Goal: Transaction & Acquisition: Purchase product/service

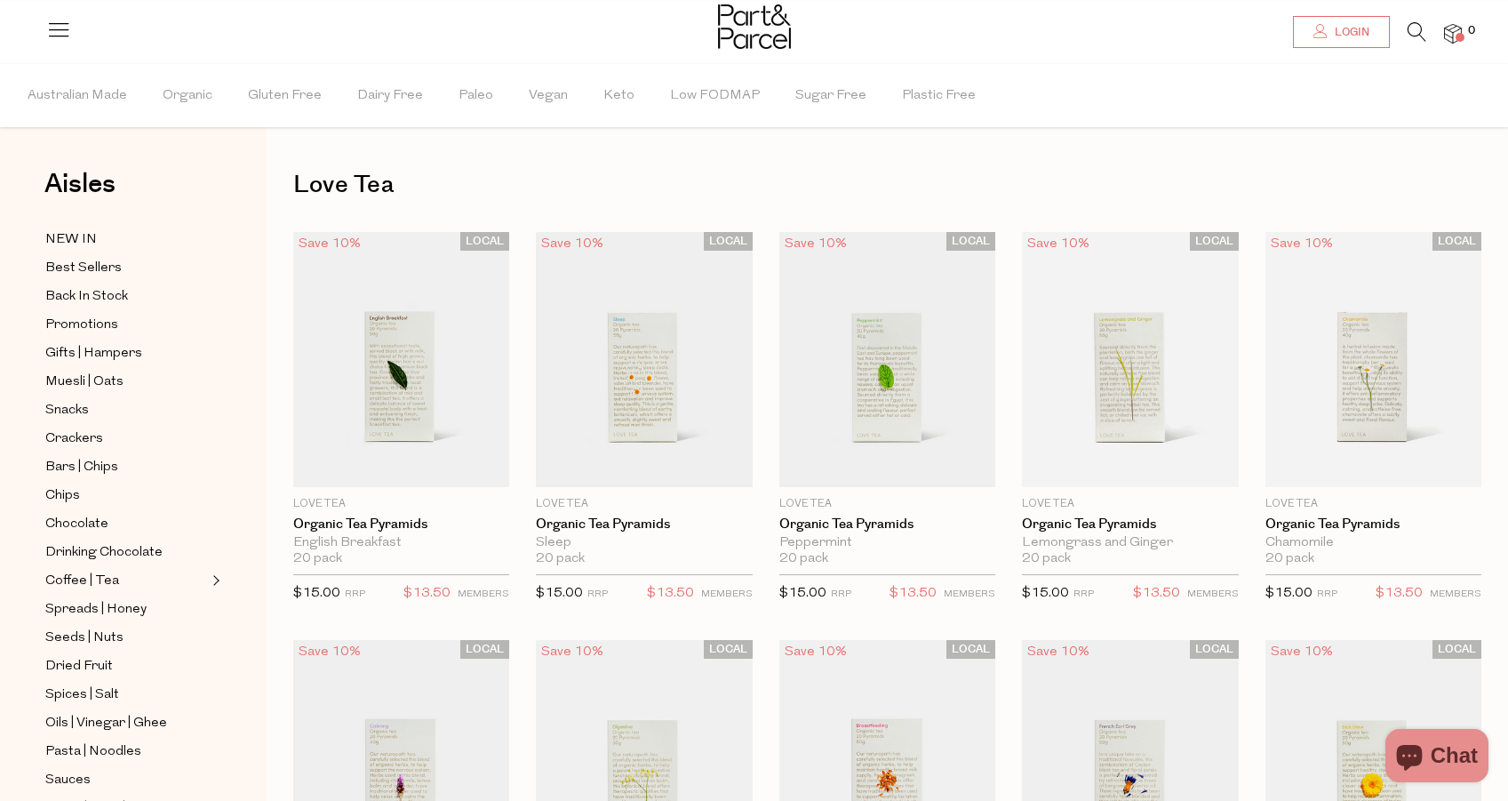
click at [1307, 22] on link "Login" at bounding box center [1341, 32] width 97 height 32
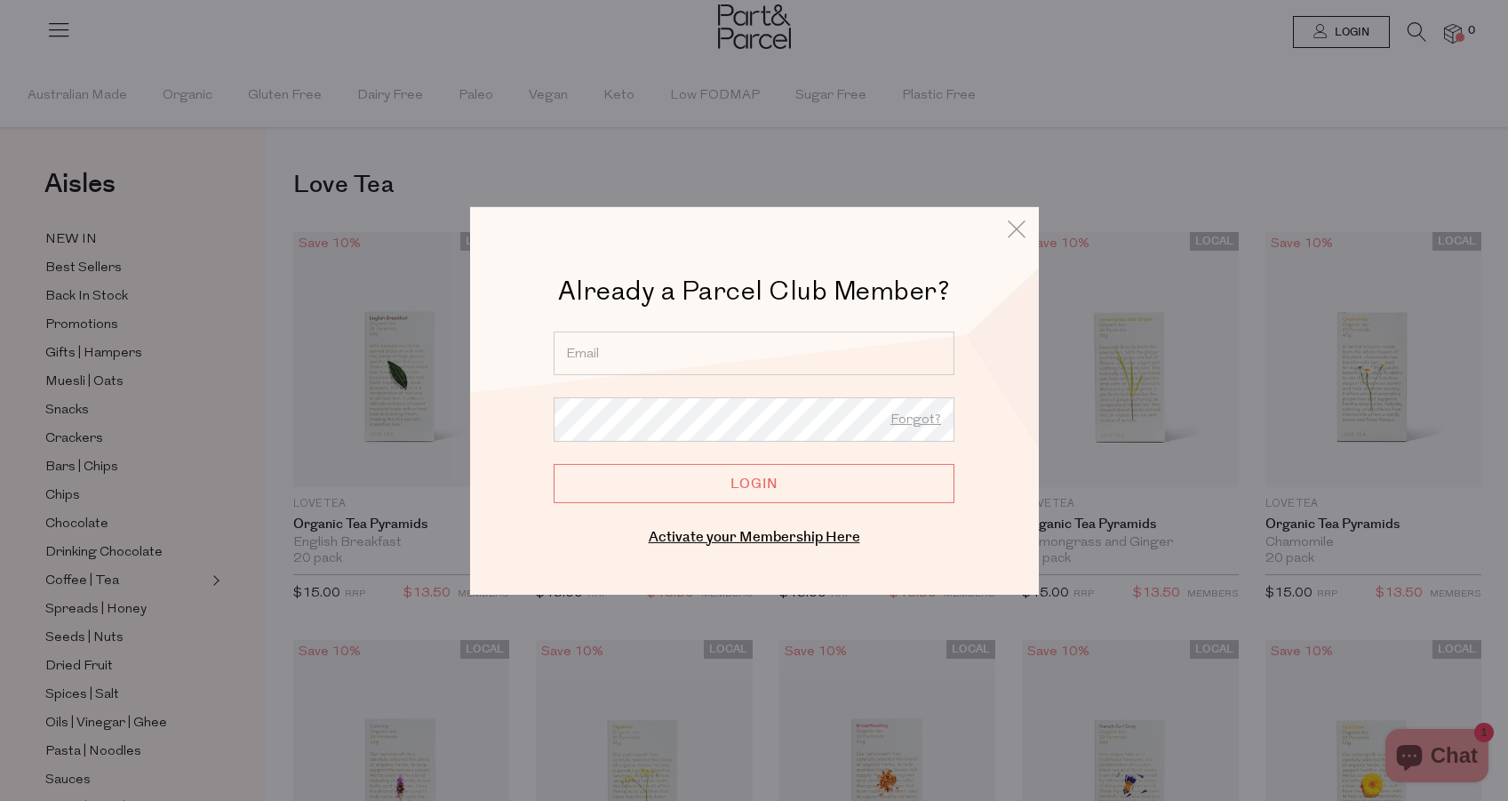
click at [809, 372] on input "email" at bounding box center [754, 353] width 401 height 44
type input "alexandraash14@gmail.com"
click at [777, 481] on input "Login" at bounding box center [754, 482] width 401 height 39
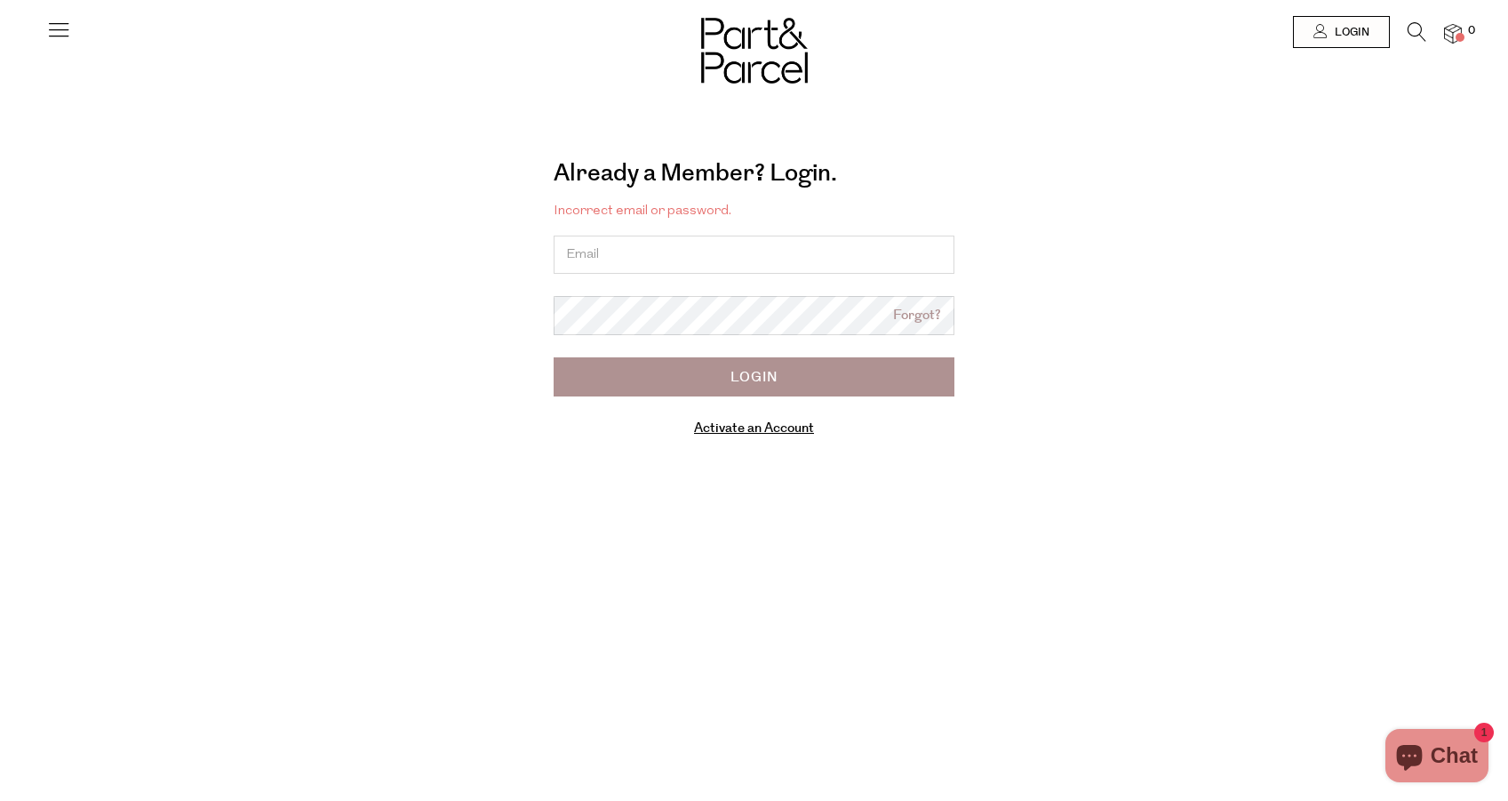
click at [749, 433] on link "Activate an Account" at bounding box center [754, 428] width 120 height 19
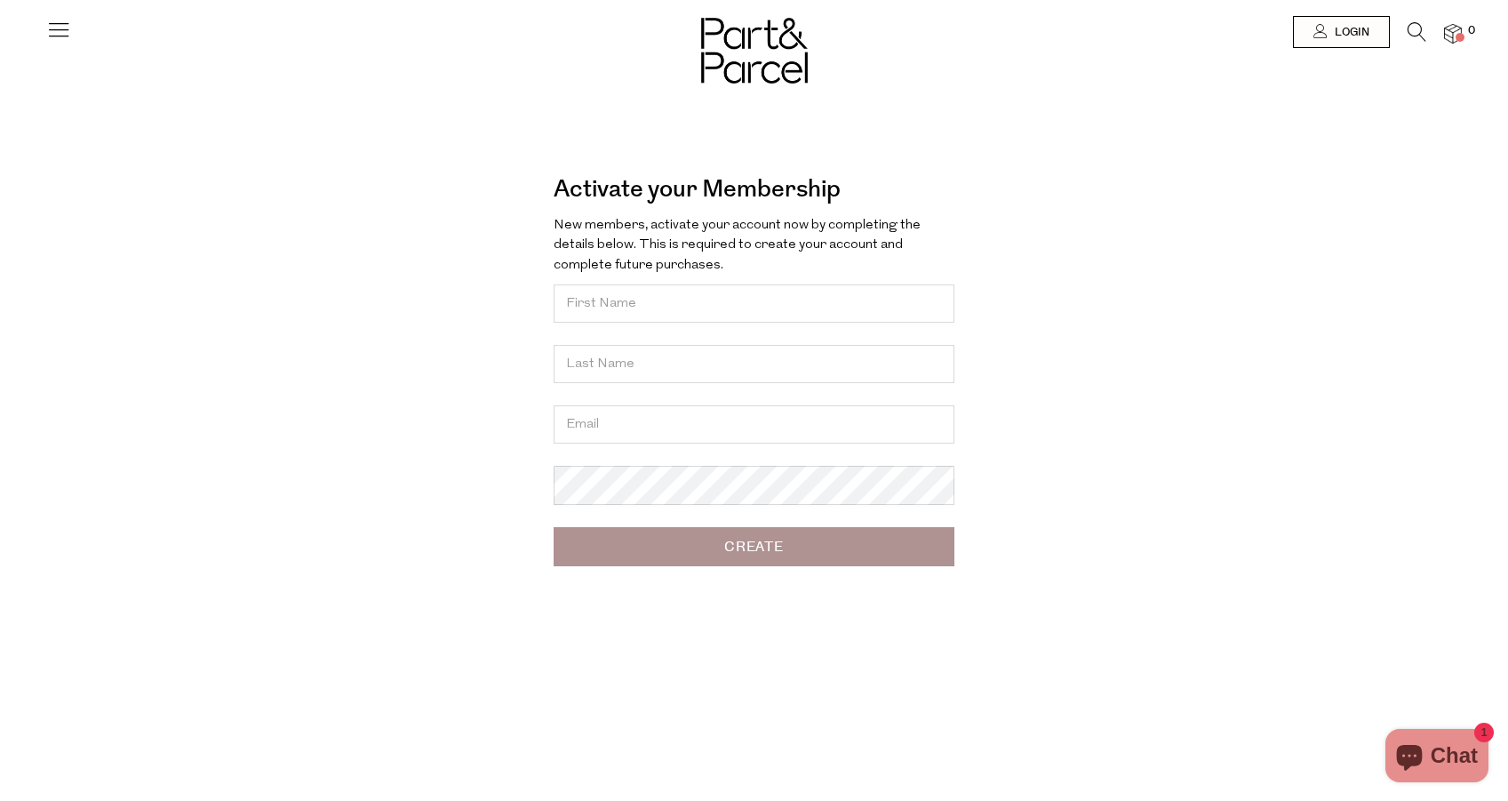
click at [698, 298] on input "text" at bounding box center [754, 303] width 401 height 38
type input "Alexandra"
type input "Morris"
type input "alexandraash14@gmail.com"
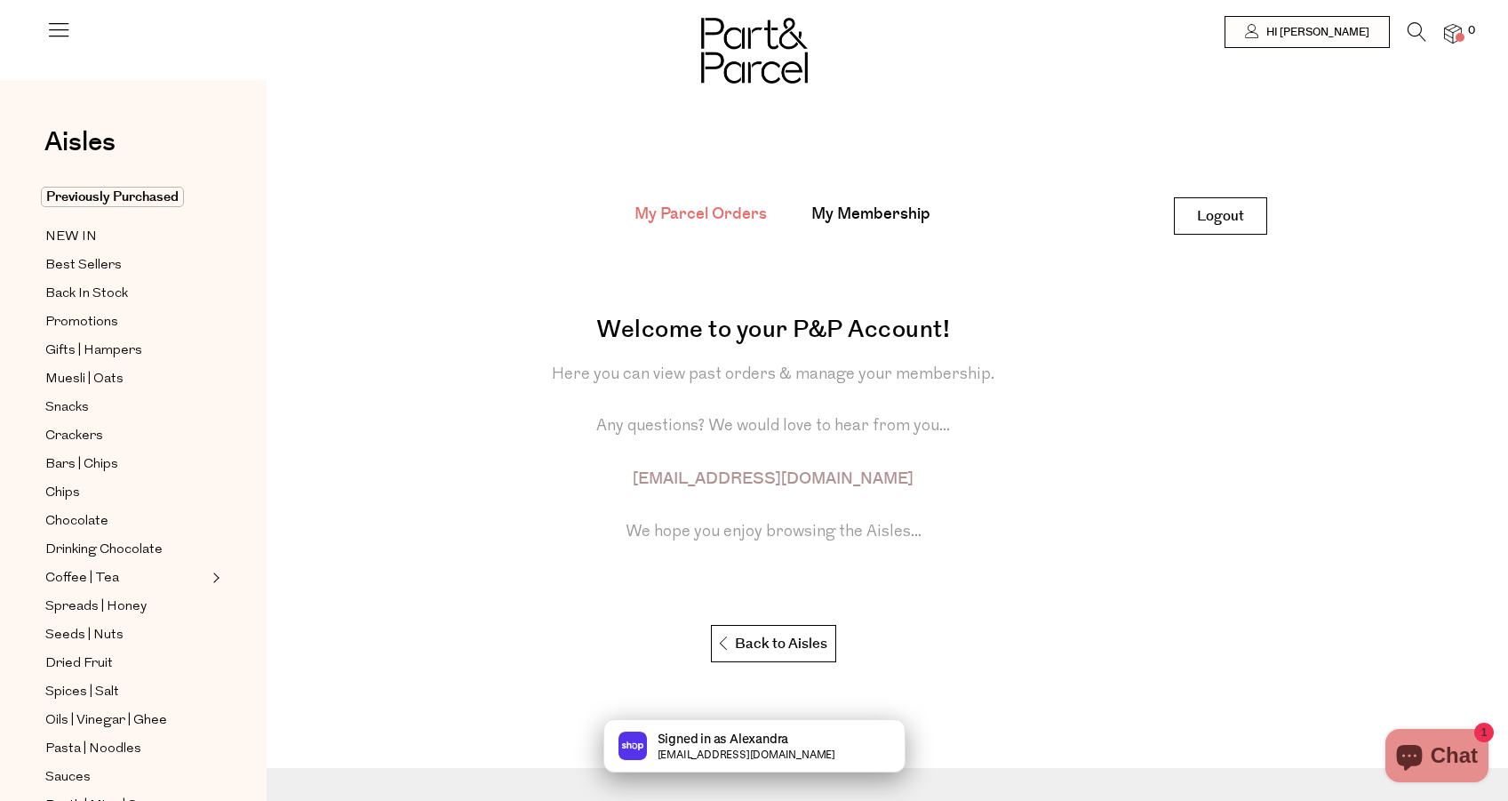
click at [873, 235] on ul "My Parcel Orders My Membership" at bounding box center [773, 217] width 358 height 45
click at [870, 216] on link "My Membership" at bounding box center [870, 214] width 119 height 23
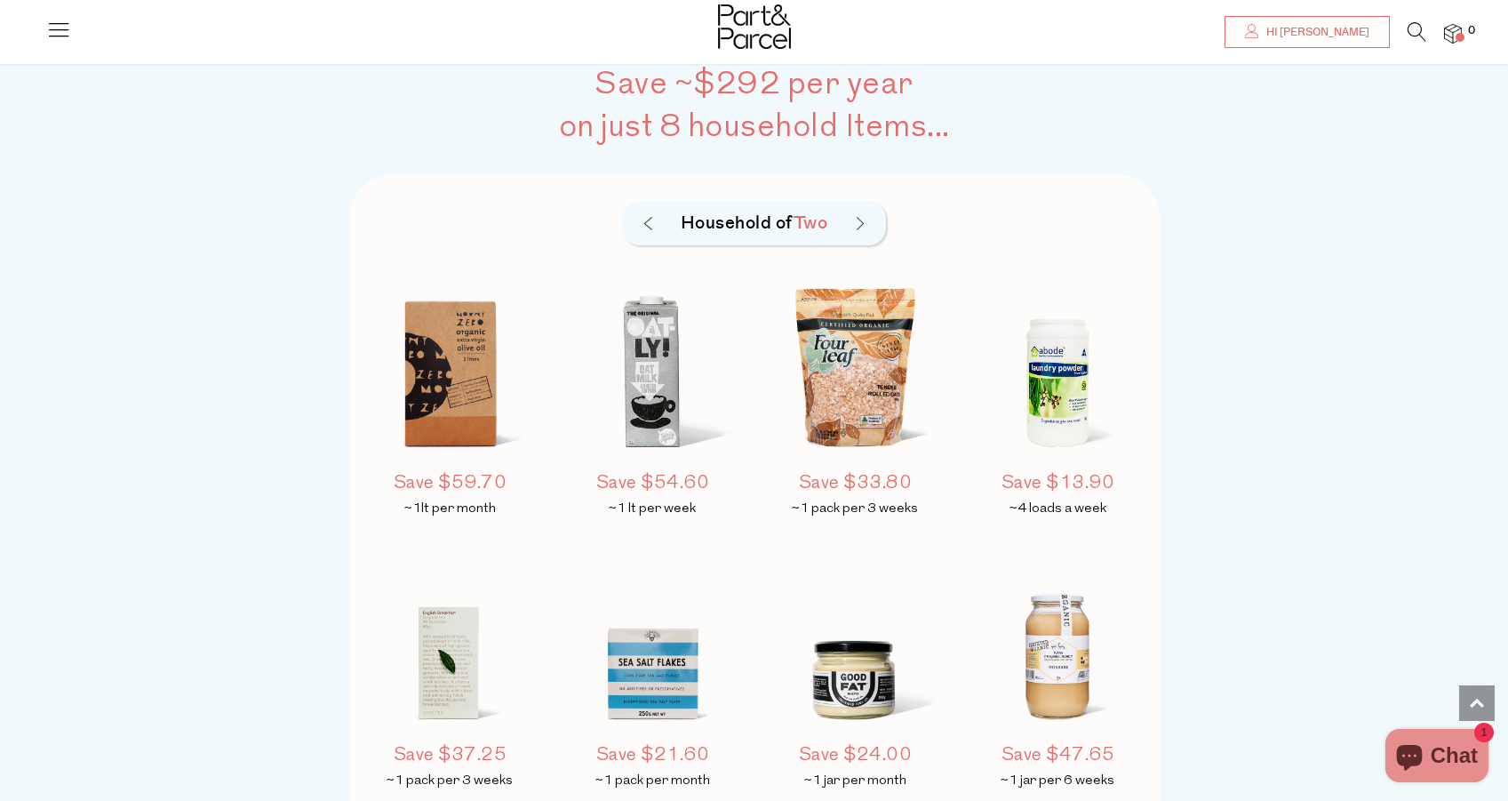
scroll to position [1262, 0]
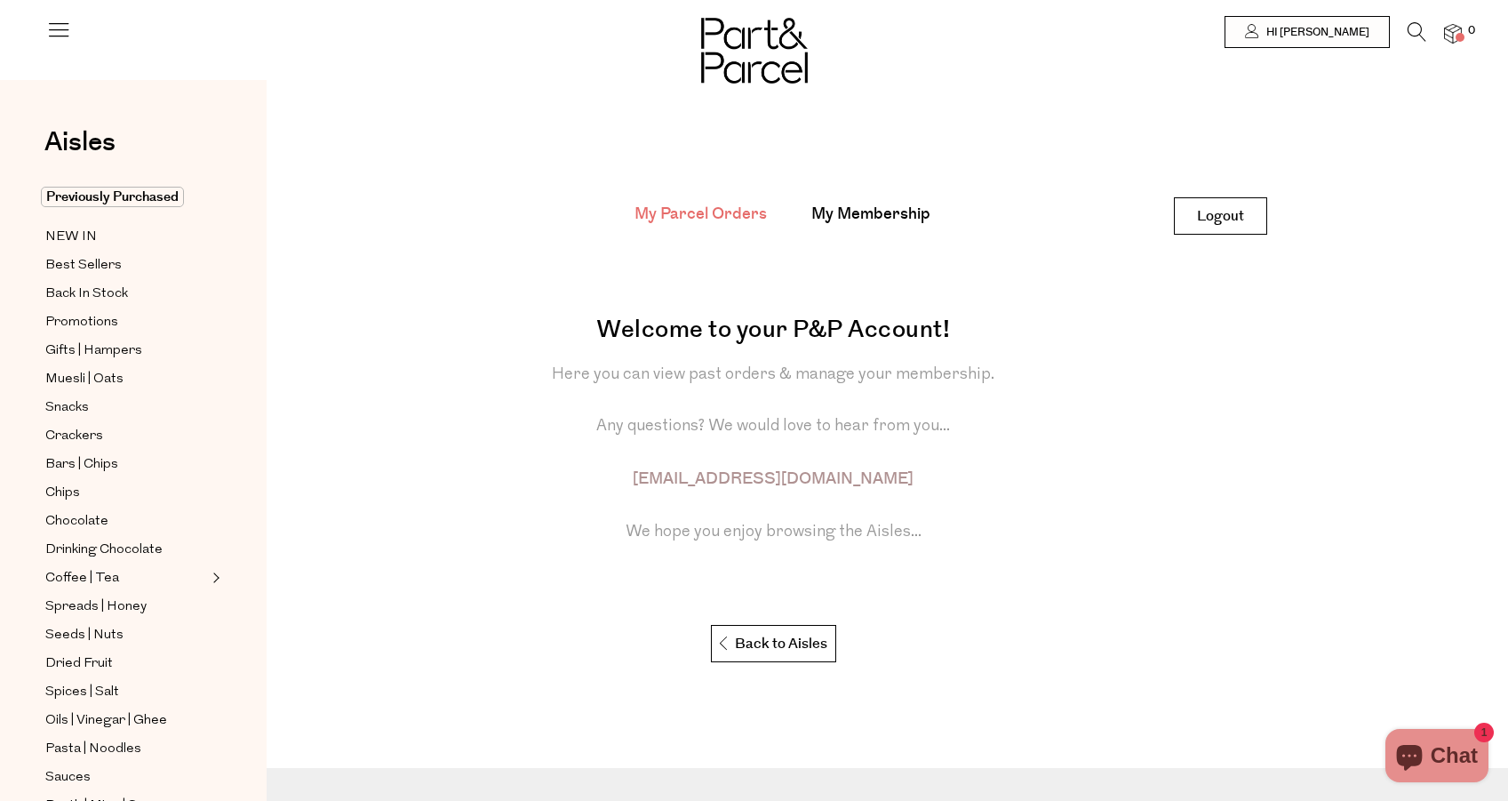
click at [0, 0] on img at bounding box center [0, 0] width 0 height 0
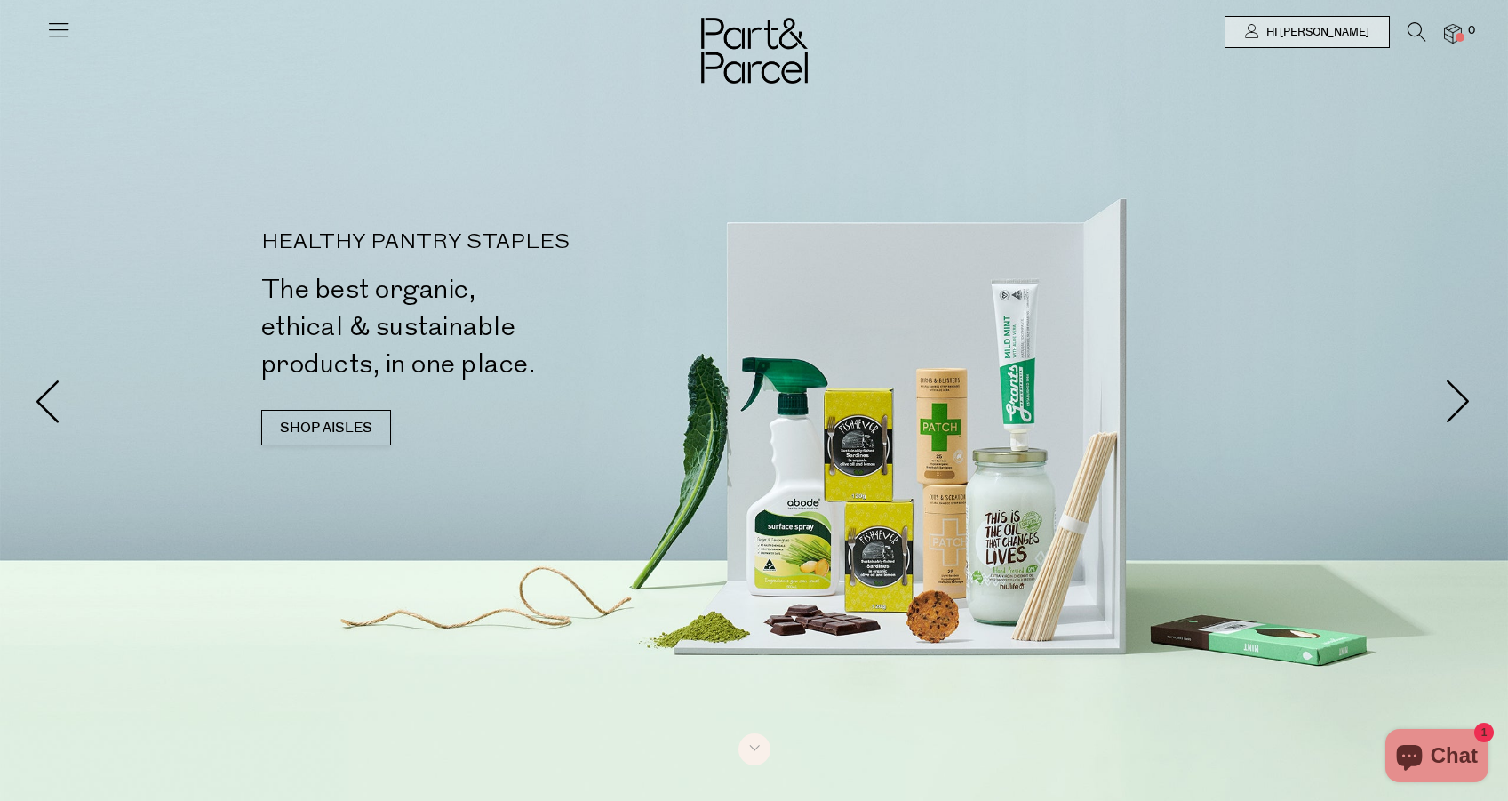
click at [1418, 37] on icon at bounding box center [1416, 32] width 19 height 20
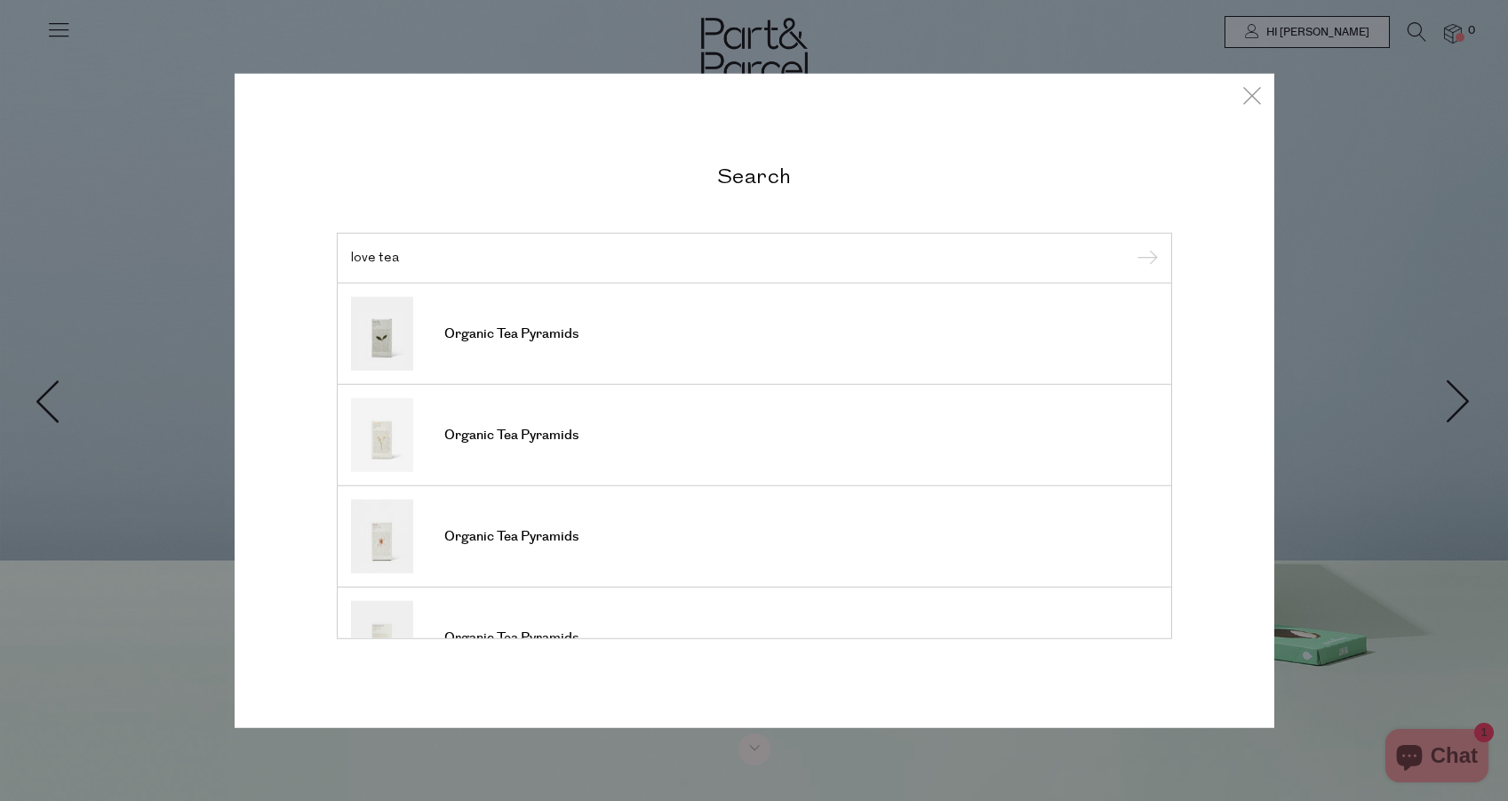
type input "love tea"
click at [1148, 258] on input "submit" at bounding box center [1144, 258] width 27 height 27
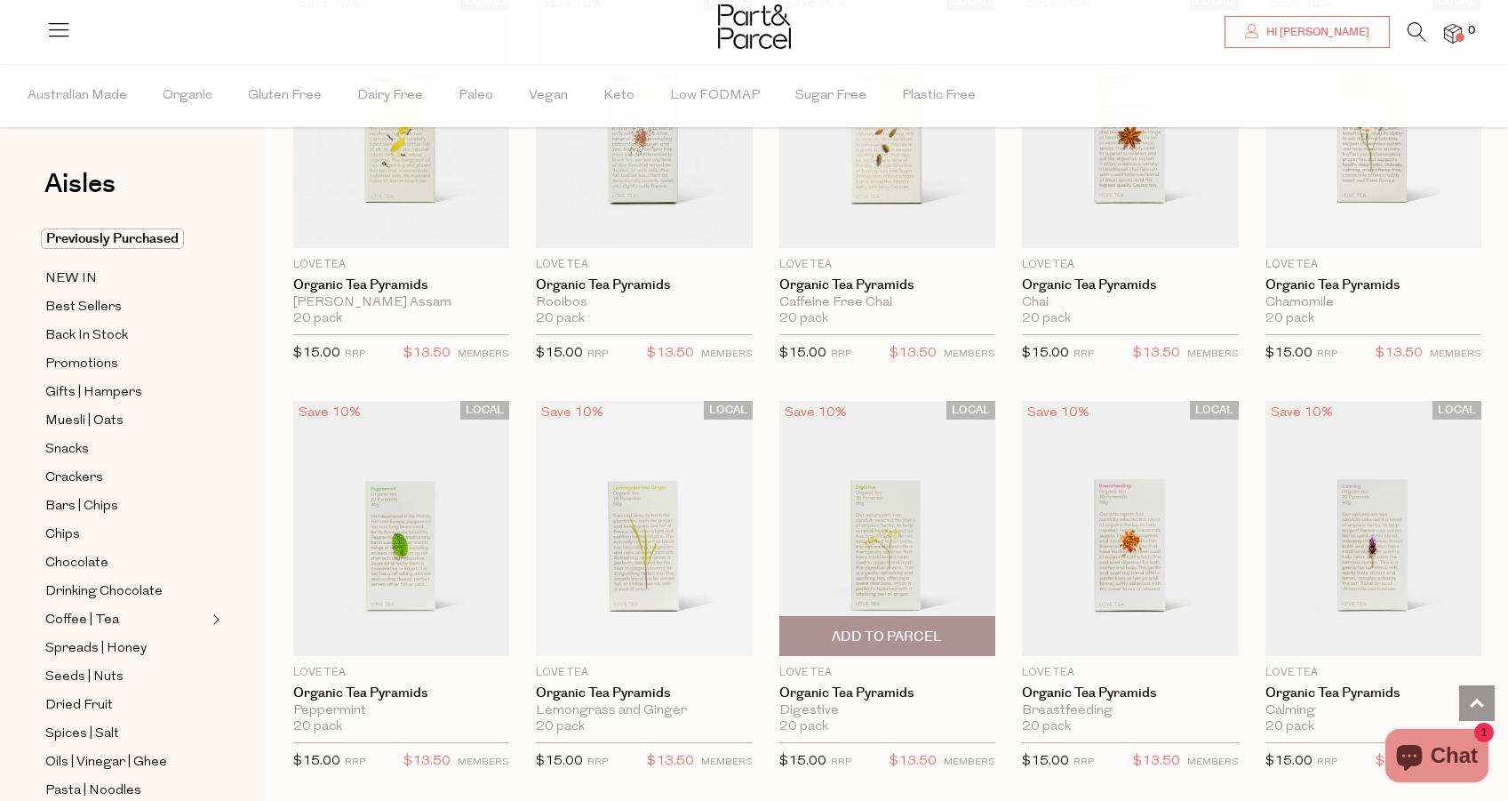
scroll to position [627, 0]
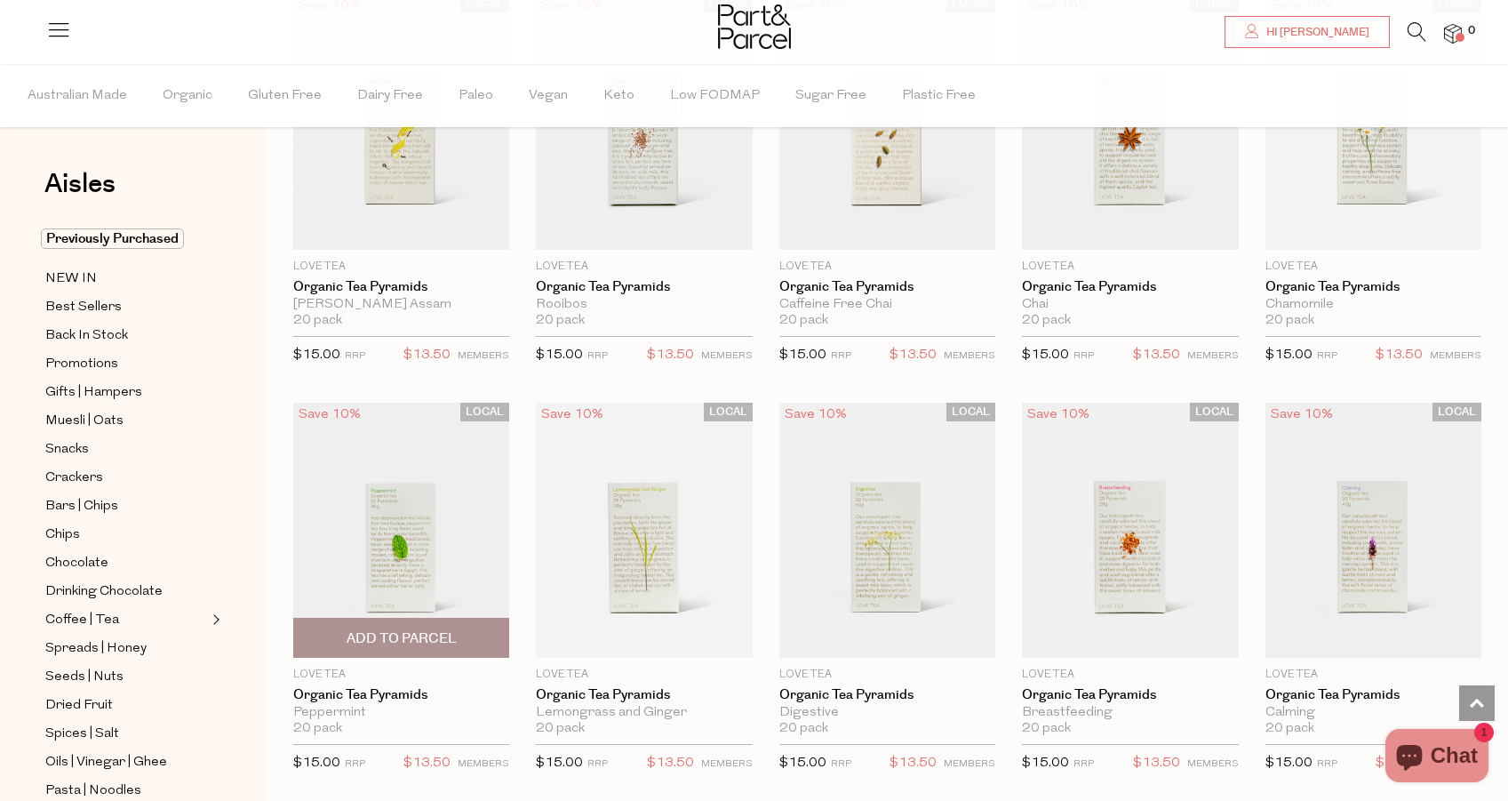
click at [379, 632] on span "Add To Parcel" at bounding box center [402, 638] width 110 height 19
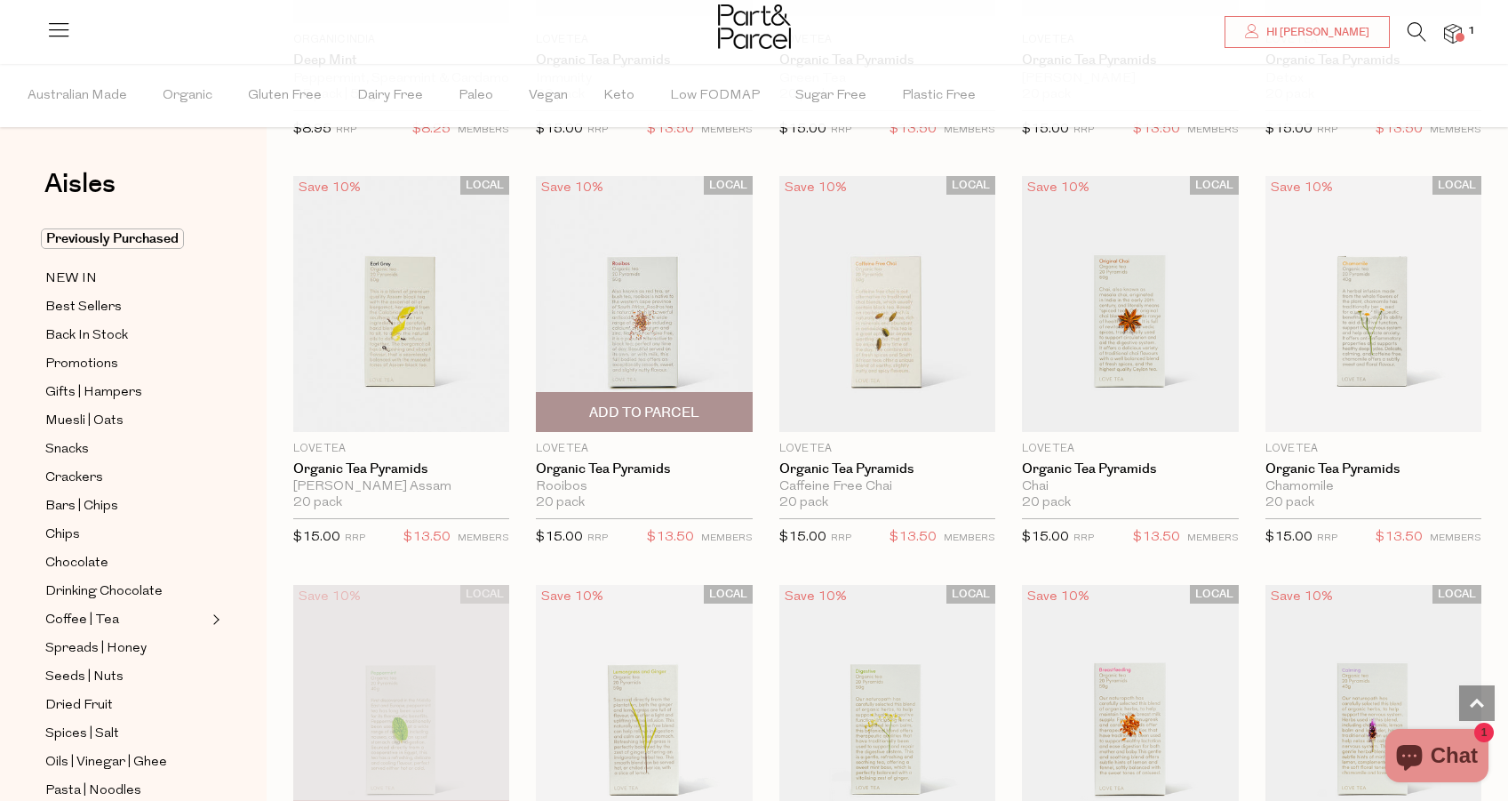
scroll to position [433, 0]
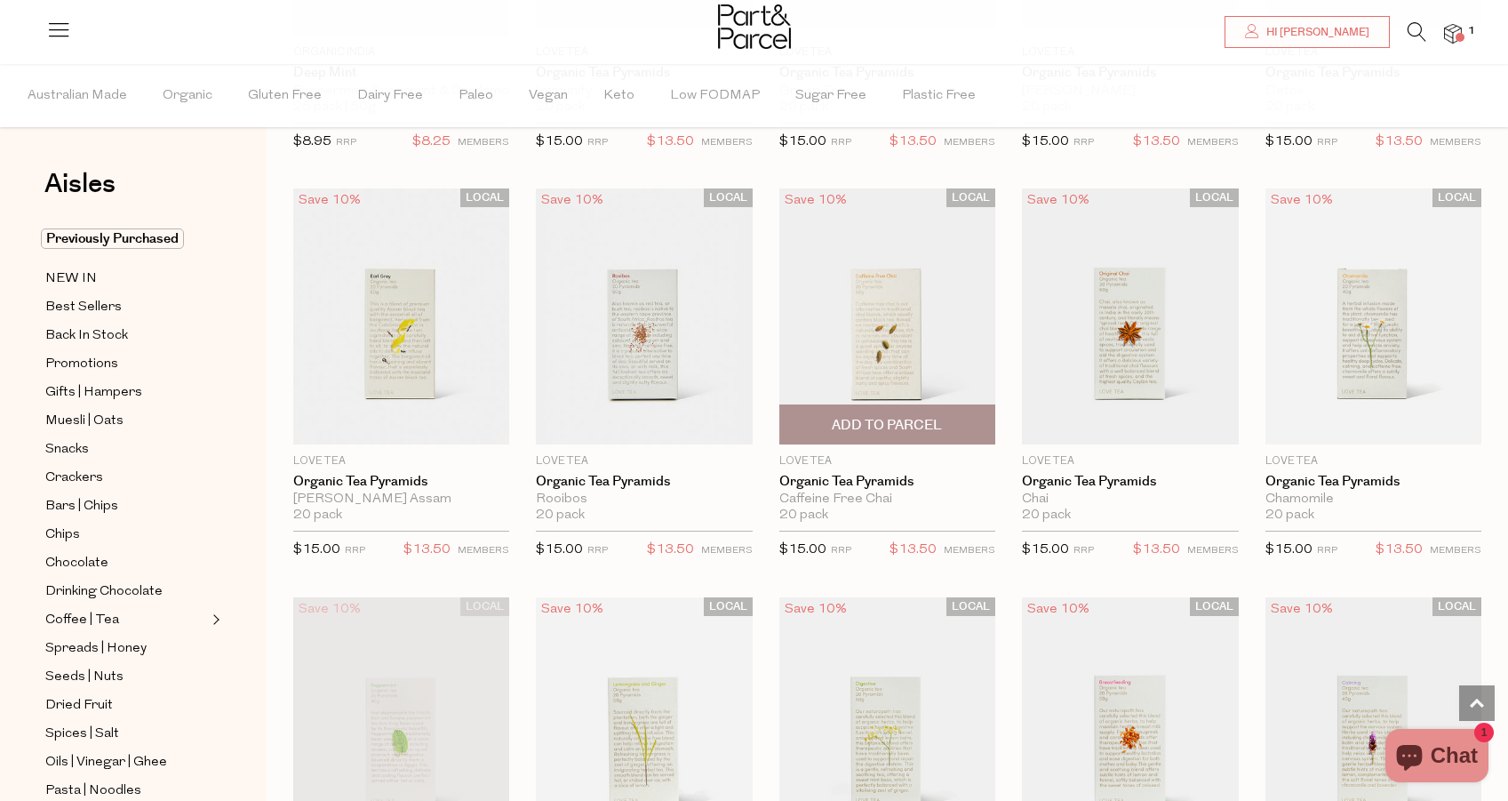
click at [894, 426] on span "Add To Parcel" at bounding box center [887, 425] width 110 height 19
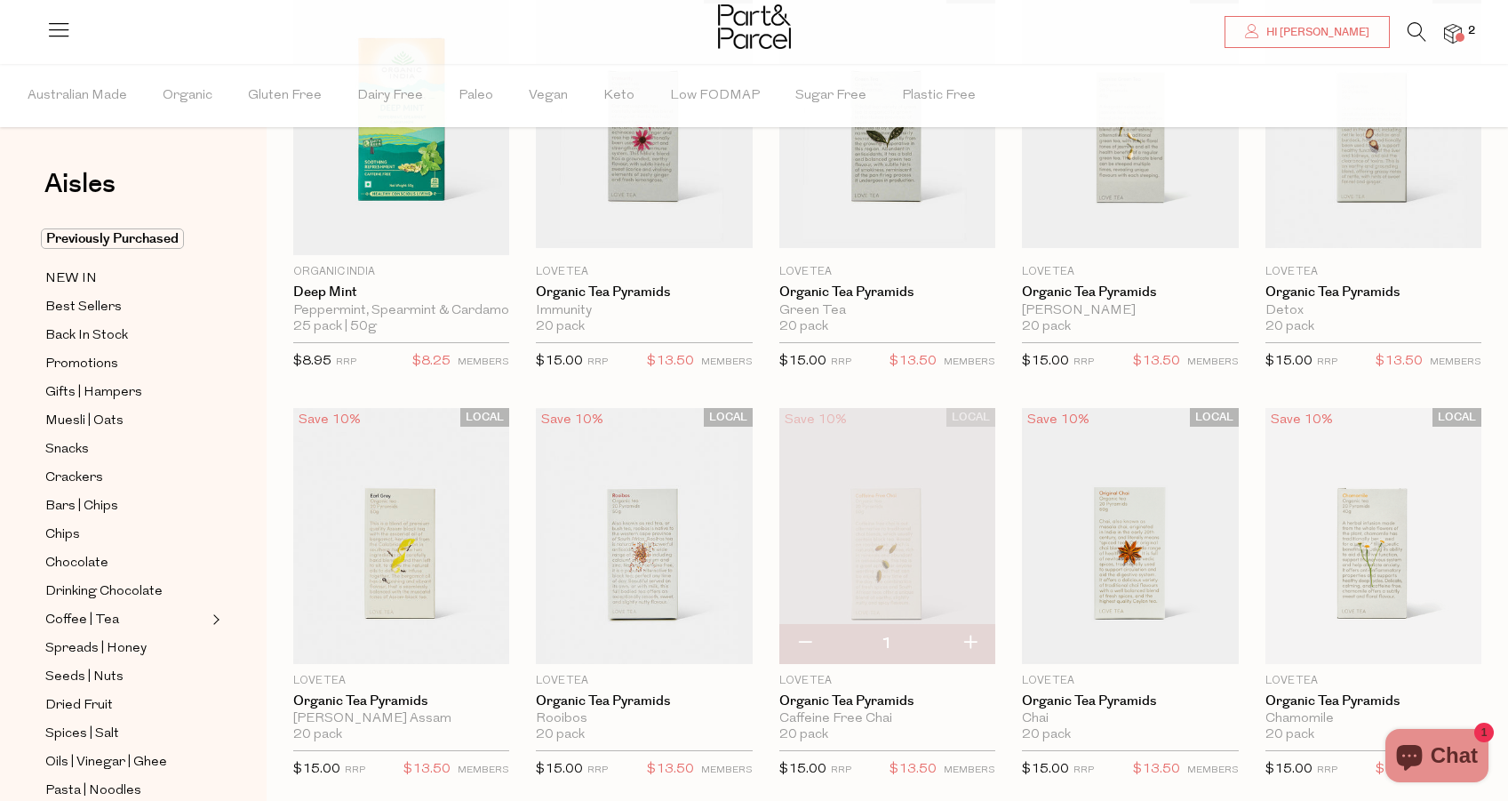
scroll to position [0, 0]
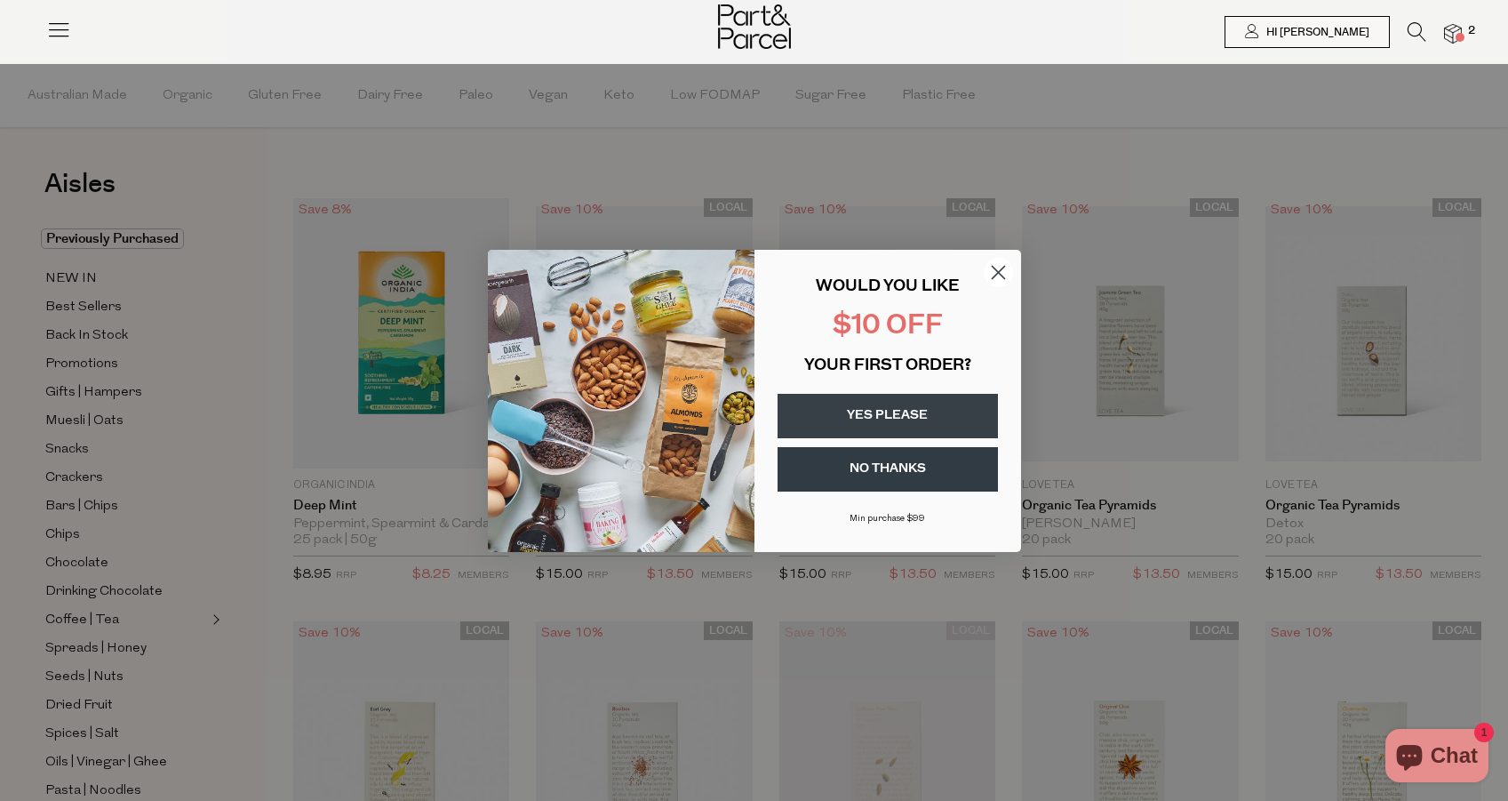
click at [993, 266] on icon "Close dialog" at bounding box center [998, 272] width 12 height 12
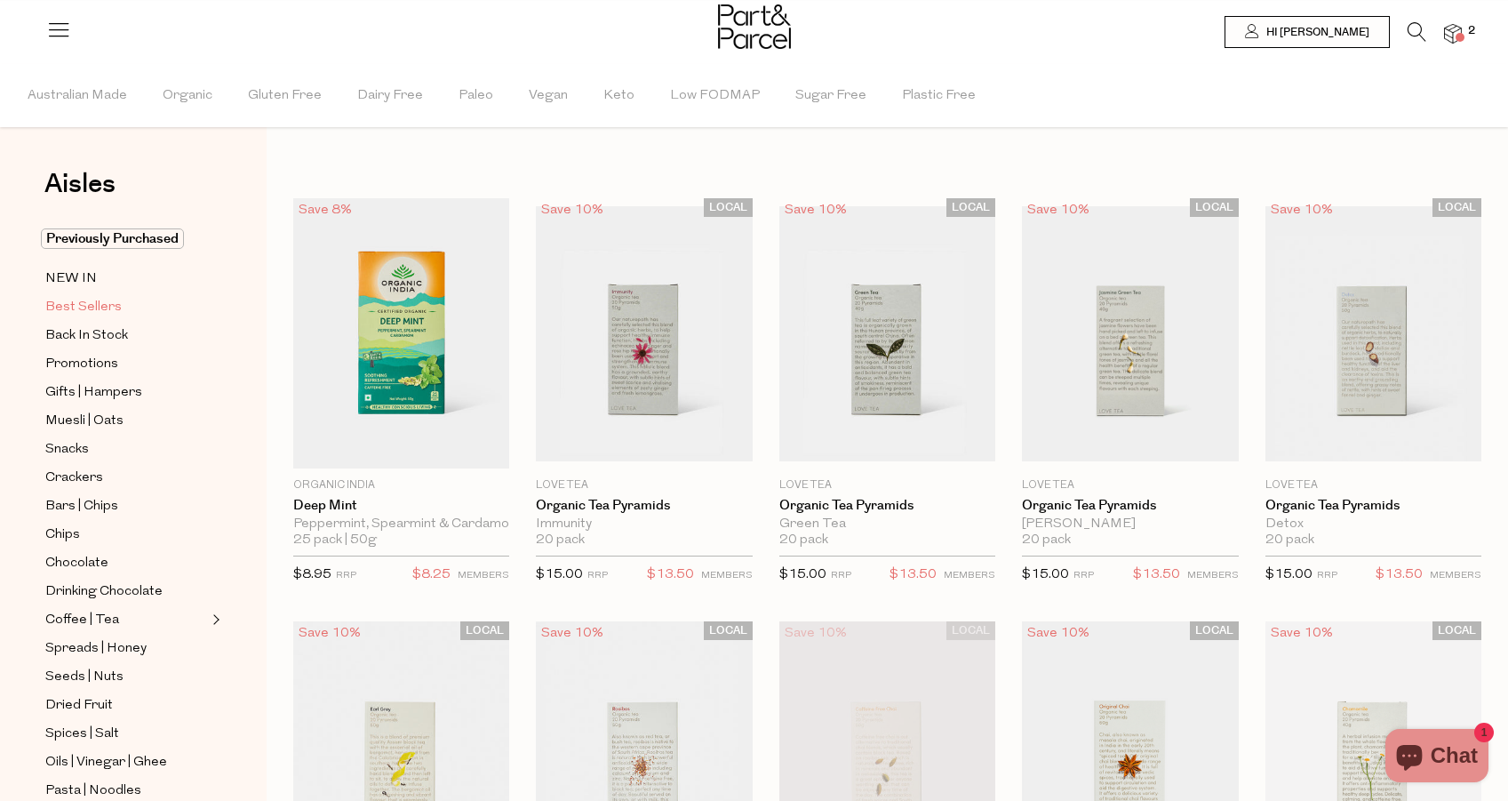
click at [96, 303] on span "Best Sellers" at bounding box center [83, 307] width 76 height 21
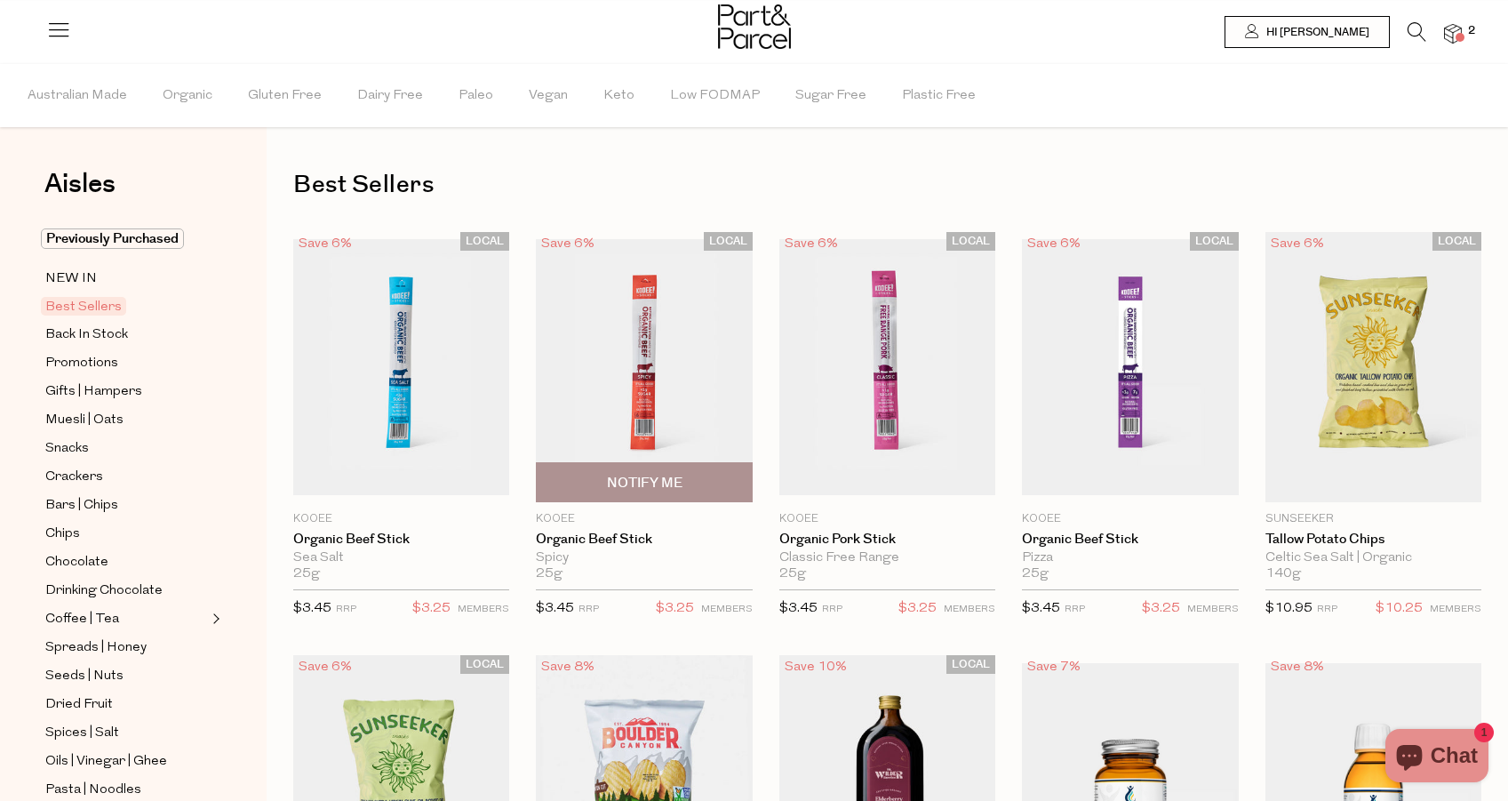
click at [656, 477] on span "Notify Me" at bounding box center [645, 483] width 76 height 19
type input "Notify when available"
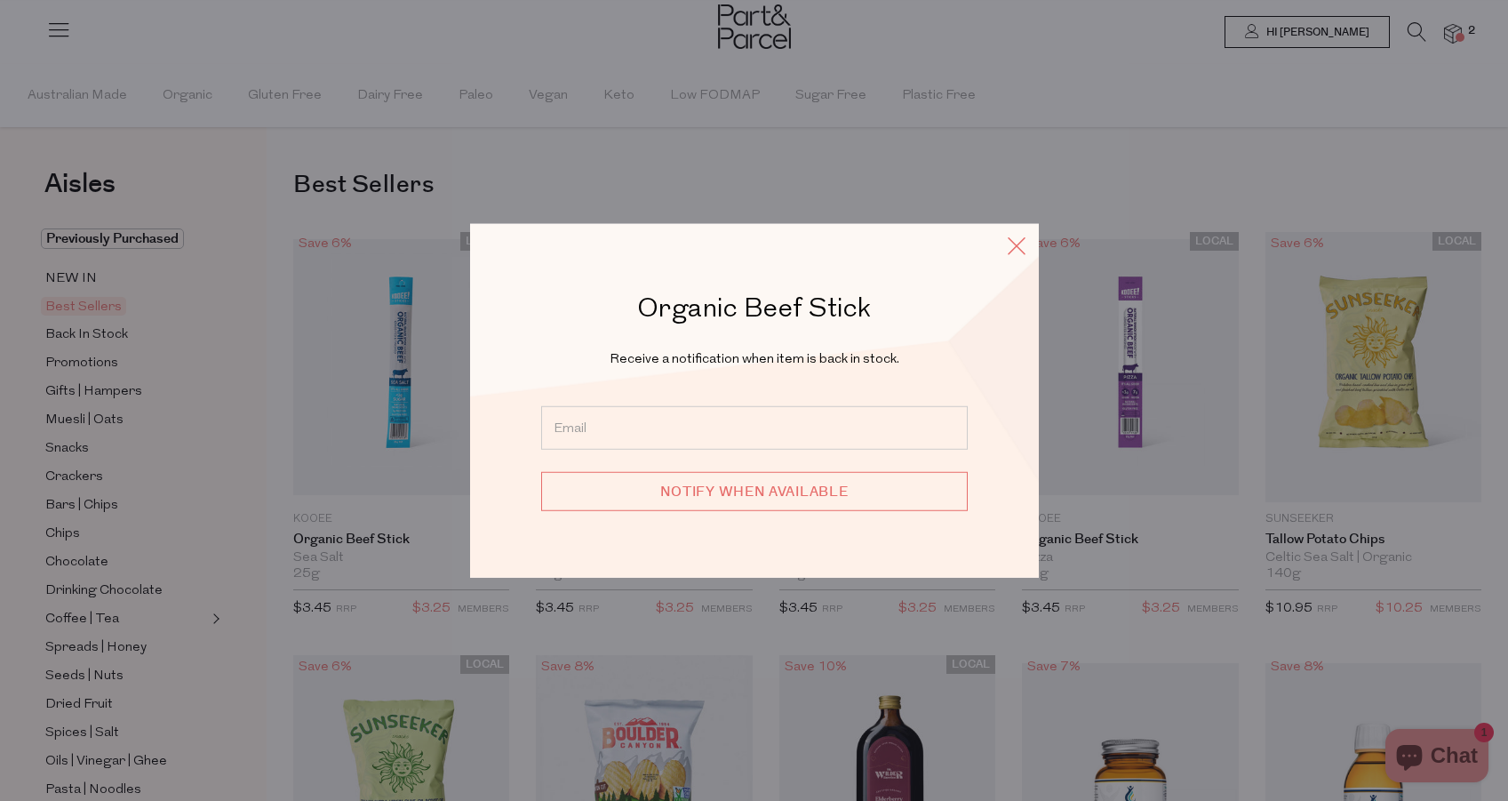
click at [1010, 239] on icon at bounding box center [1016, 245] width 27 height 26
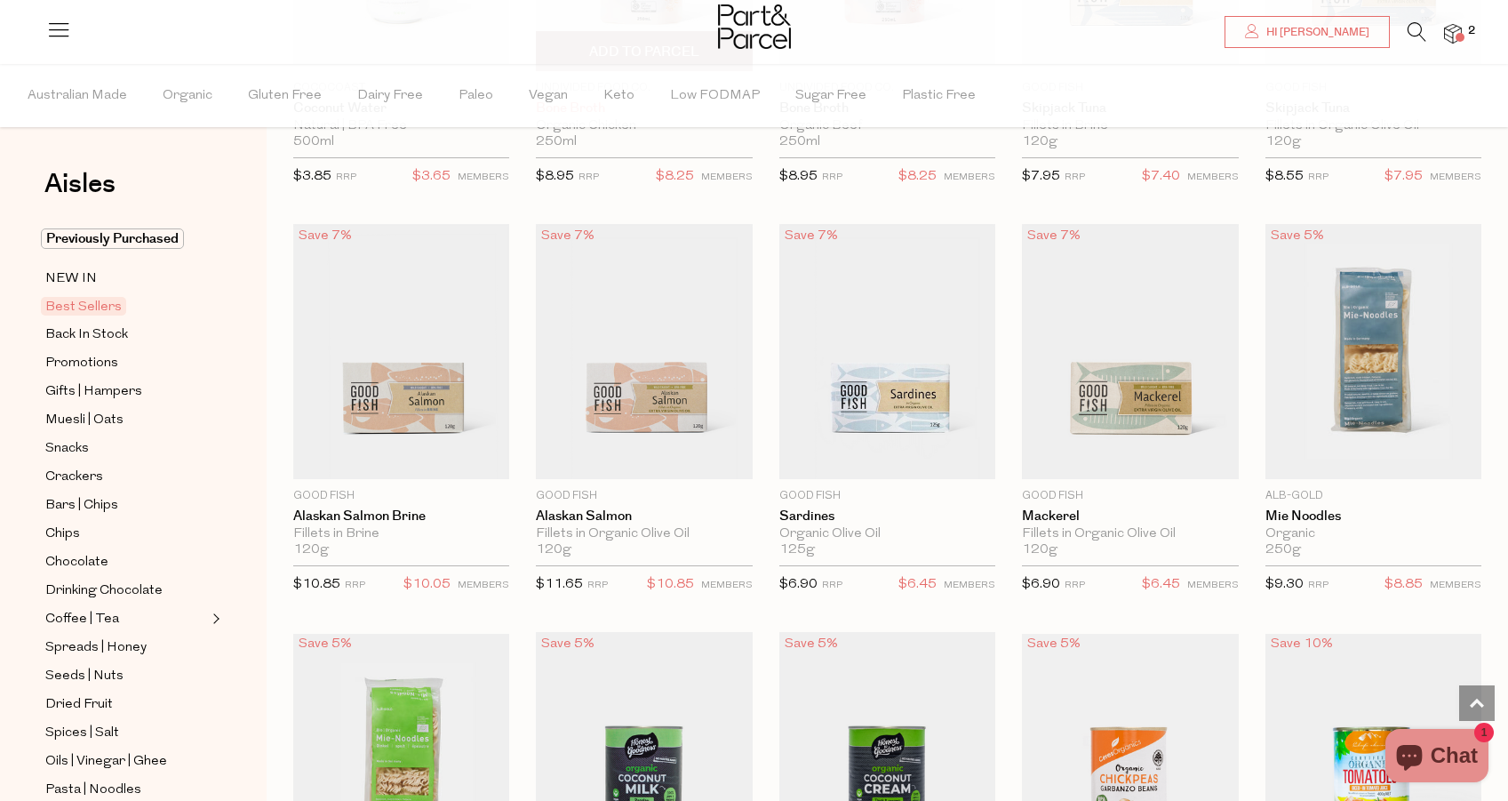
scroll to position [1256, 0]
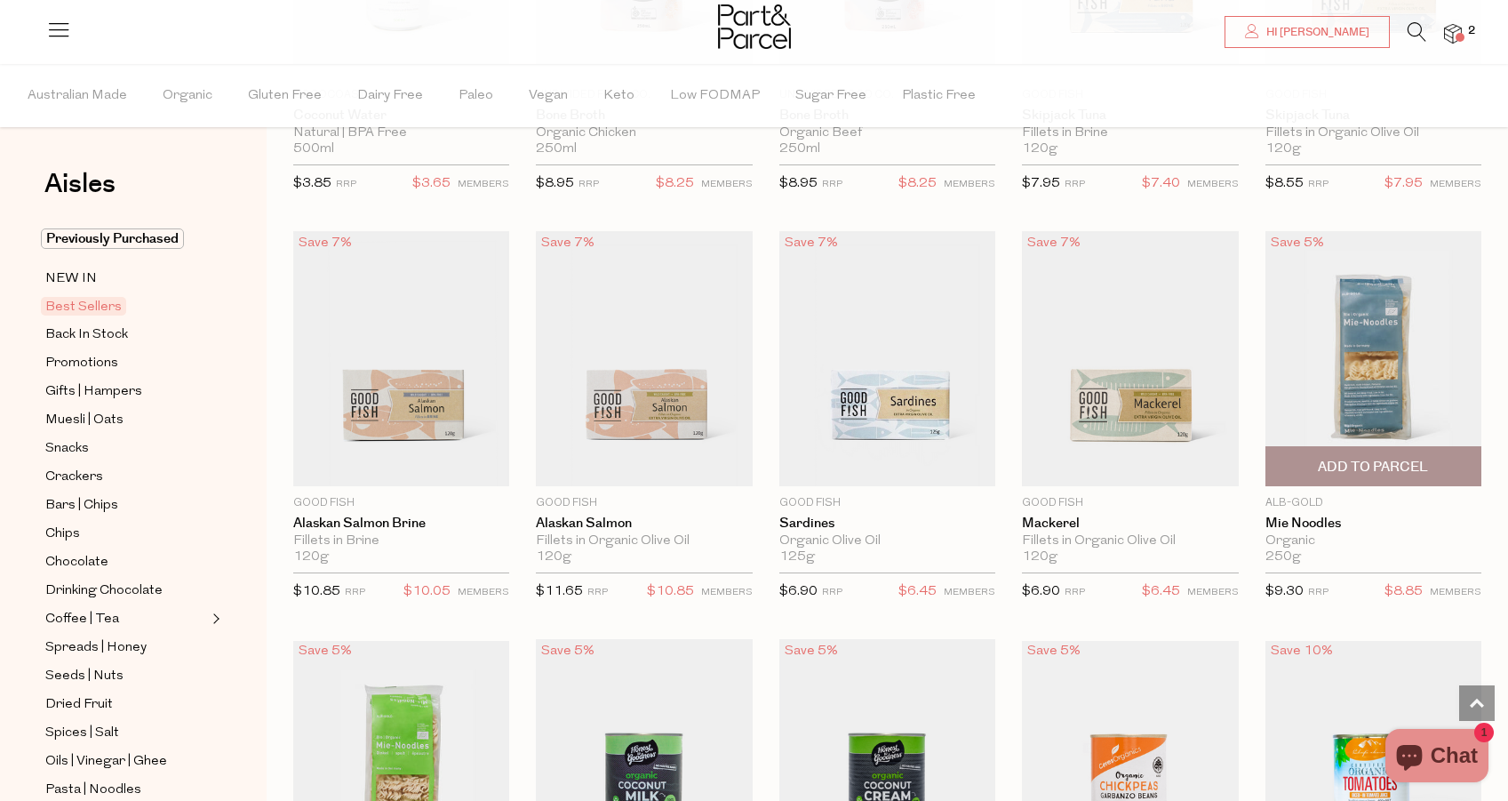
click at [1380, 395] on img at bounding box center [1373, 358] width 216 height 255
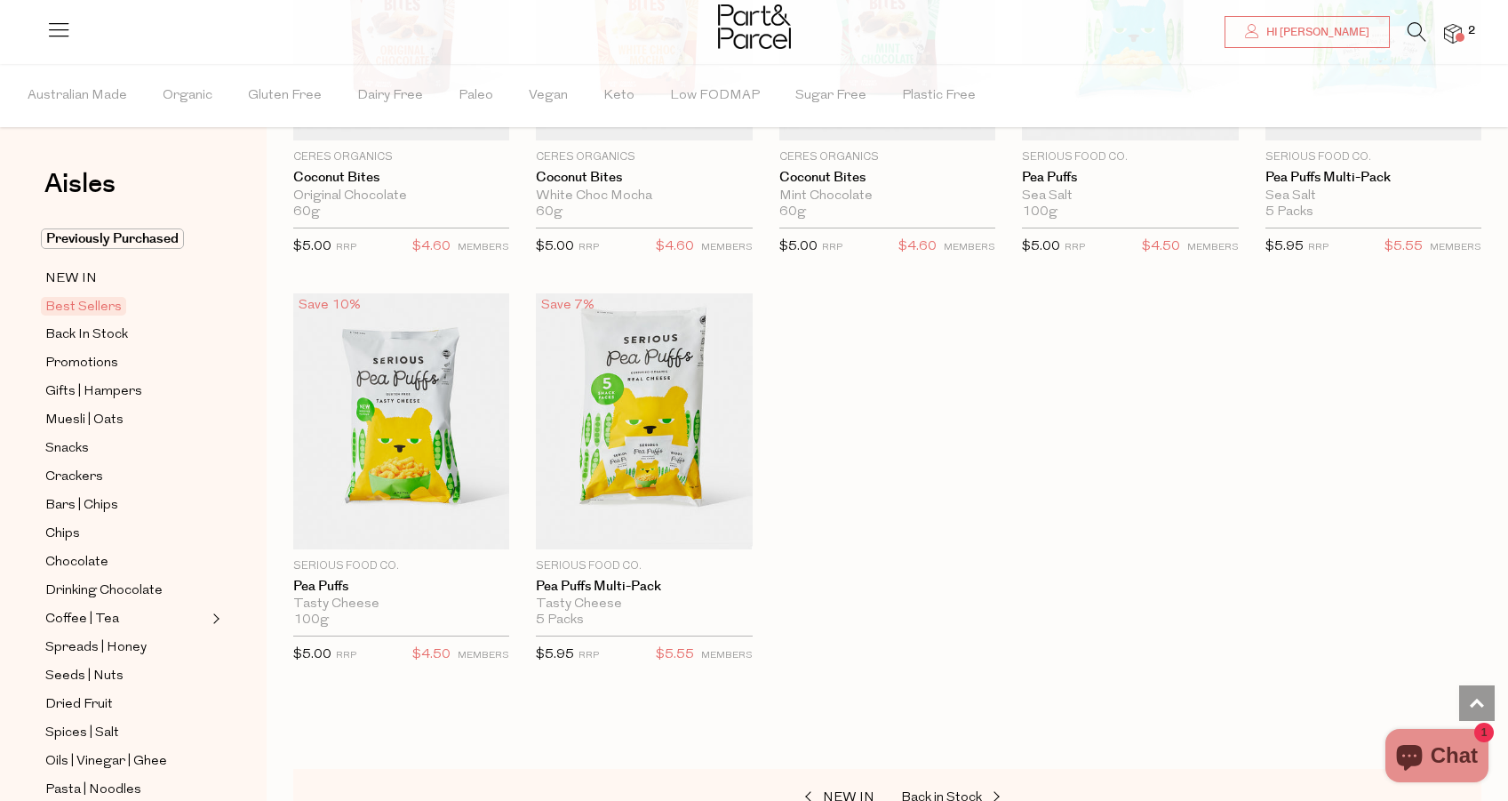
scroll to position [3253, 0]
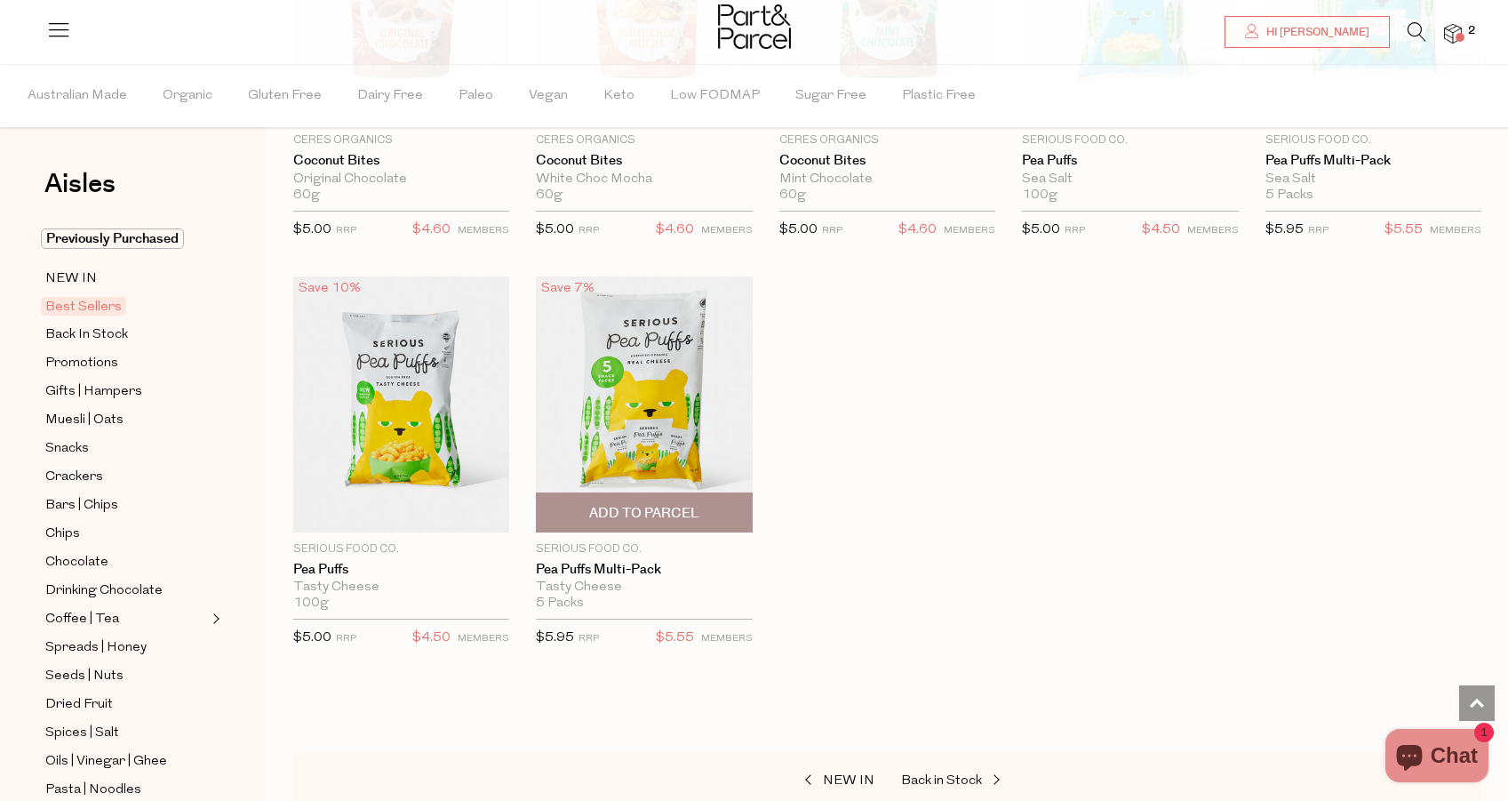
click at [667, 511] on span "Add To Parcel" at bounding box center [644, 513] width 110 height 19
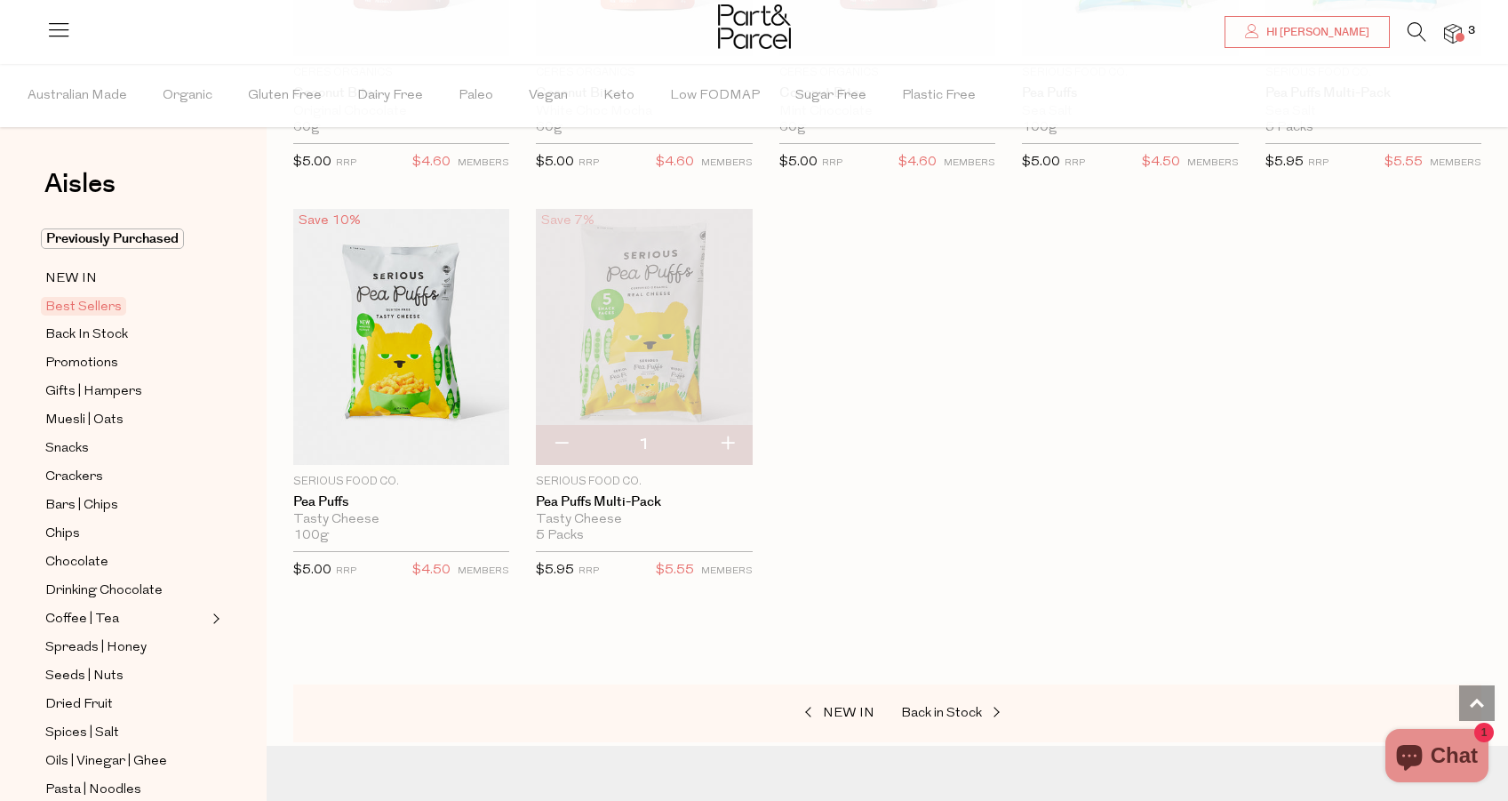
scroll to position [3339, 0]
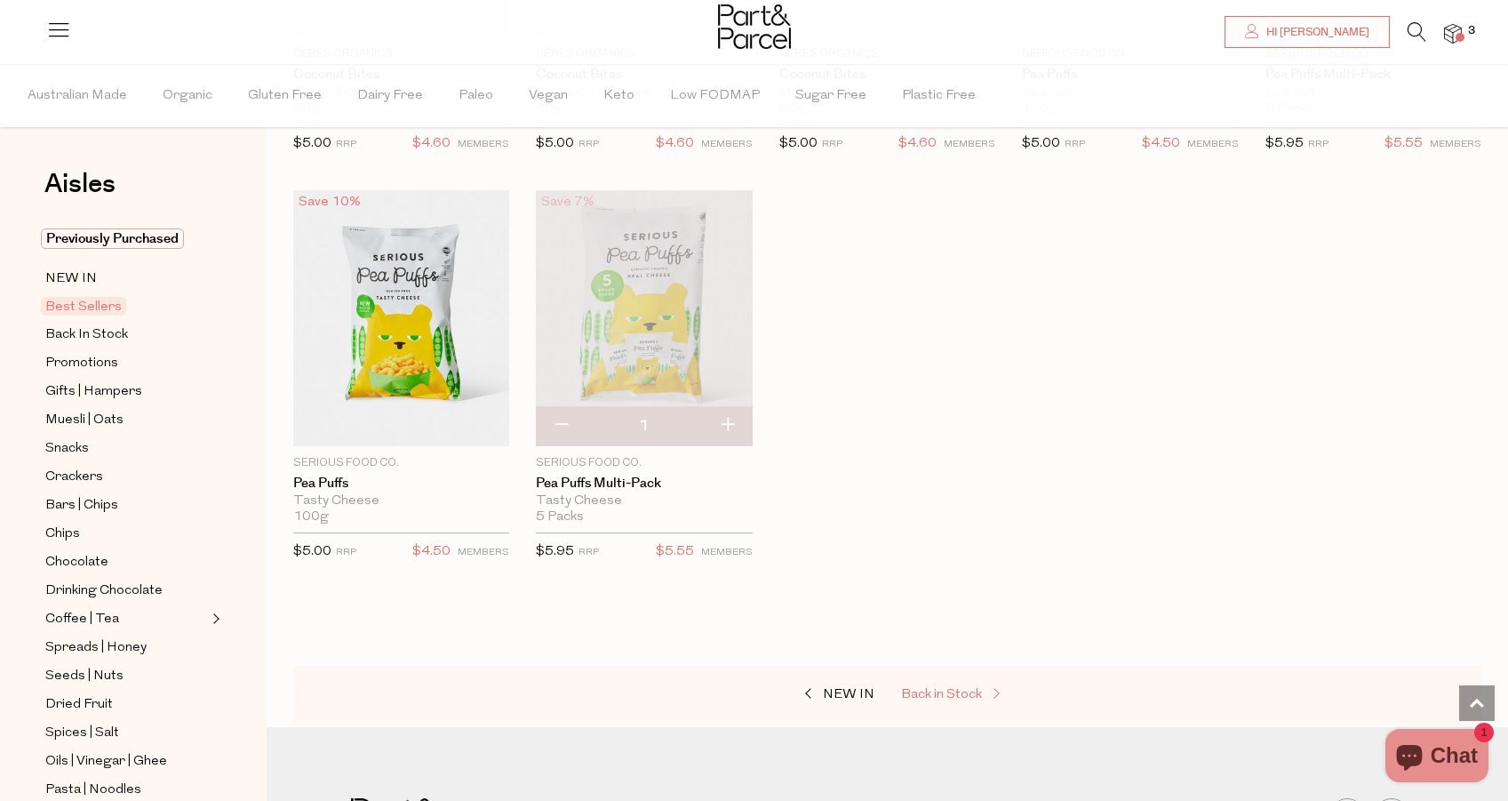
click at [945, 690] on span "Back in Stock" at bounding box center [941, 694] width 81 height 13
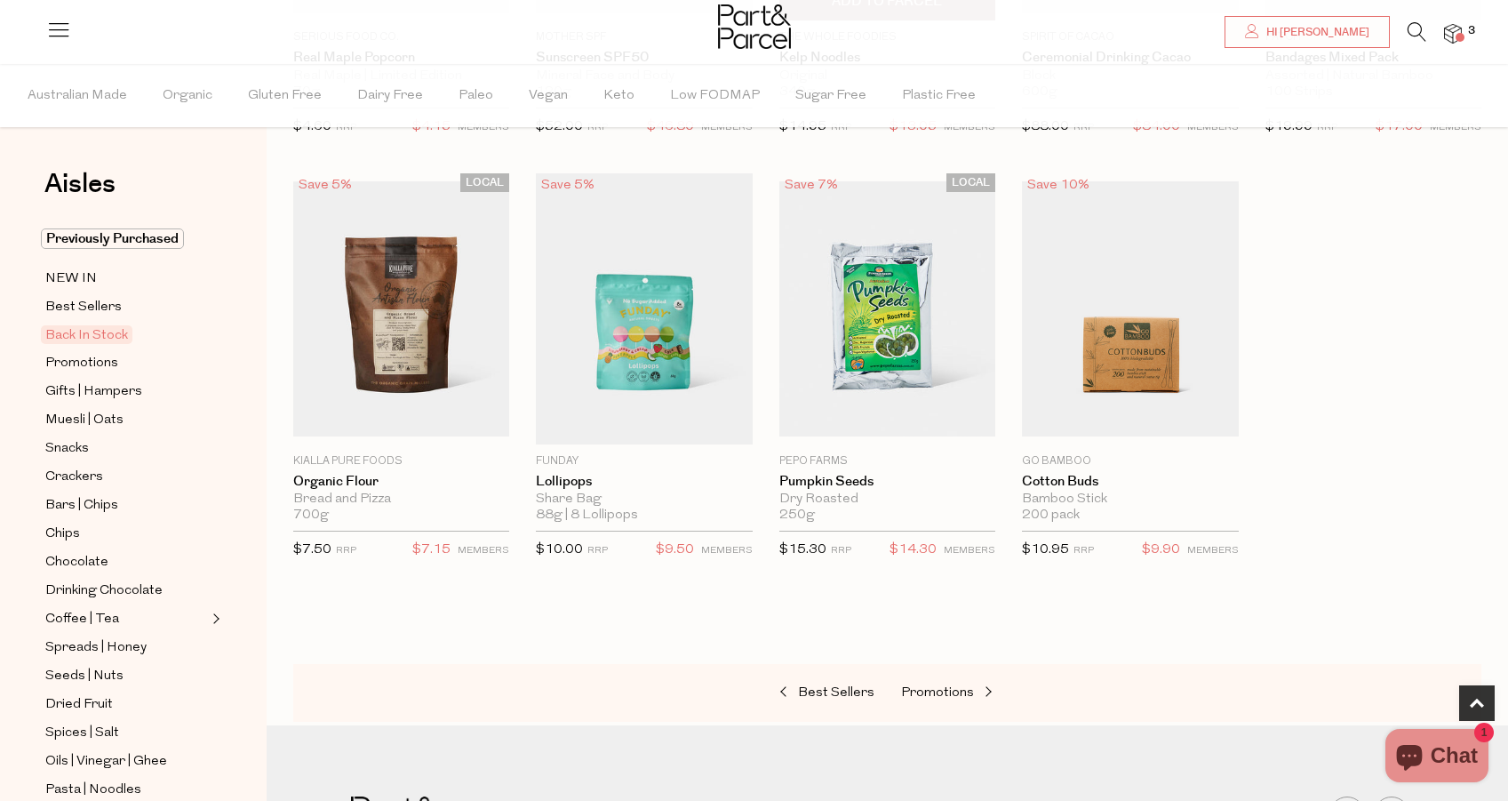
scroll to position [475, 0]
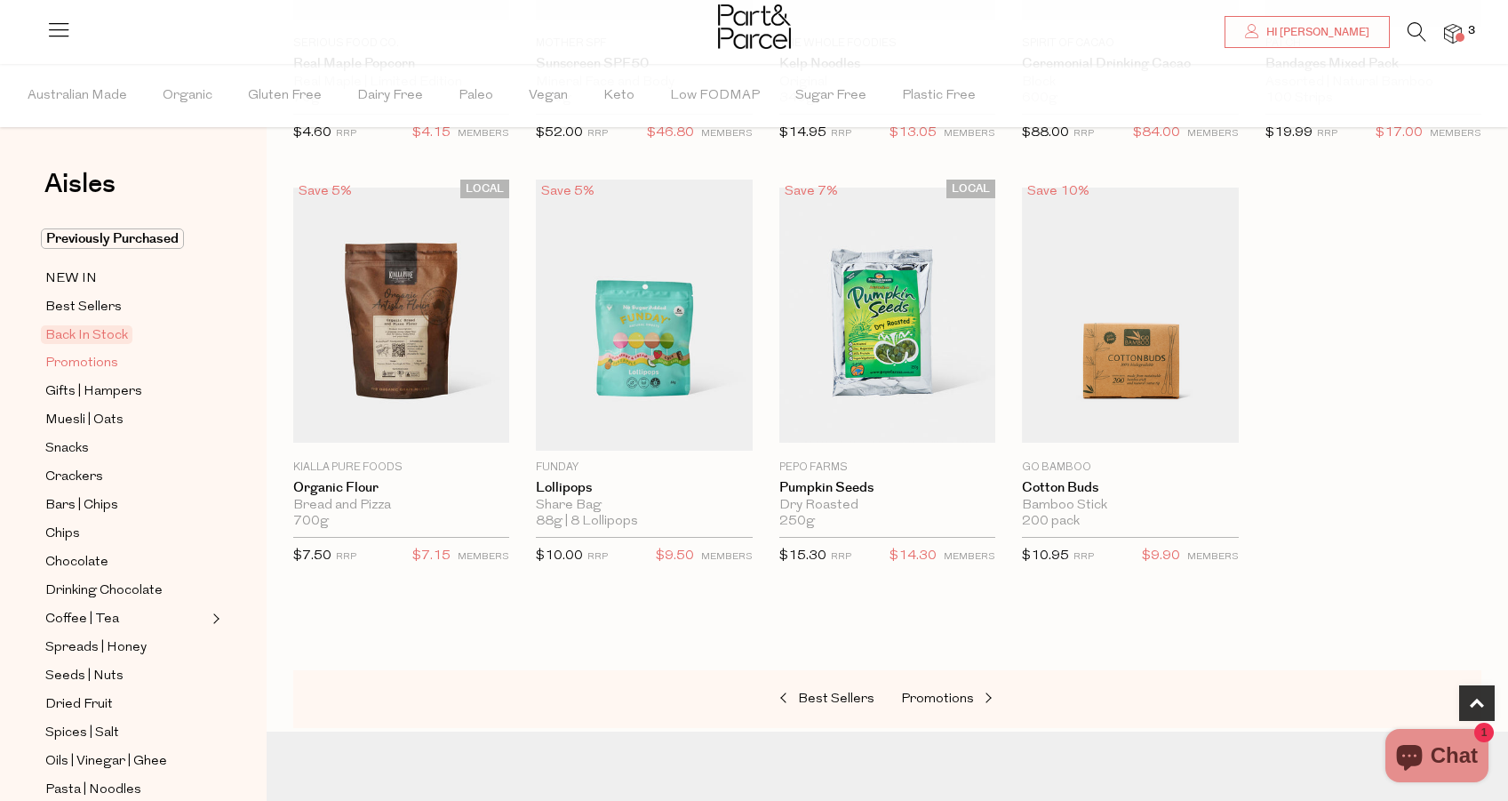
click at [98, 363] on span "Promotions" at bounding box center [81, 363] width 73 height 21
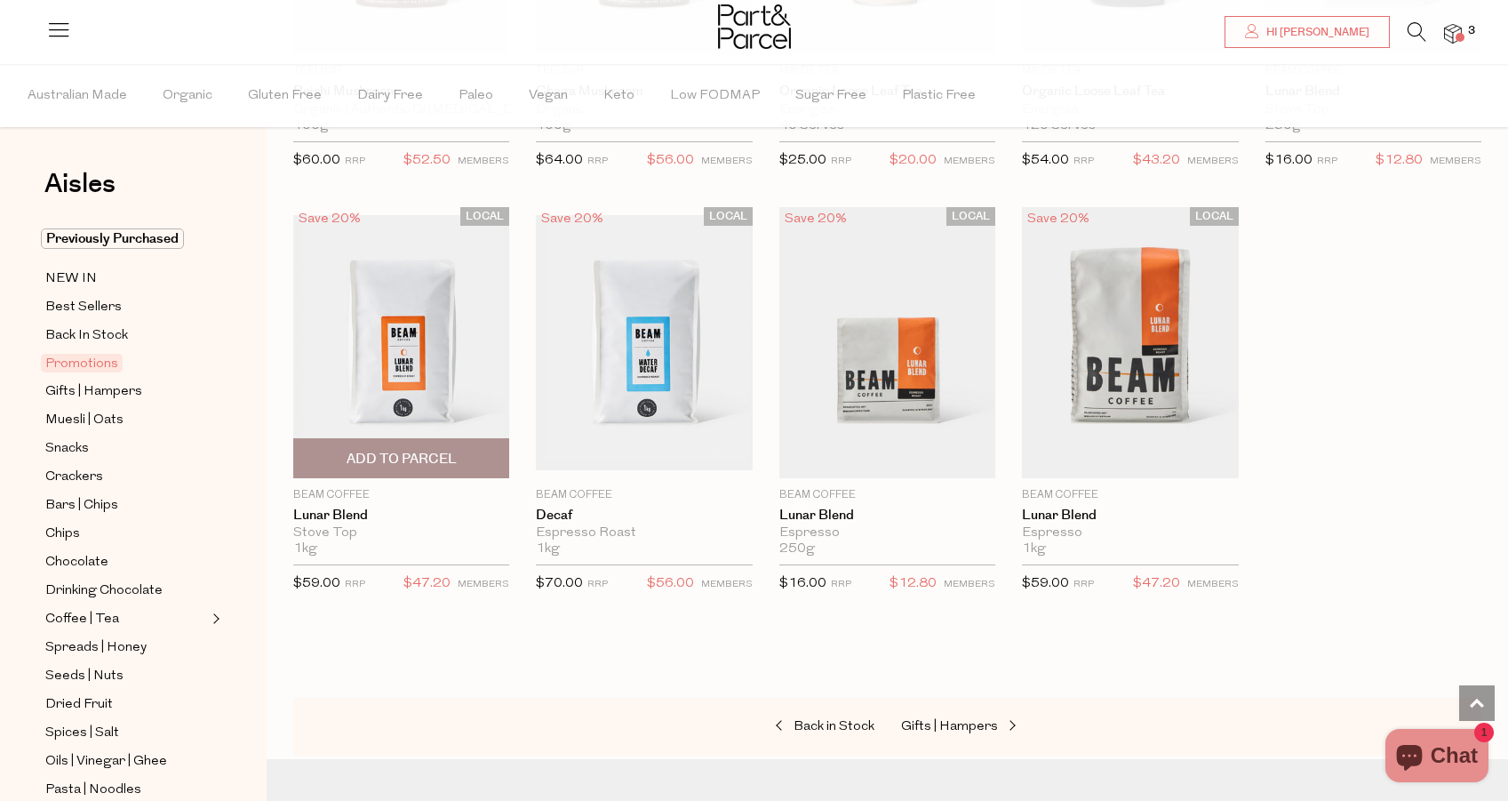
scroll to position [1336, 0]
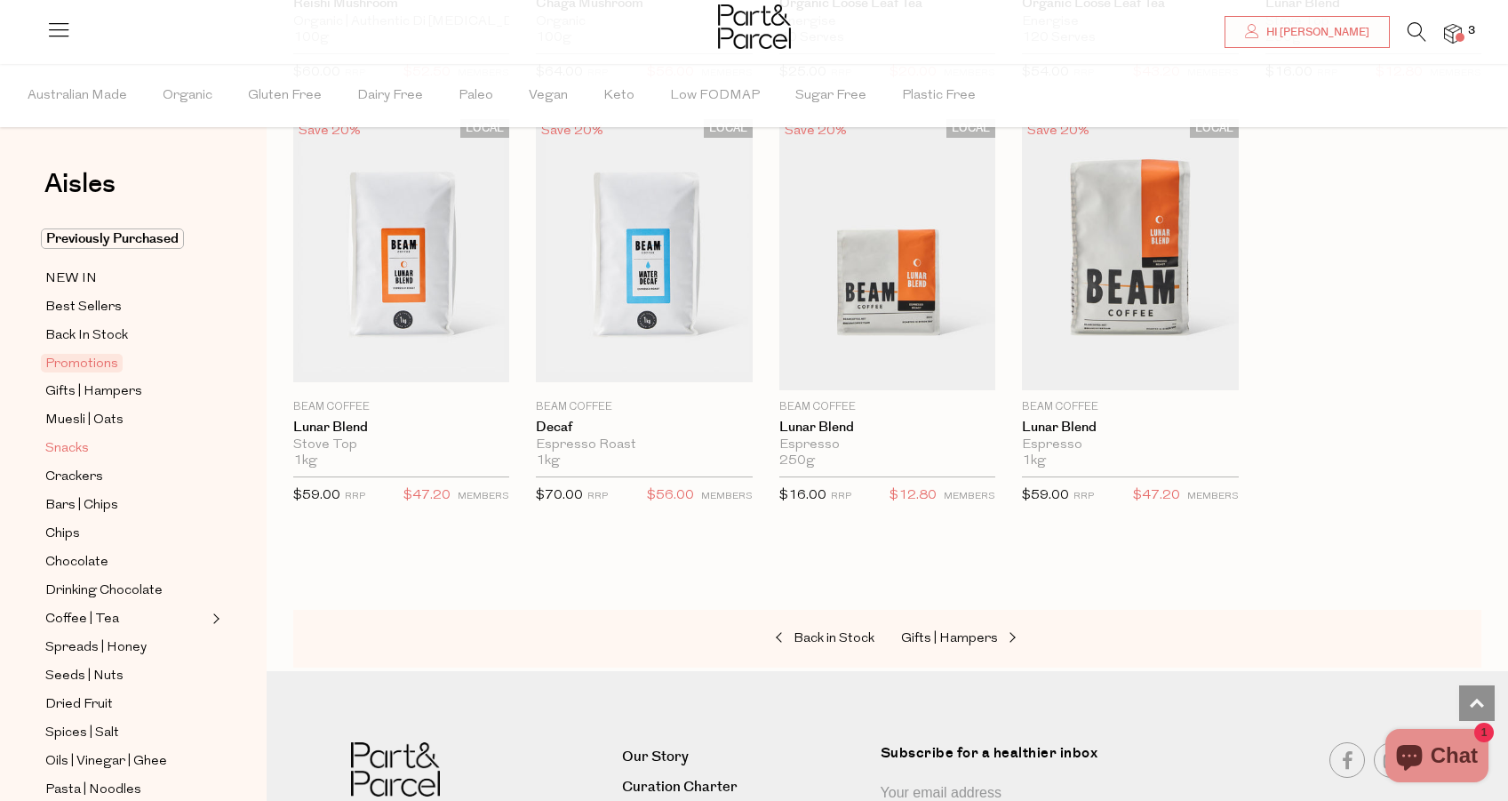
click at [76, 446] on span "Snacks" at bounding box center [67, 448] width 44 height 21
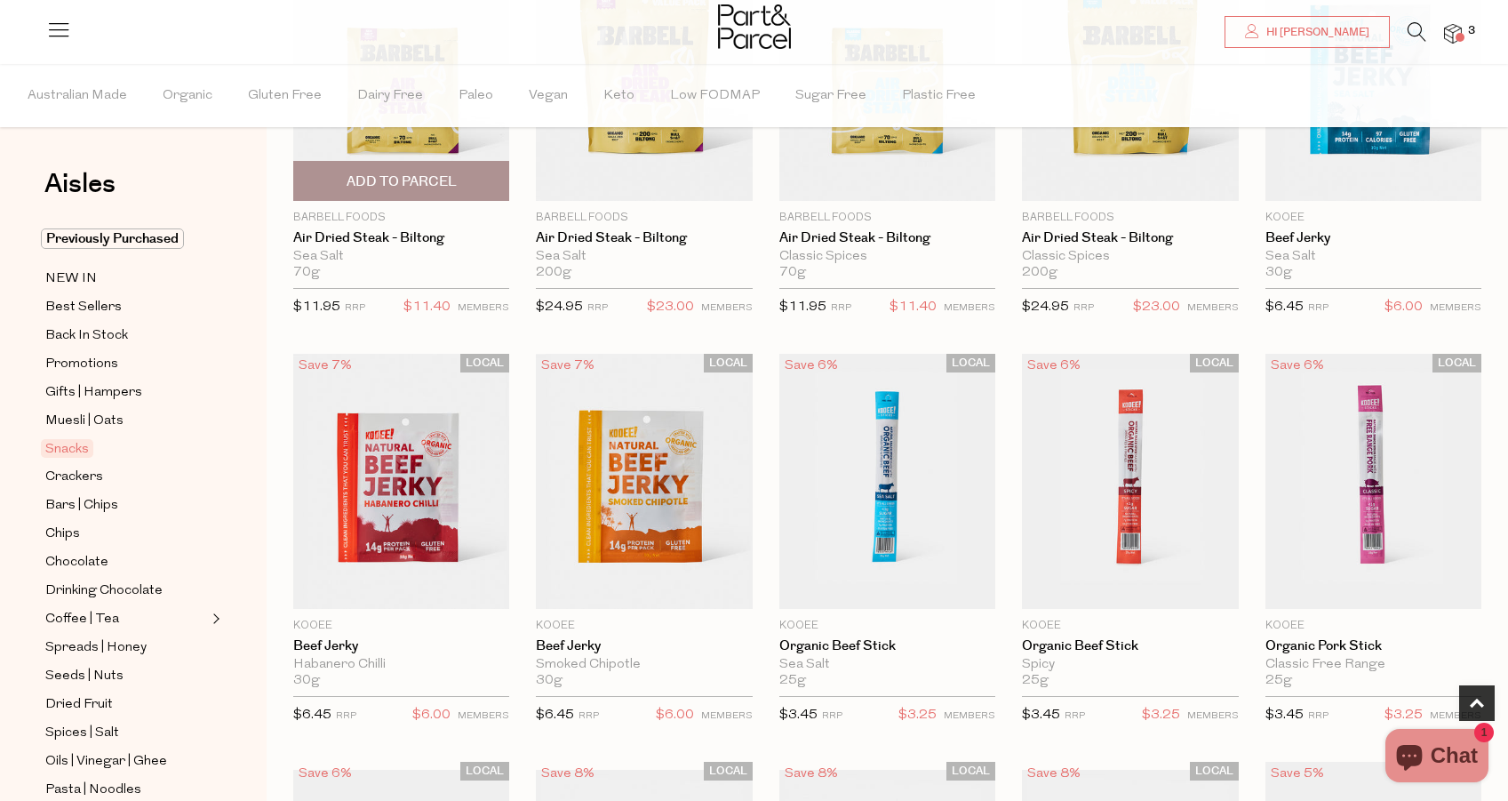
scroll to position [331, 0]
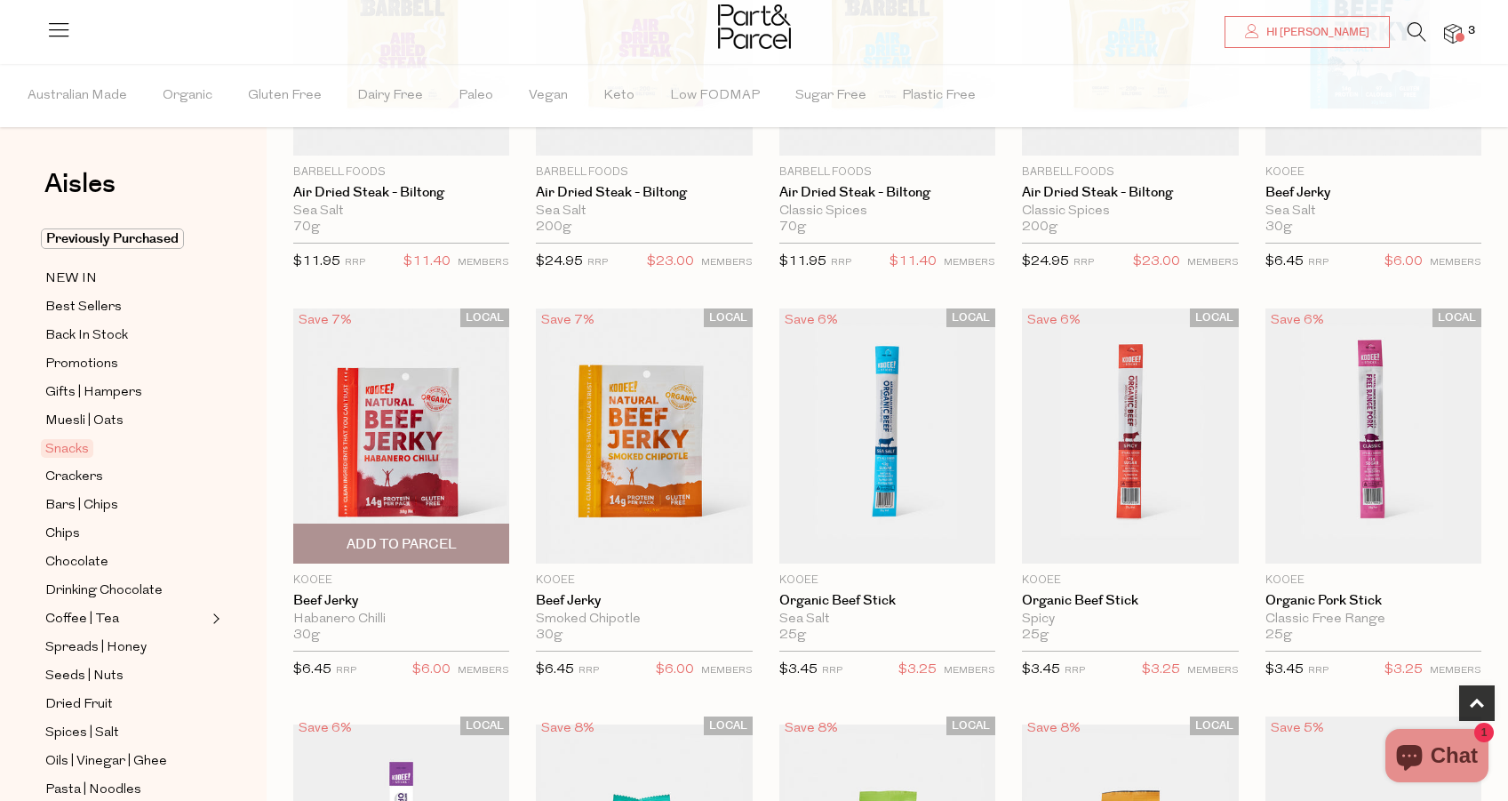
click at [430, 537] on span "Add To Parcel" at bounding box center [402, 544] width 110 height 19
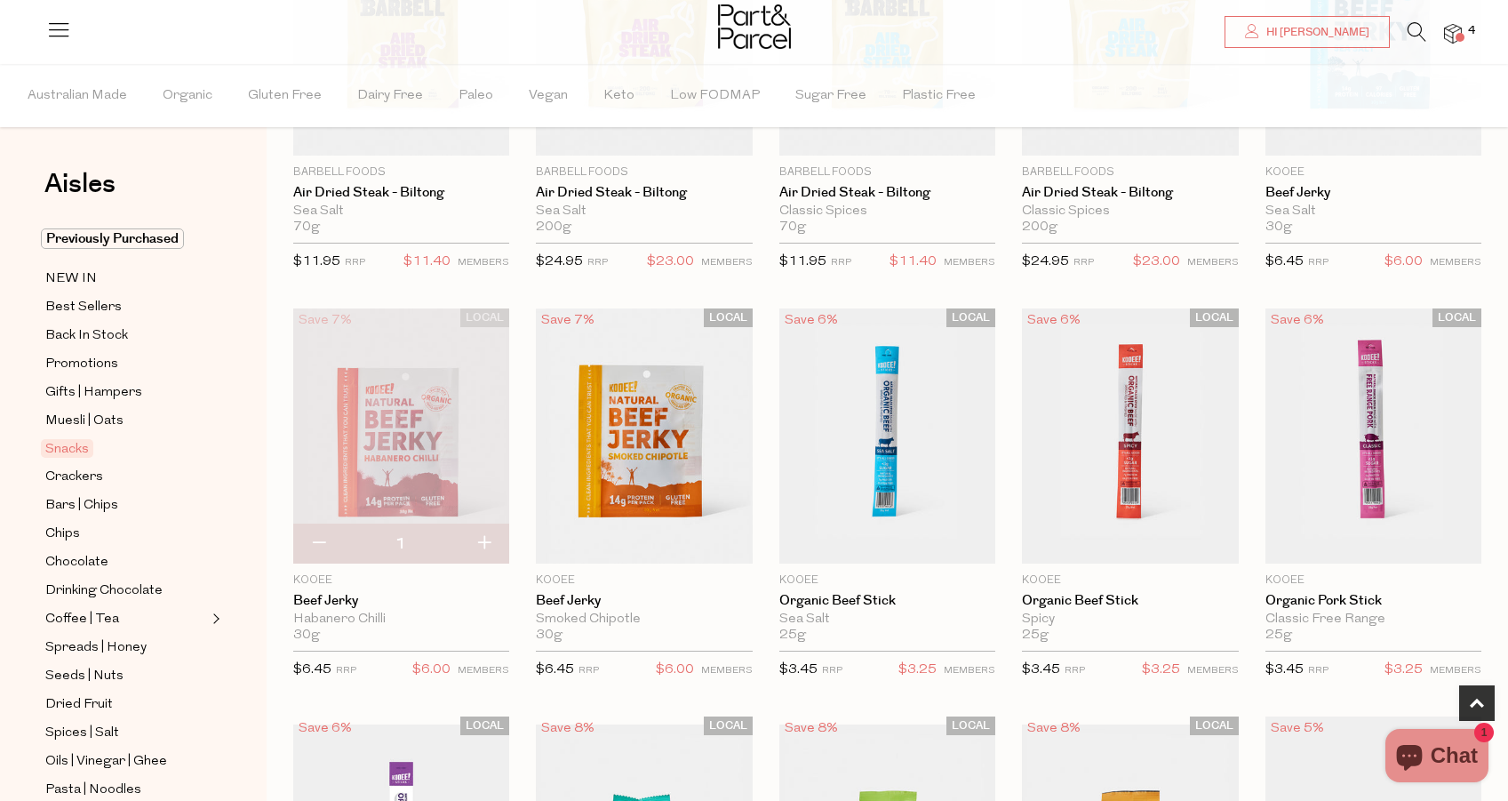
click at [488, 538] on button "button" at bounding box center [484, 543] width 51 height 39
type input "2"
click at [674, 547] on span "Add To Parcel" at bounding box center [644, 544] width 110 height 19
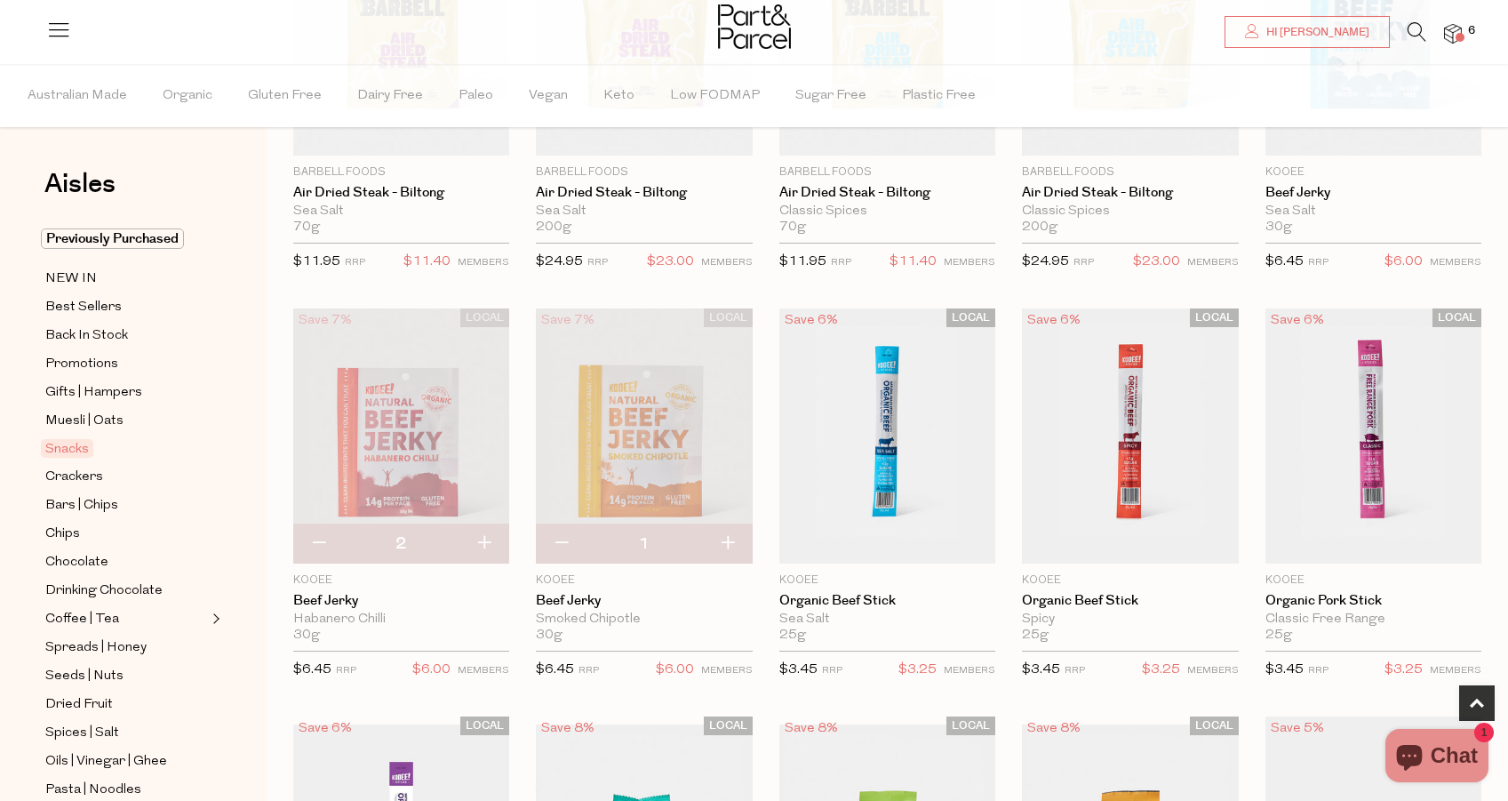
click at [729, 546] on button "button" at bounding box center [727, 543] width 51 height 39
type input "2"
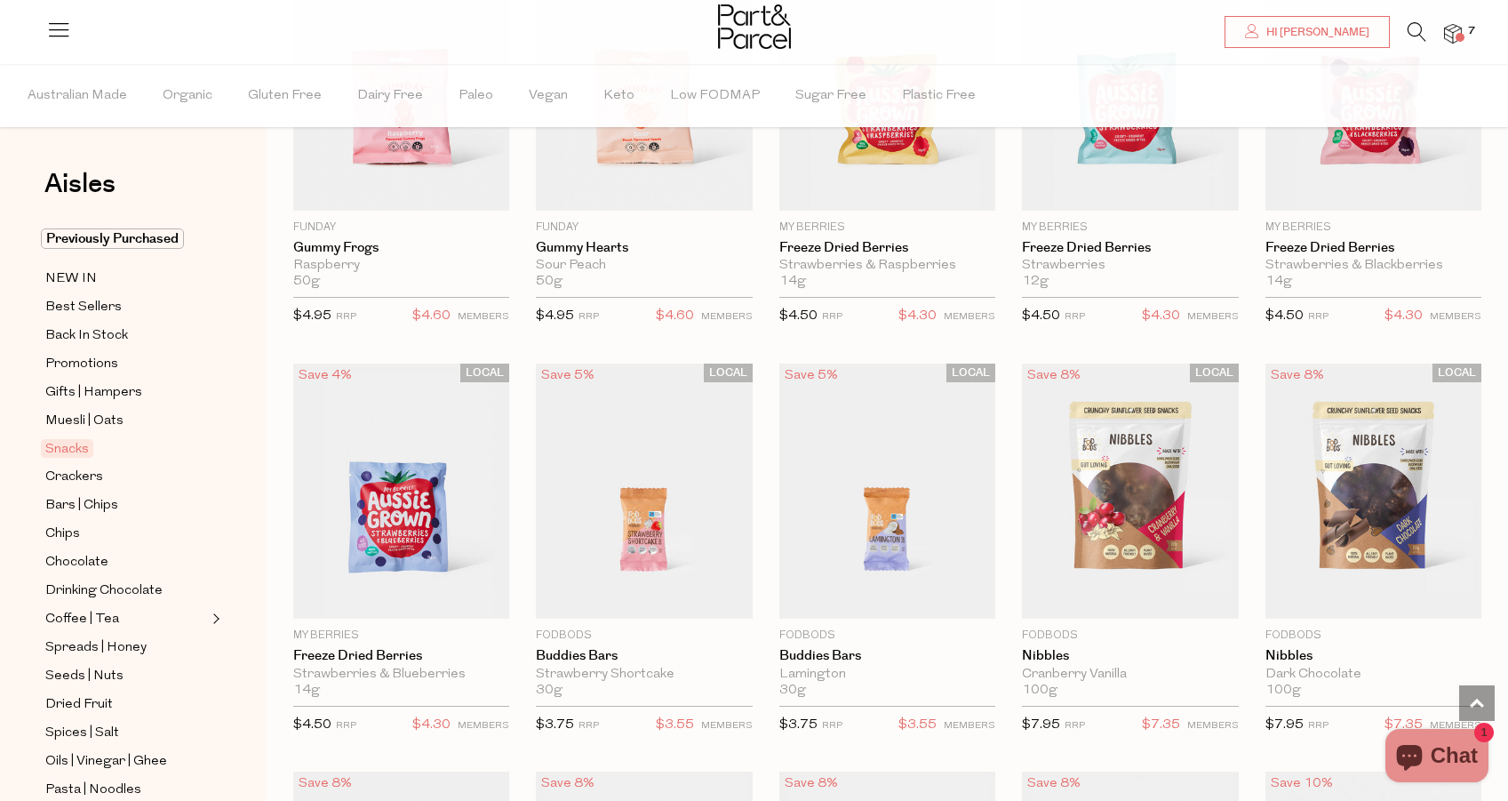
scroll to position [1991, 0]
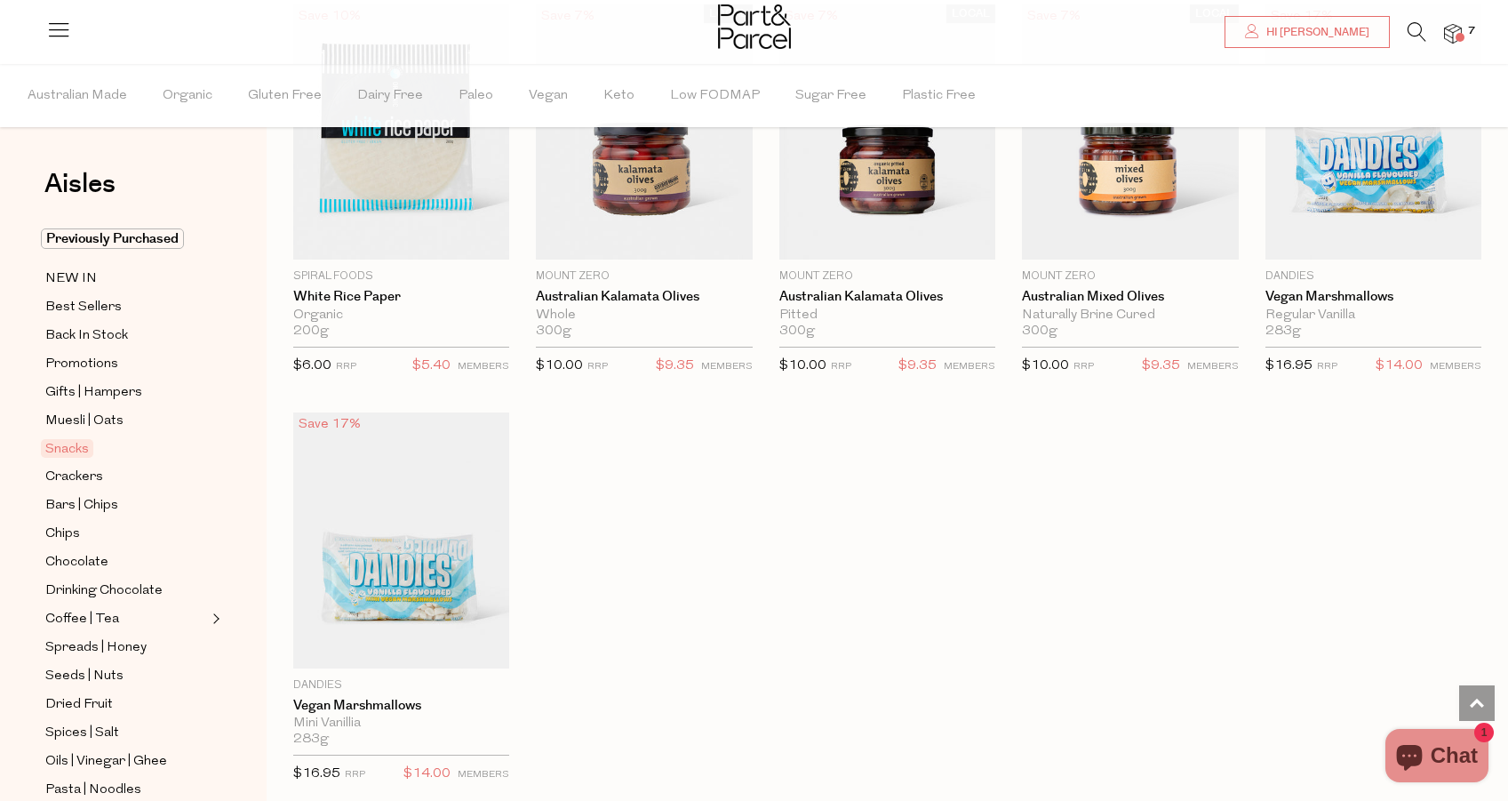
scroll to position [5813, 0]
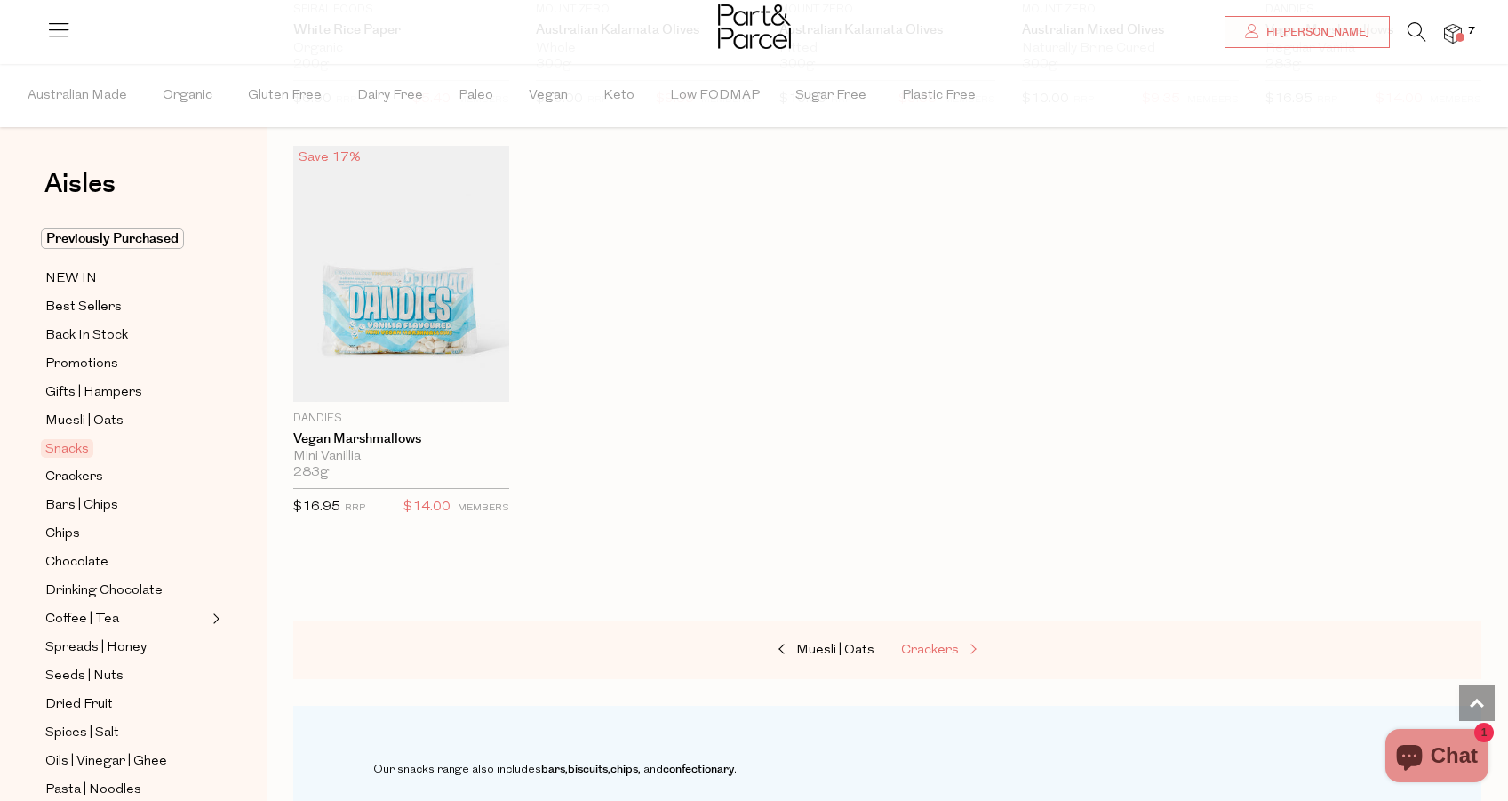
click at [935, 645] on span "Crackers" at bounding box center [930, 649] width 58 height 13
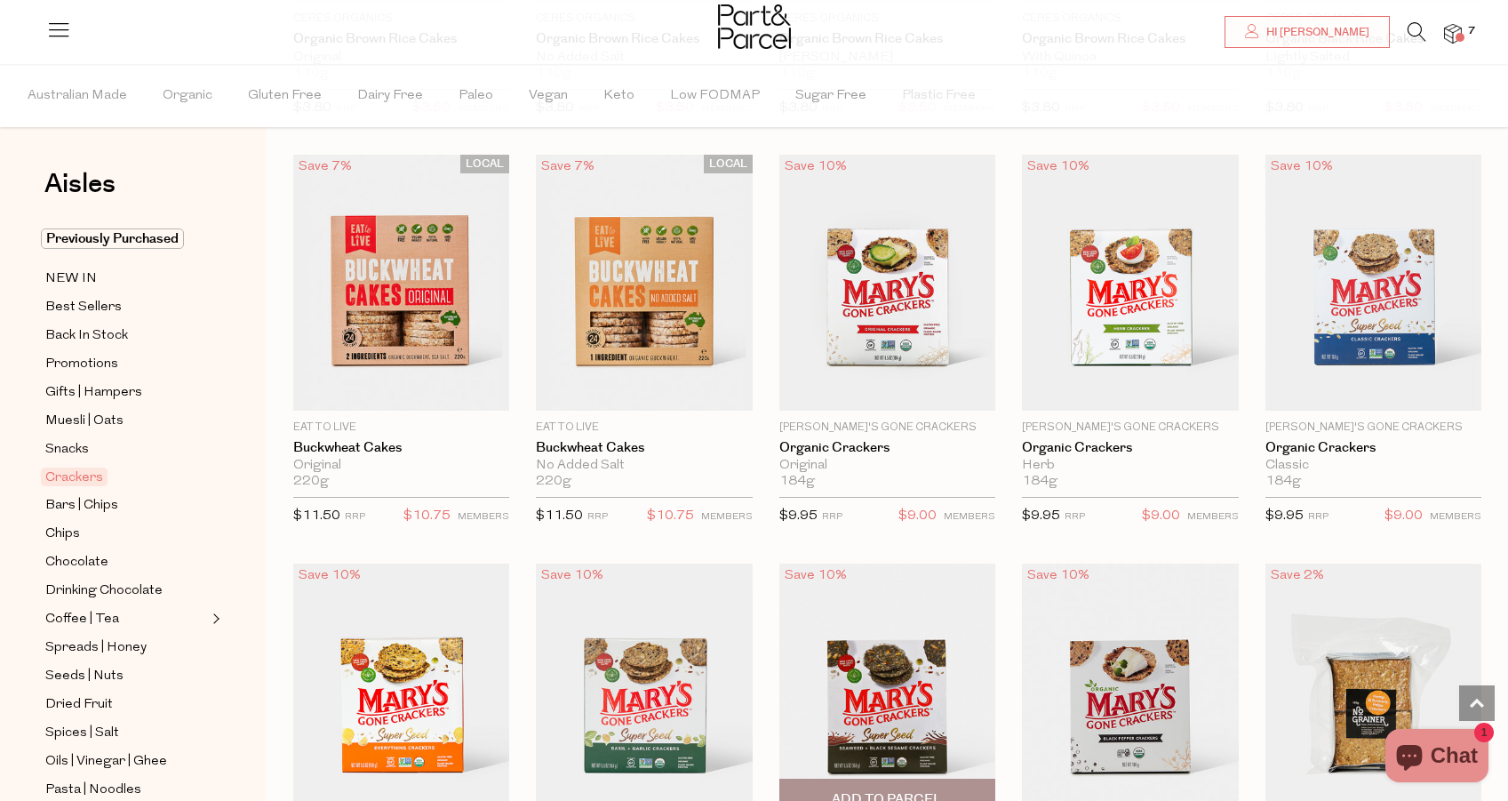
scroll to position [1295, 0]
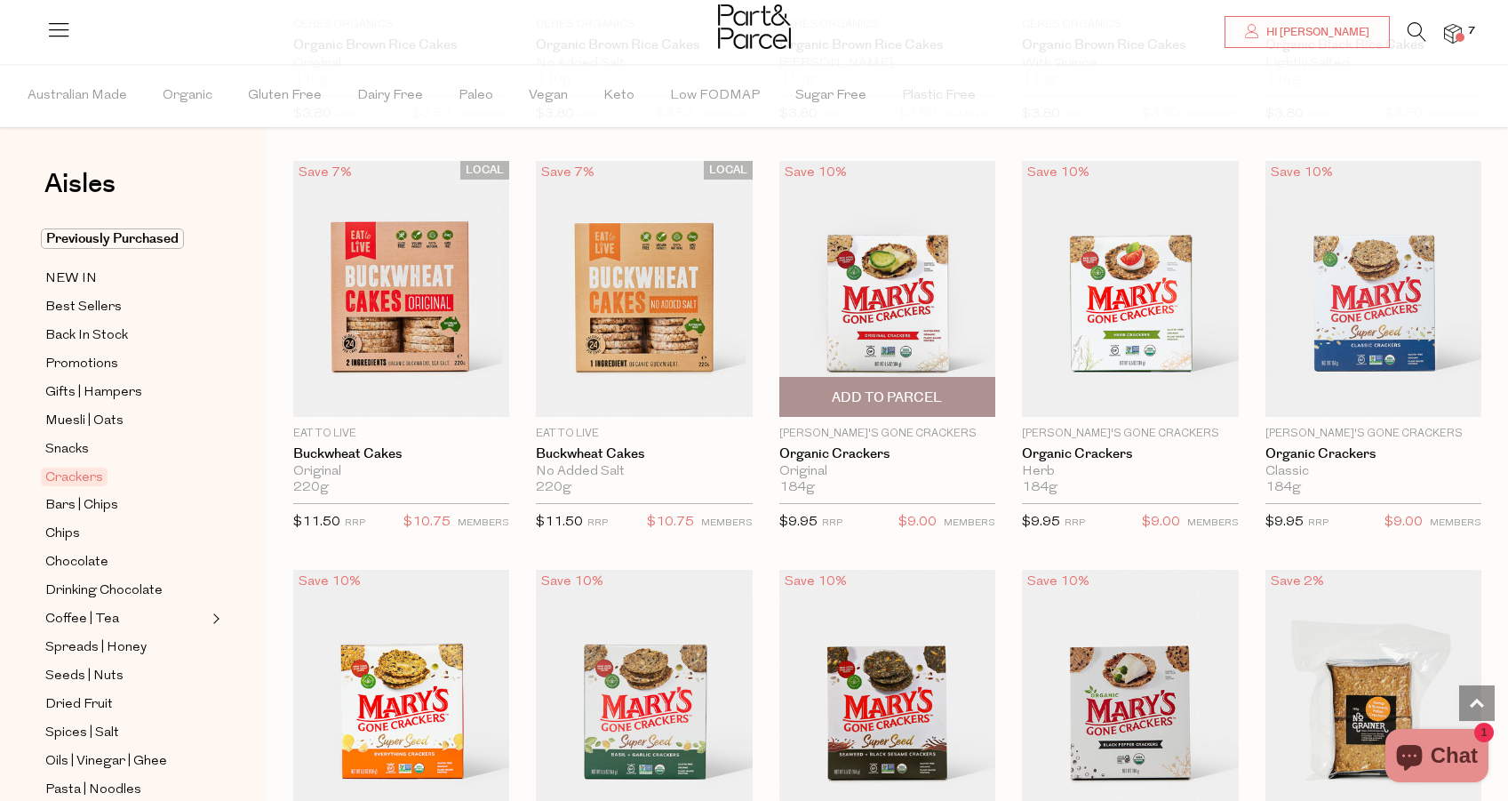
click at [916, 390] on span "Add To Parcel" at bounding box center [887, 397] width 110 height 19
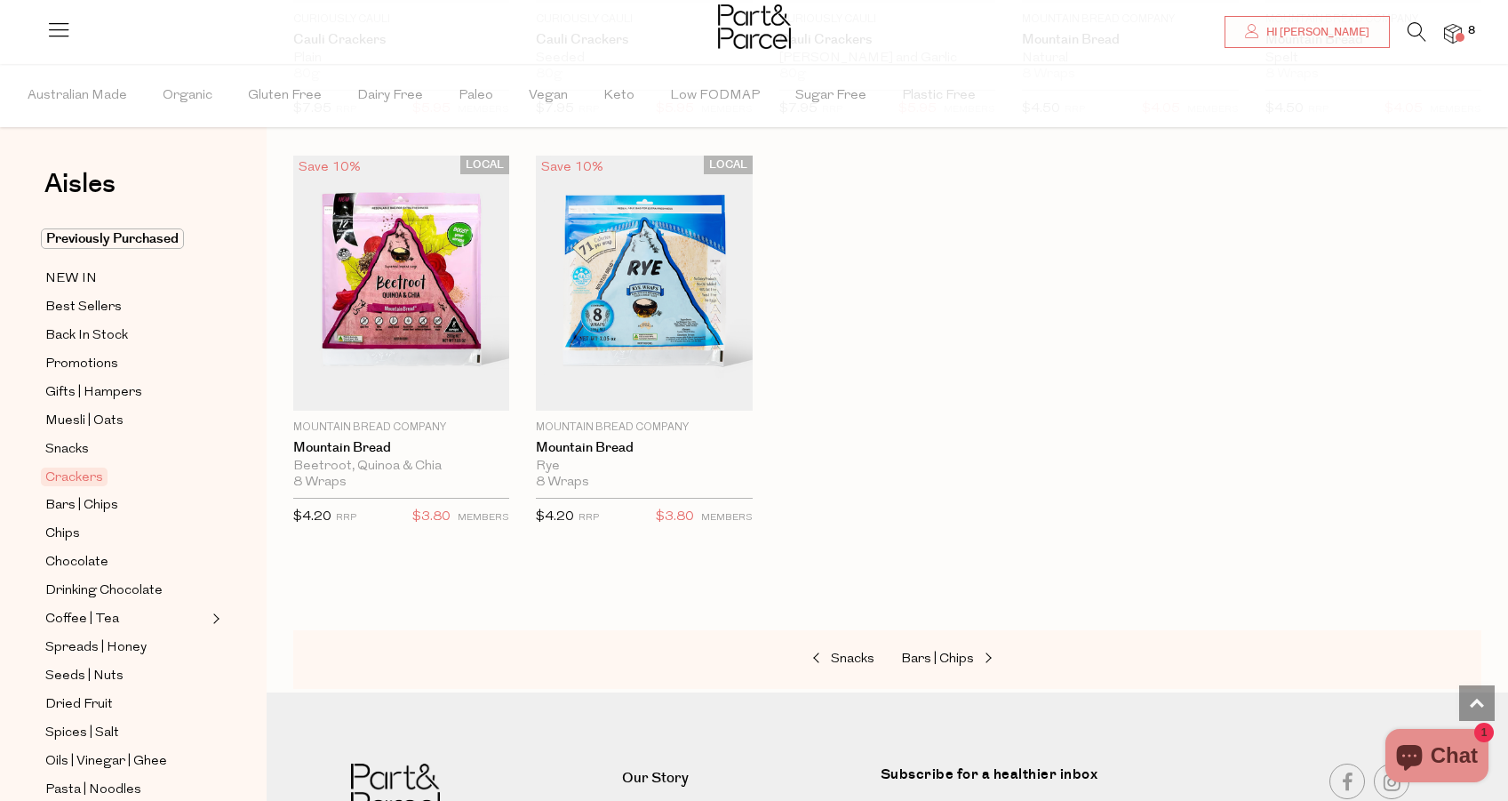
scroll to position [2947, 0]
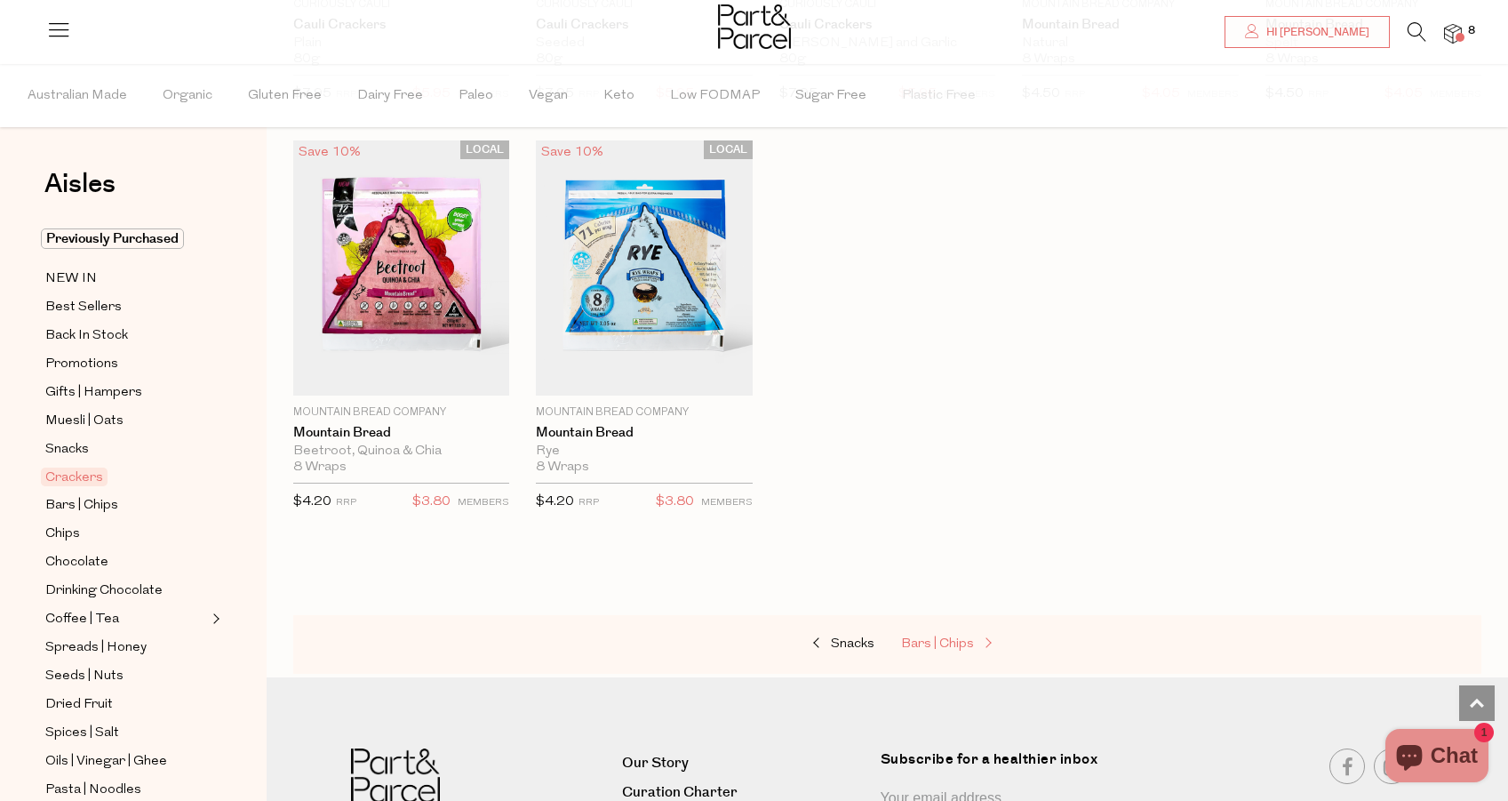
click at [937, 643] on span "Bars | Chips" at bounding box center [937, 643] width 73 height 13
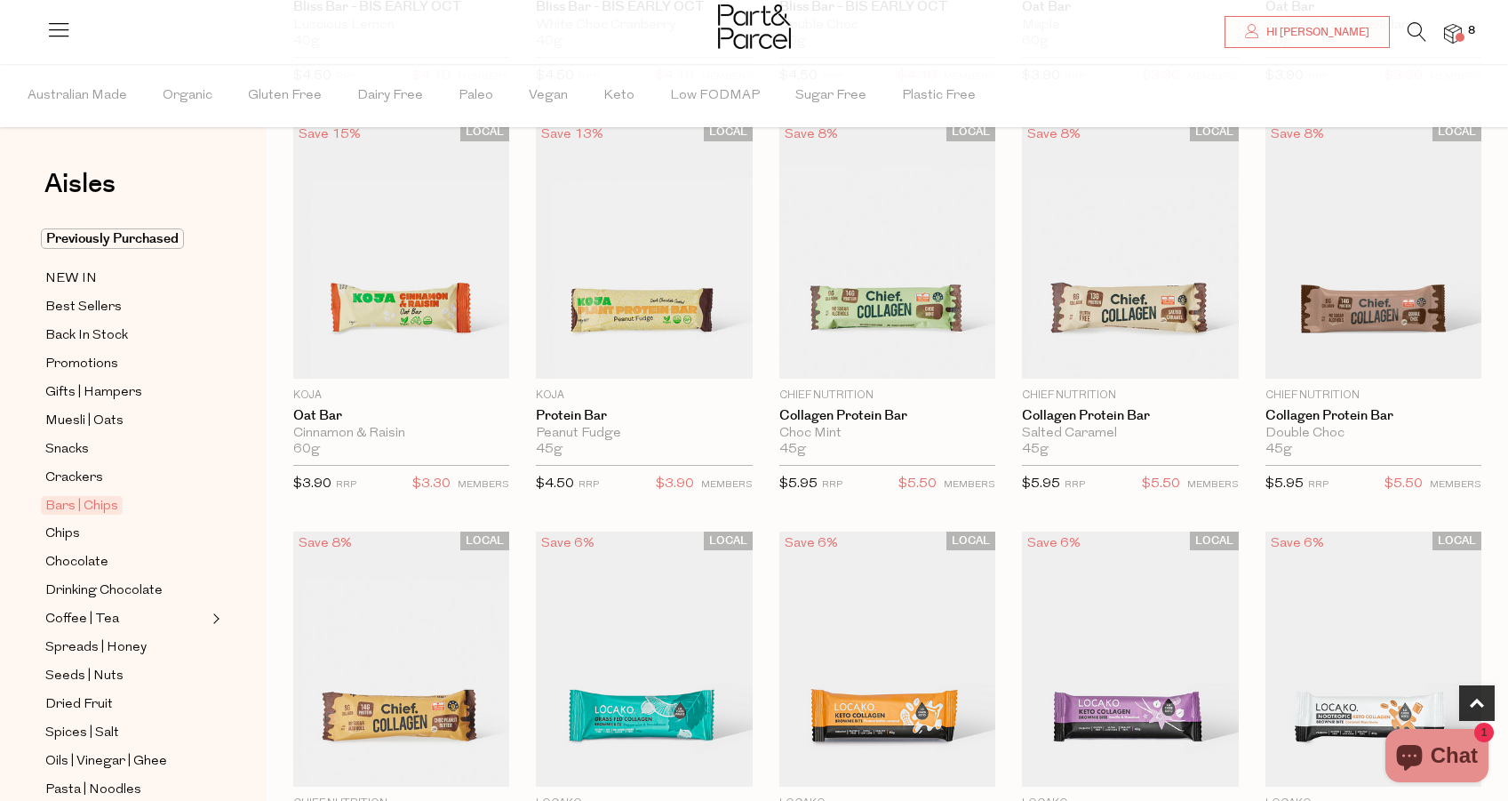
scroll to position [946, 0]
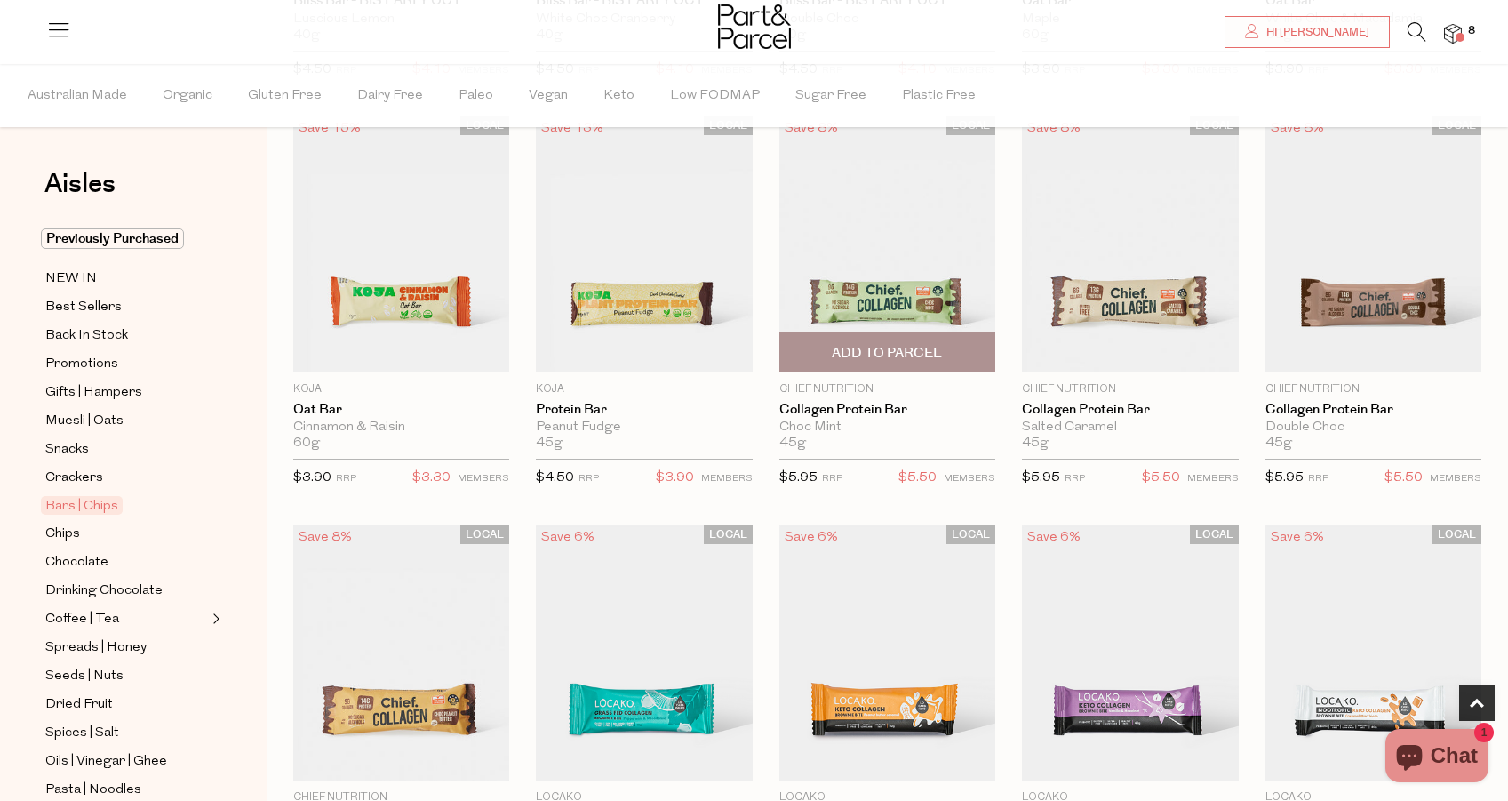
click at [896, 363] on span "Add To Parcel" at bounding box center [887, 352] width 205 height 38
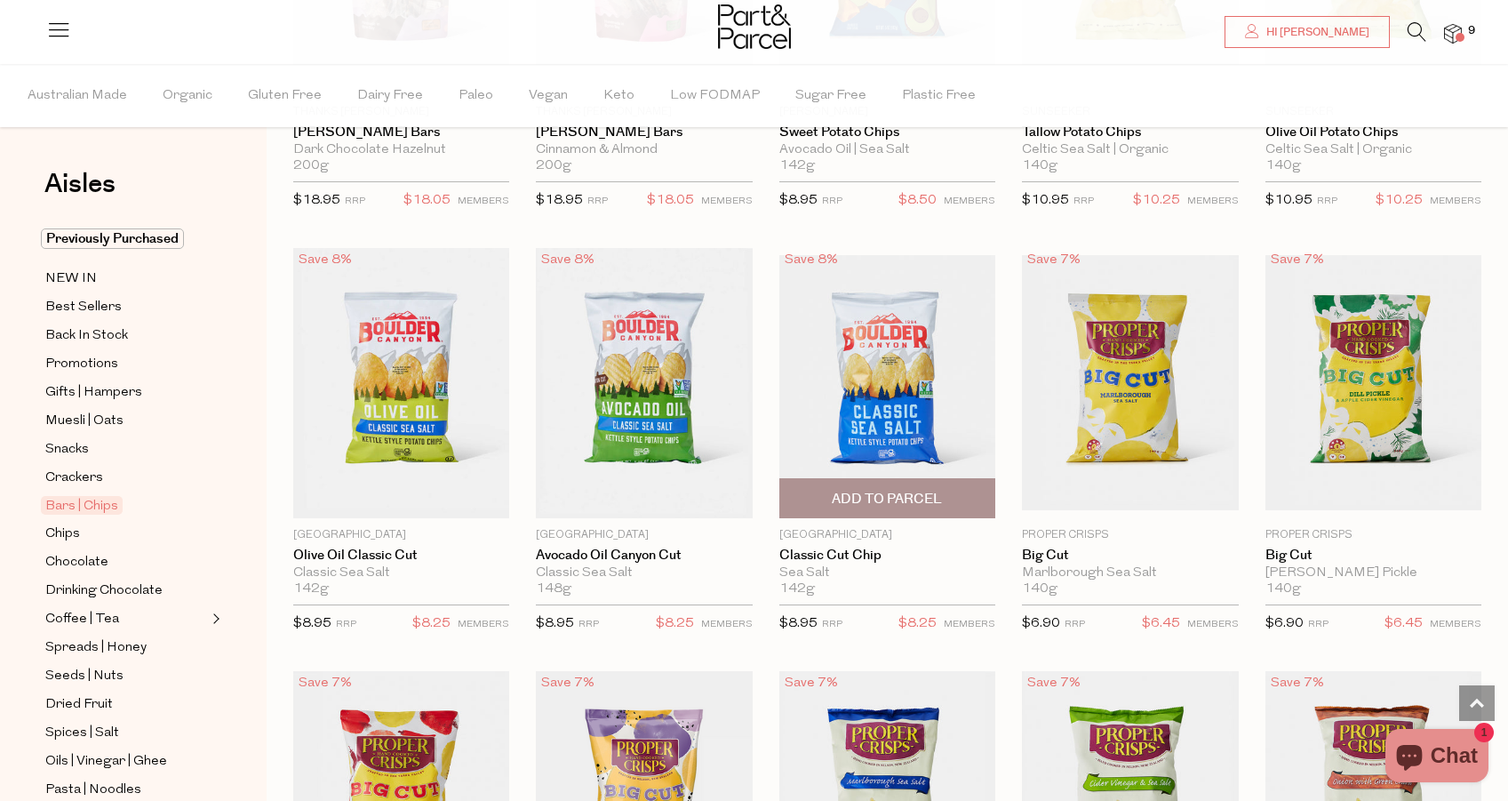
scroll to position [4519, 0]
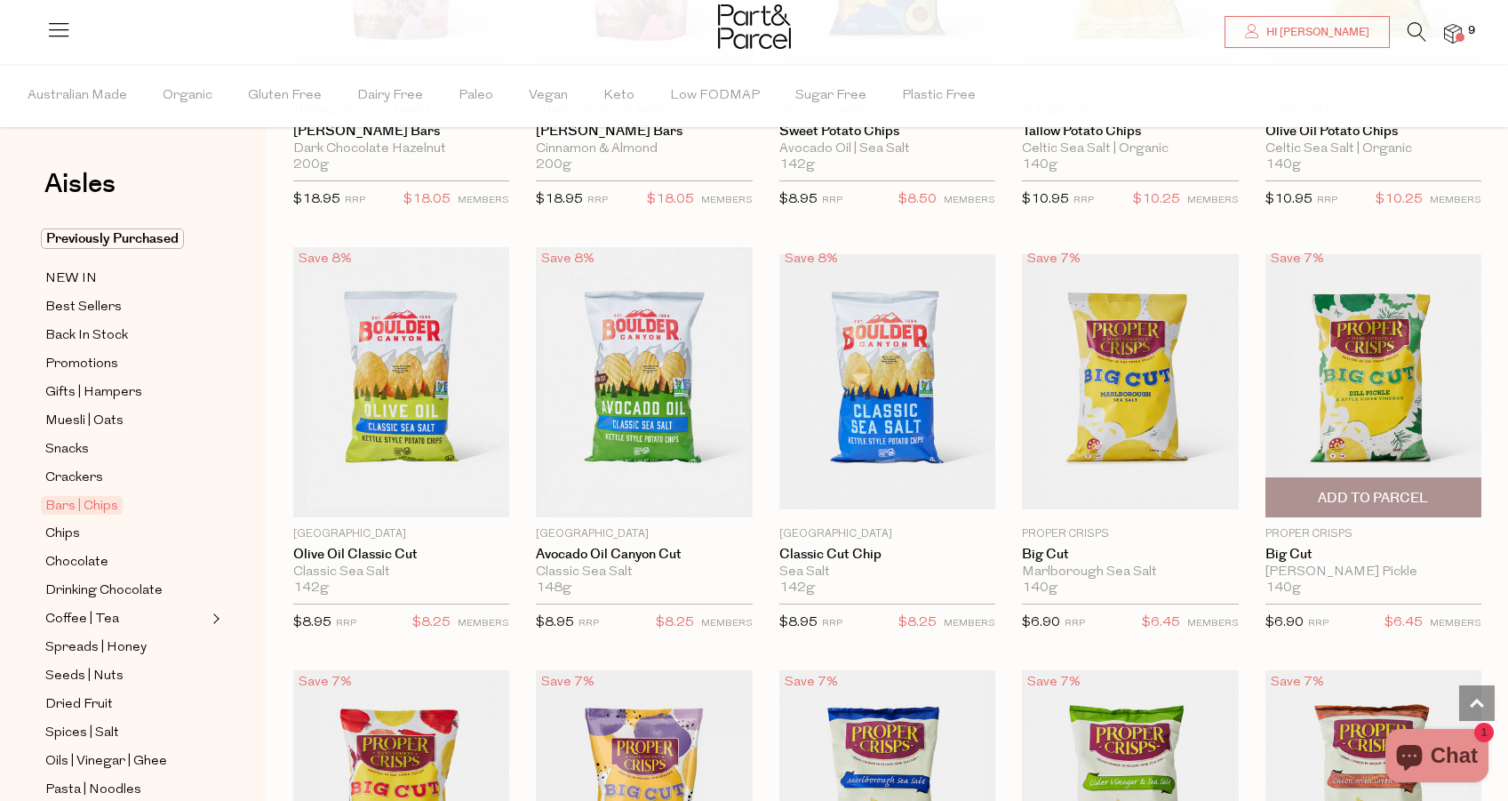
click at [1408, 490] on span "Add To Parcel" at bounding box center [1373, 498] width 110 height 19
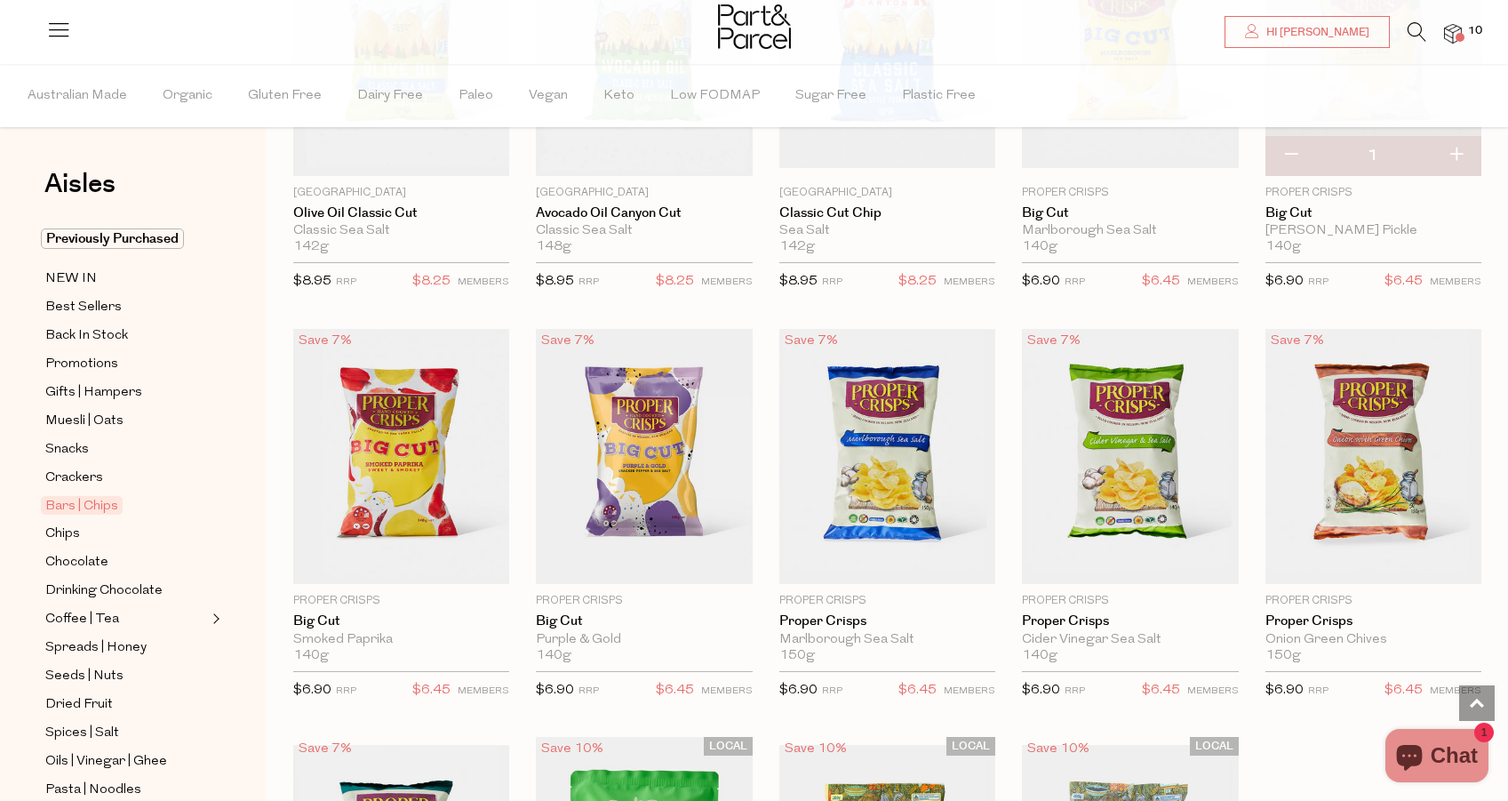
scroll to position [4861, 0]
click at [1150, 554] on span "Add To Parcel" at bounding box center [1130, 563] width 110 height 19
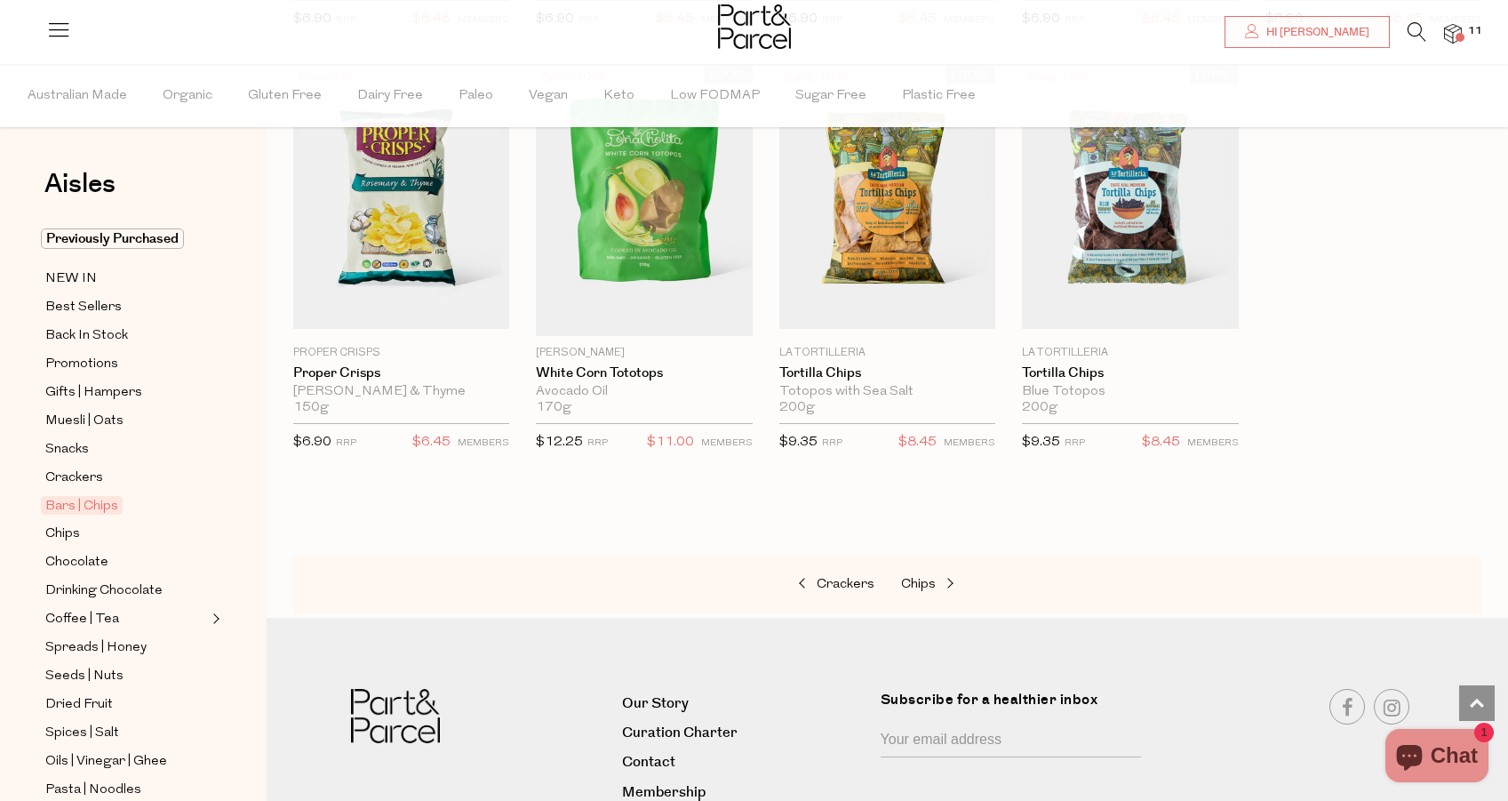
scroll to position [5538, 0]
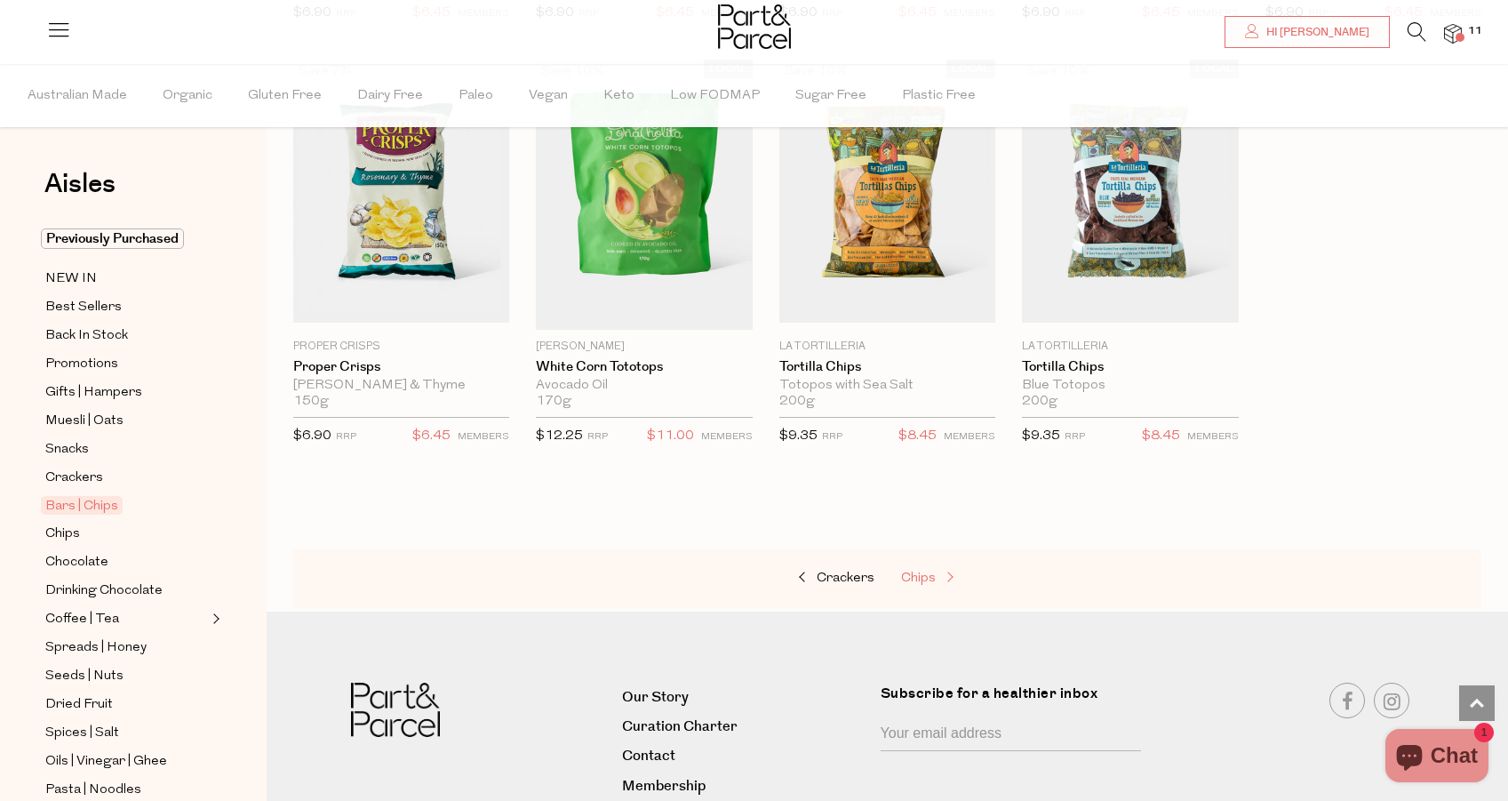
click at [922, 571] on span "Chips" at bounding box center [918, 577] width 35 height 13
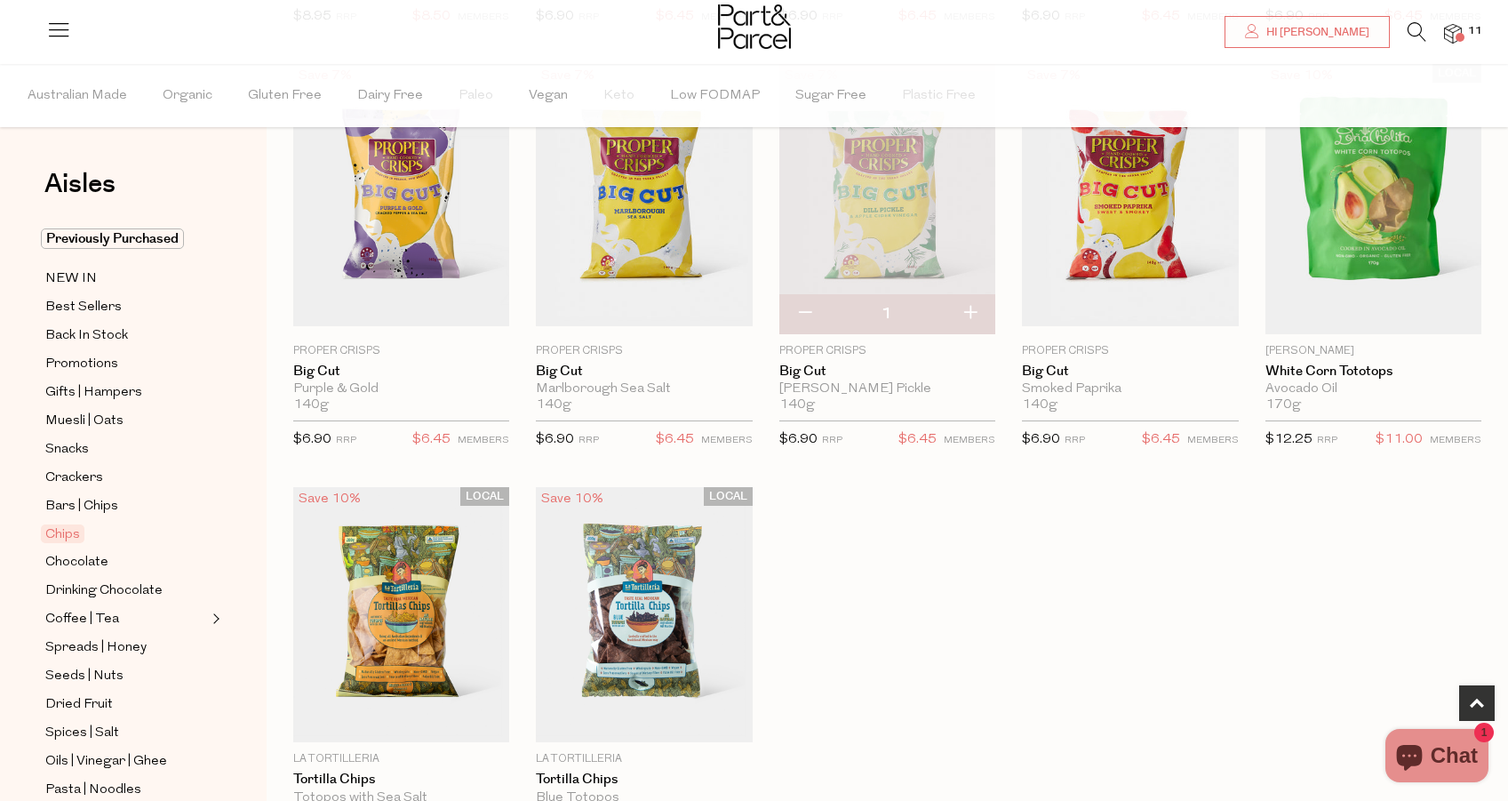
scroll to position [1028, 0]
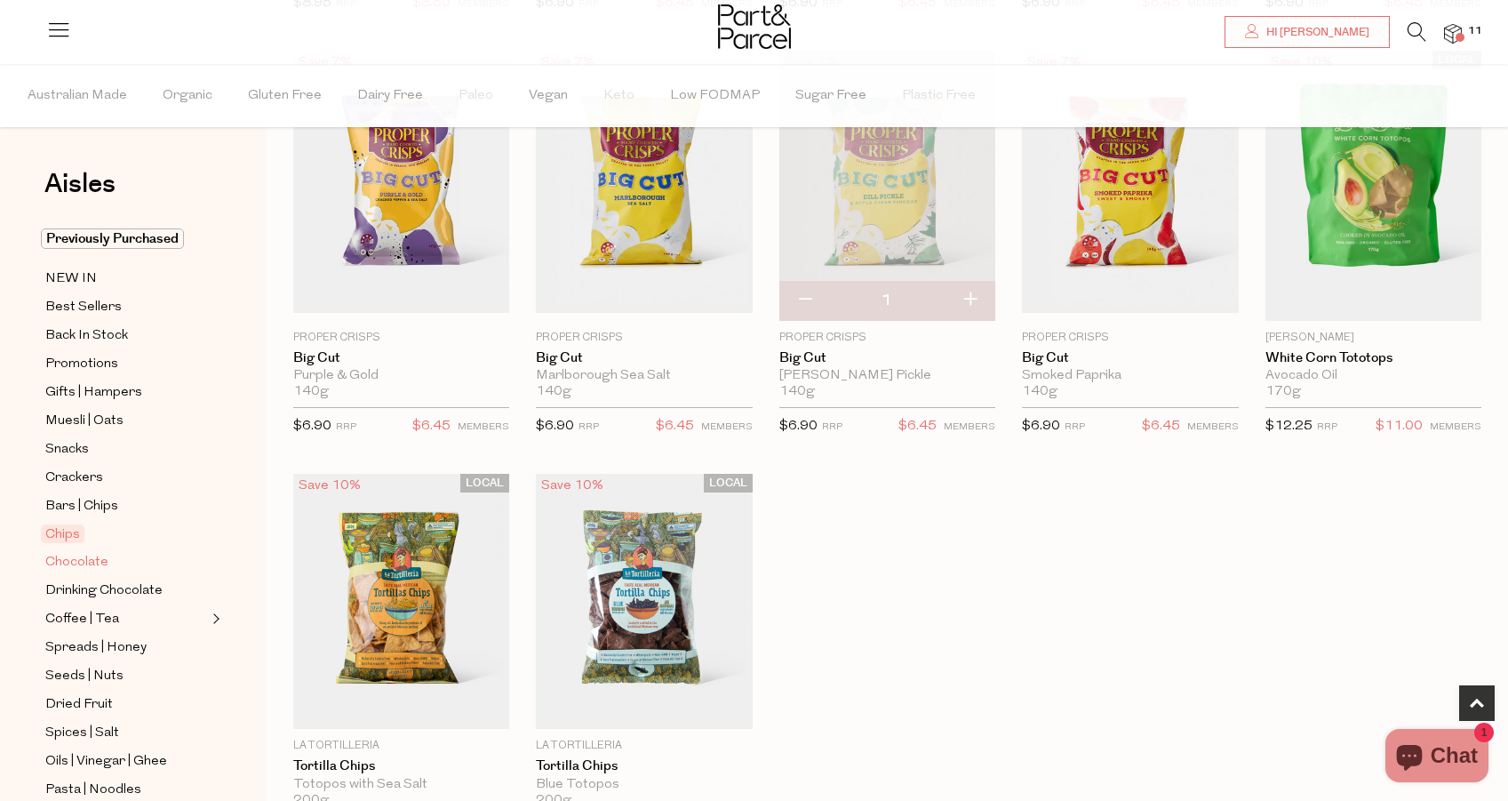
click at [63, 562] on span "Chocolate" at bounding box center [76, 562] width 63 height 21
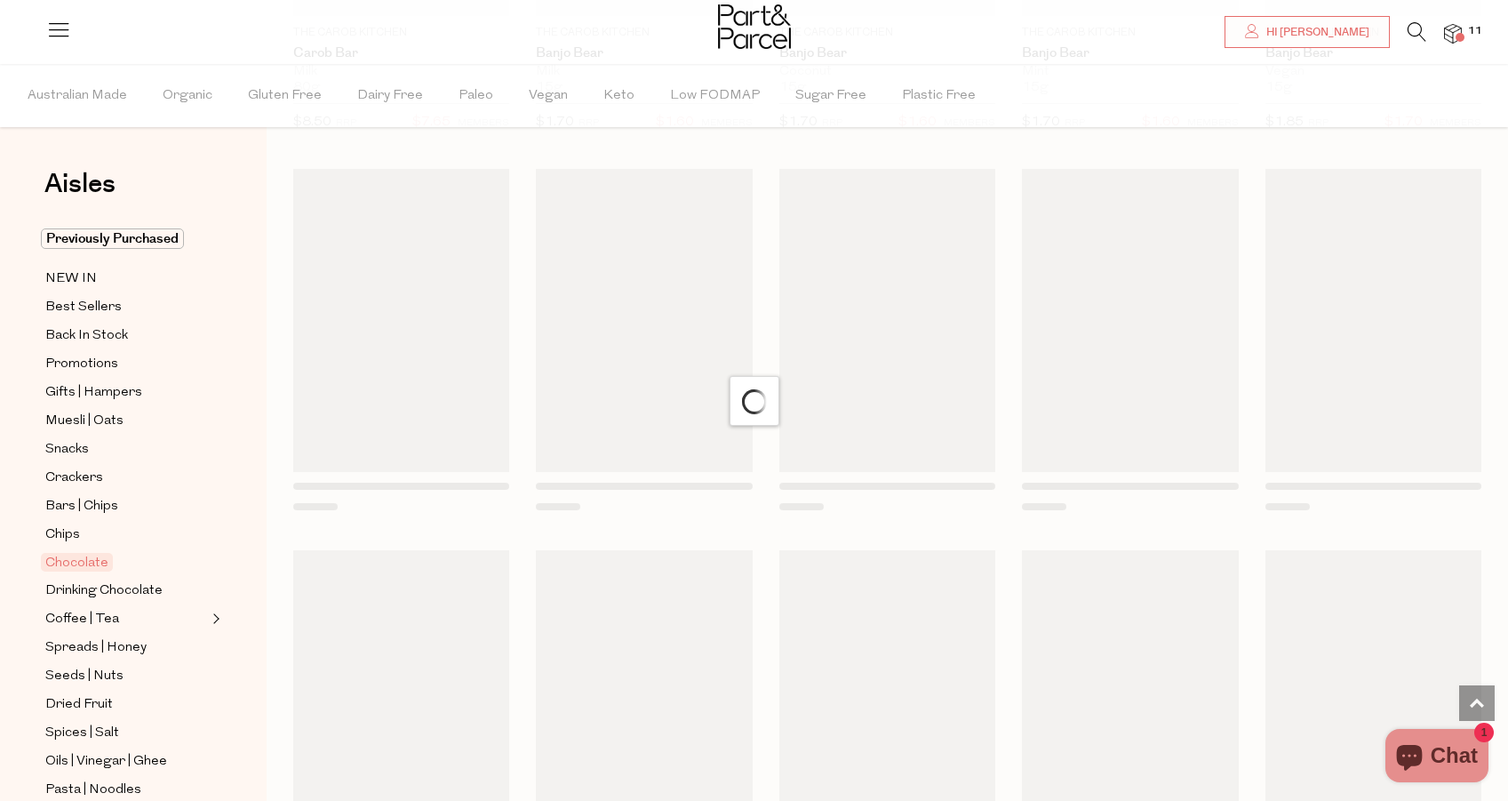
scroll to position [4225, 0]
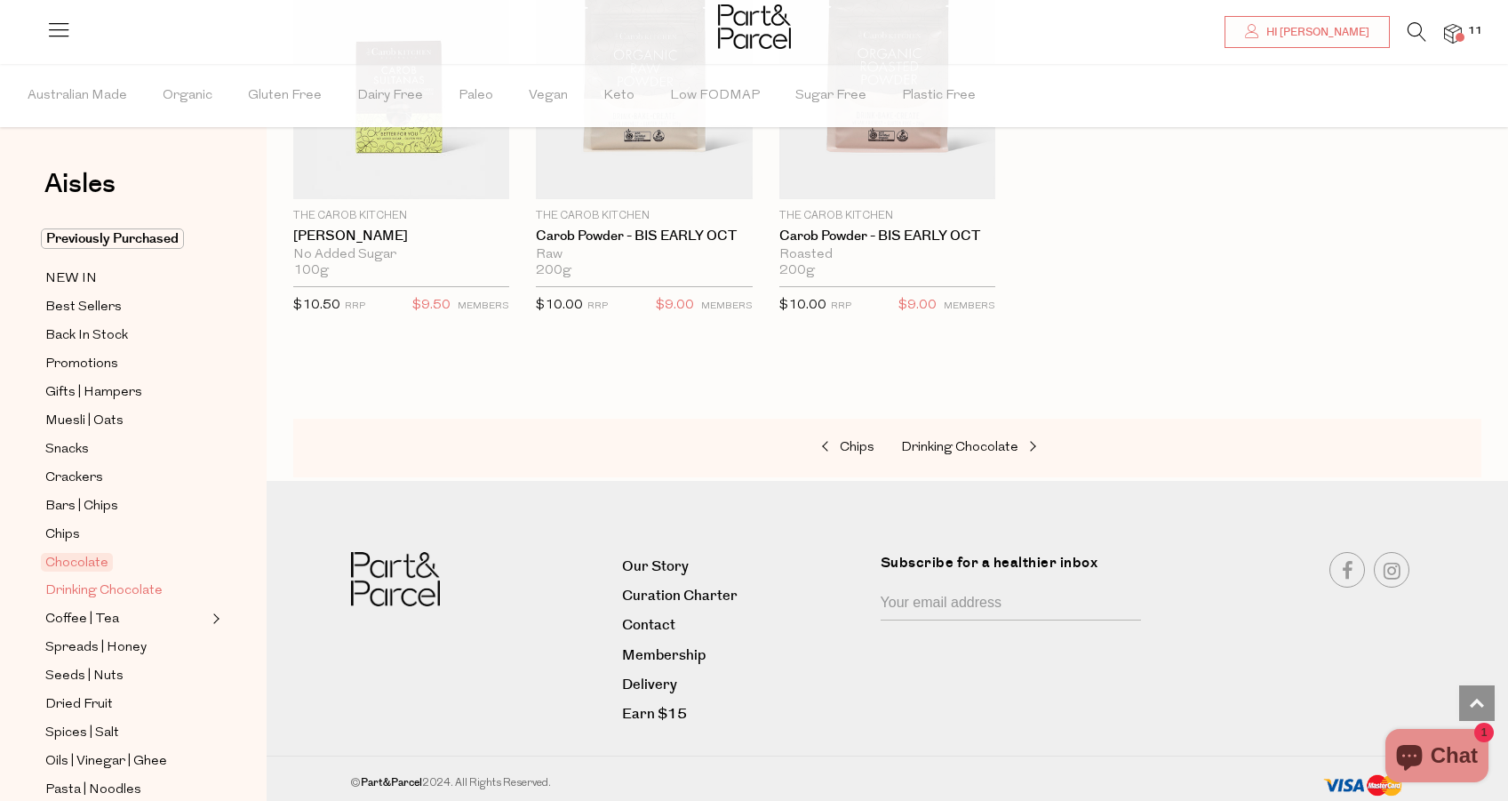
click at [142, 595] on span "Drinking Chocolate" at bounding box center [103, 590] width 117 height 21
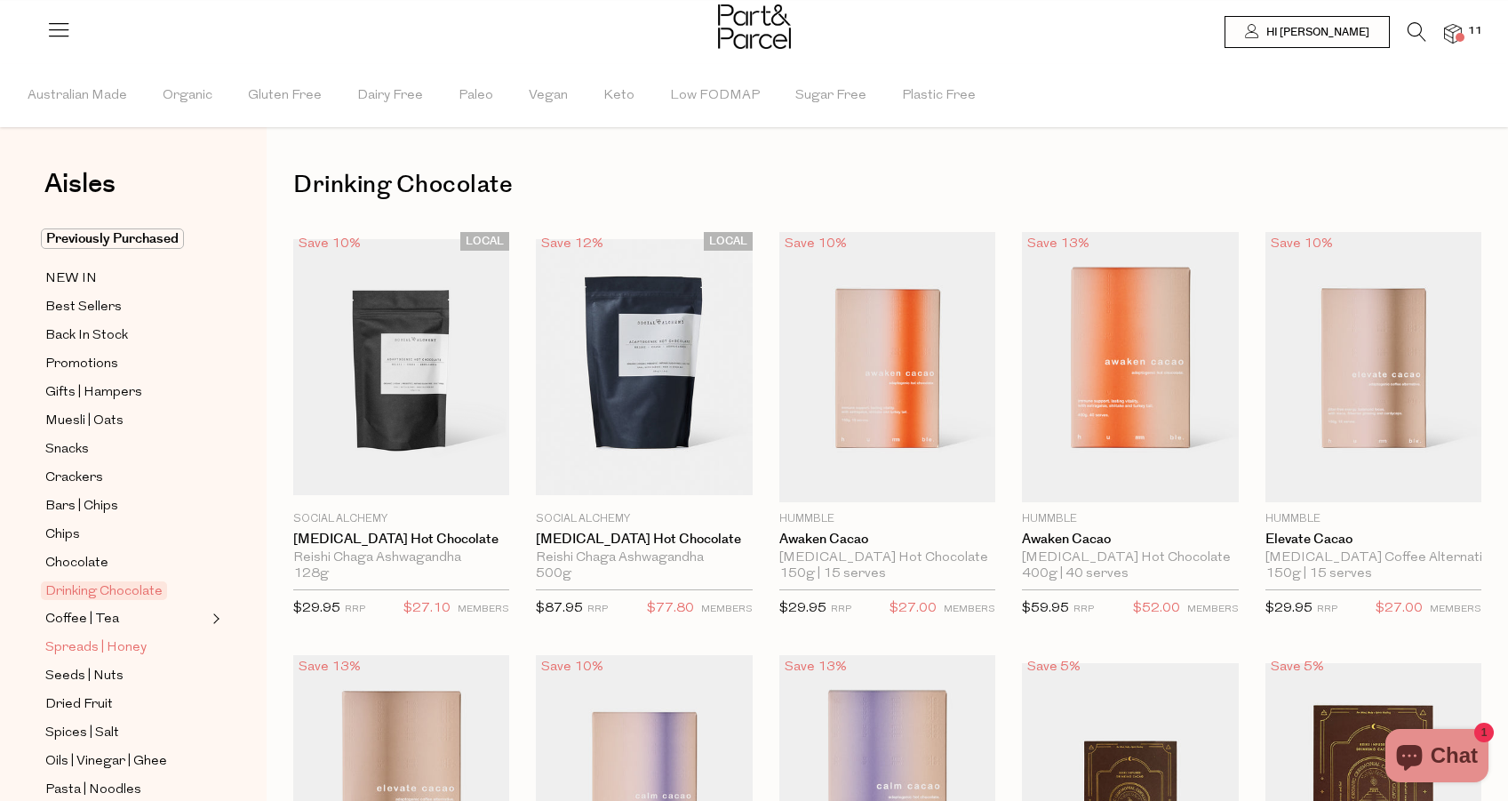
click at [108, 645] on span "Spreads | Honey" at bounding box center [95, 647] width 101 height 21
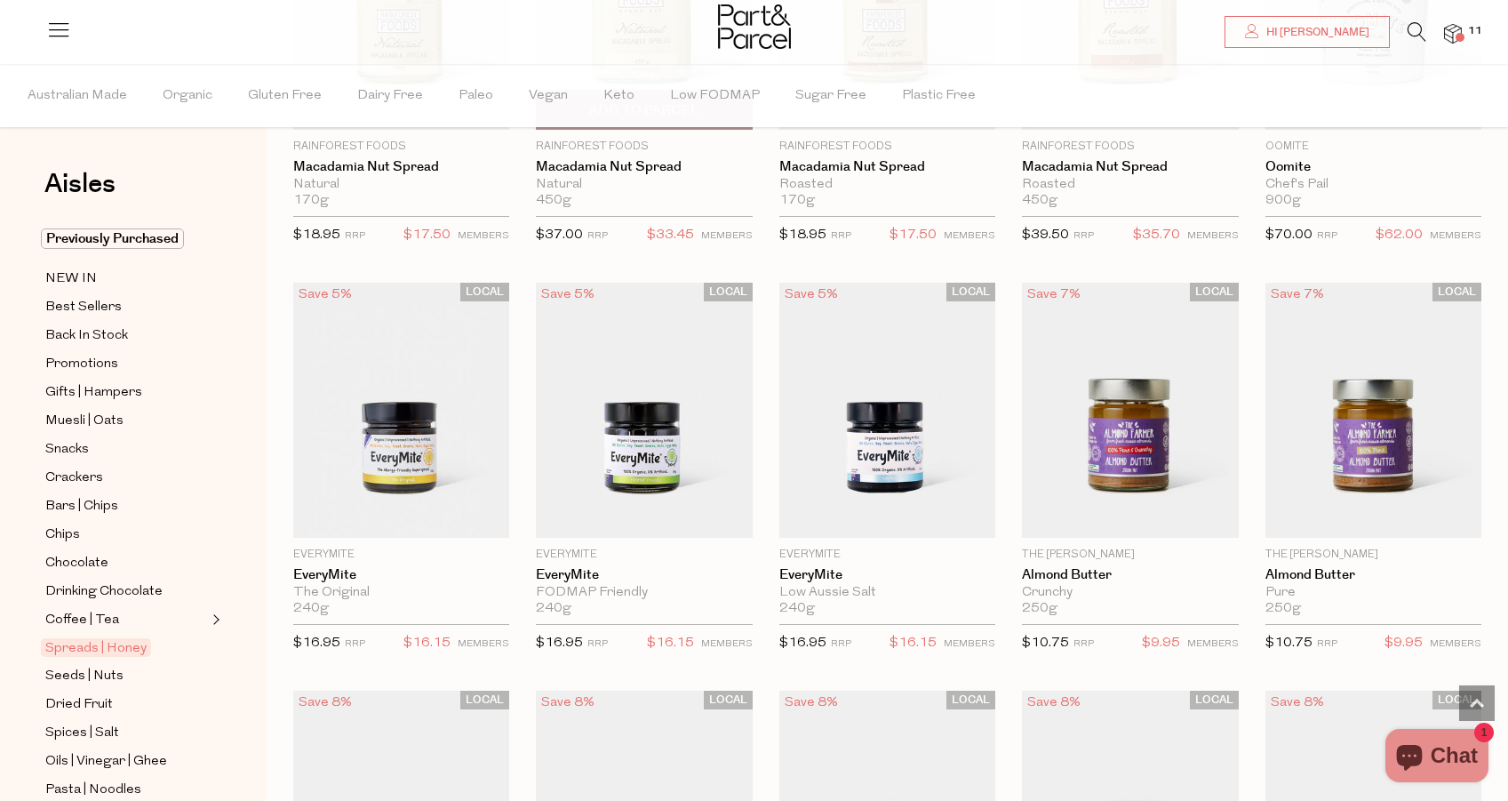
scroll to position [2010, 0]
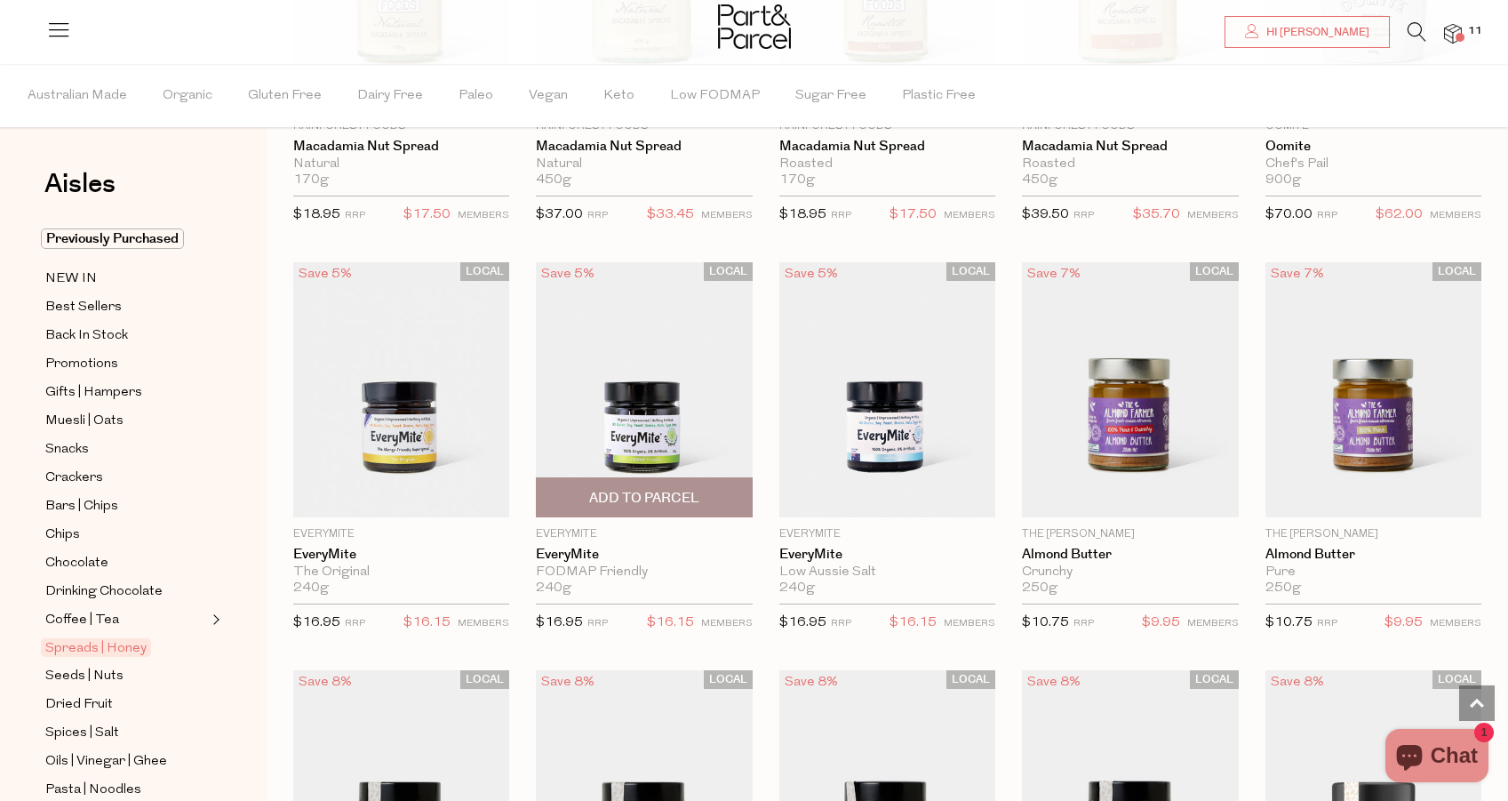
click at [678, 366] on img at bounding box center [644, 389] width 216 height 255
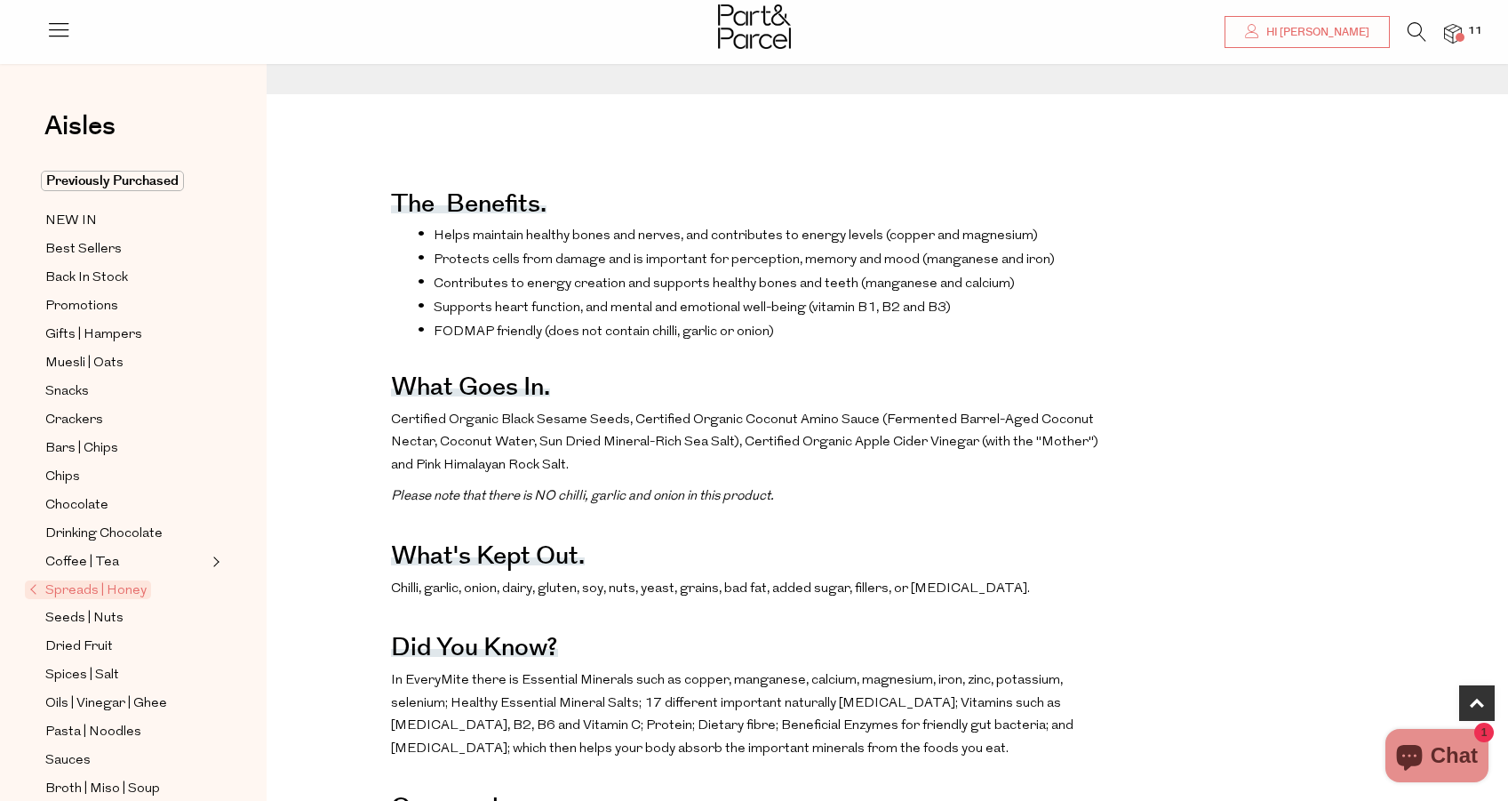
scroll to position [683, 0]
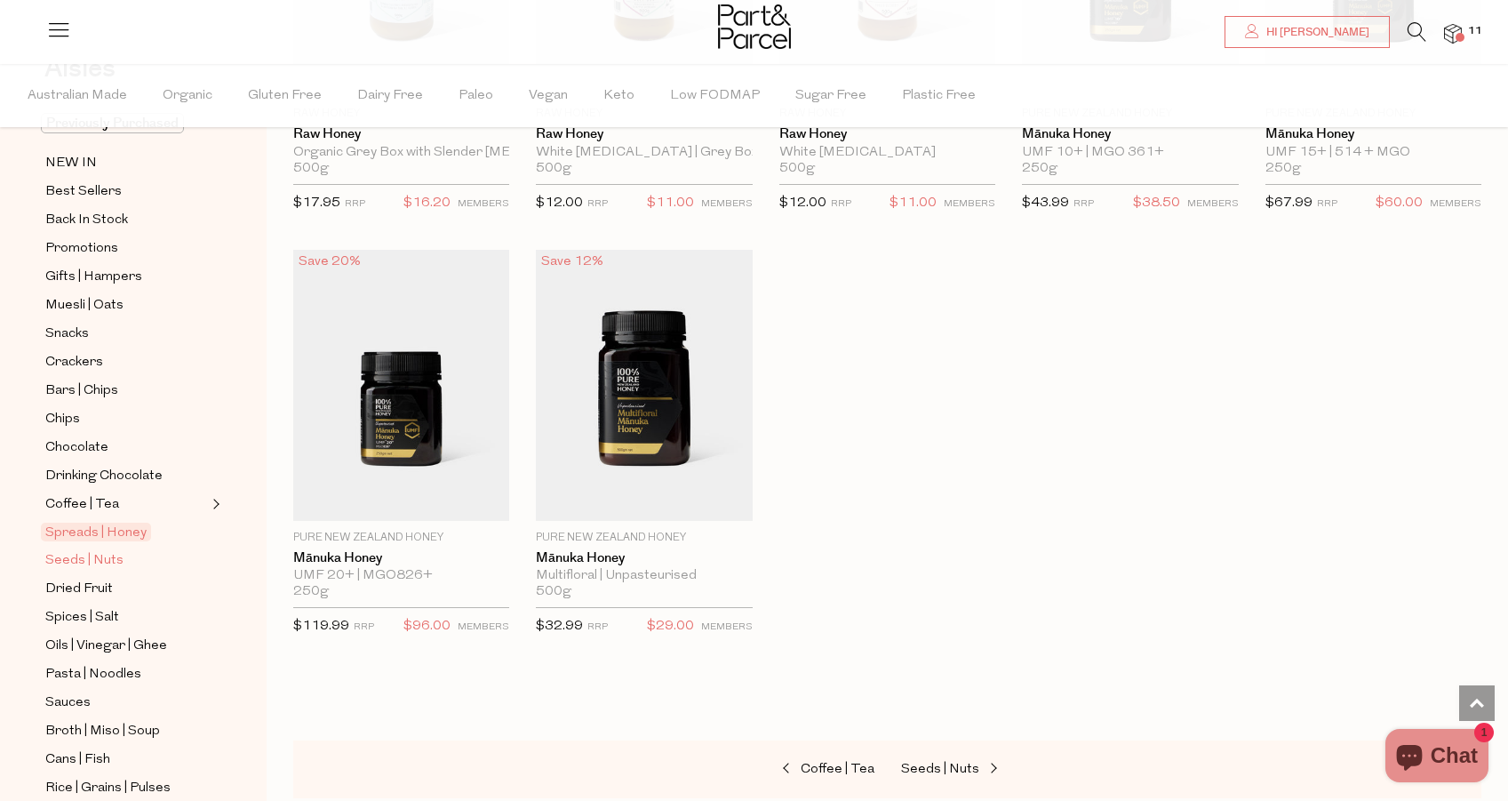
scroll to position [145, 0]
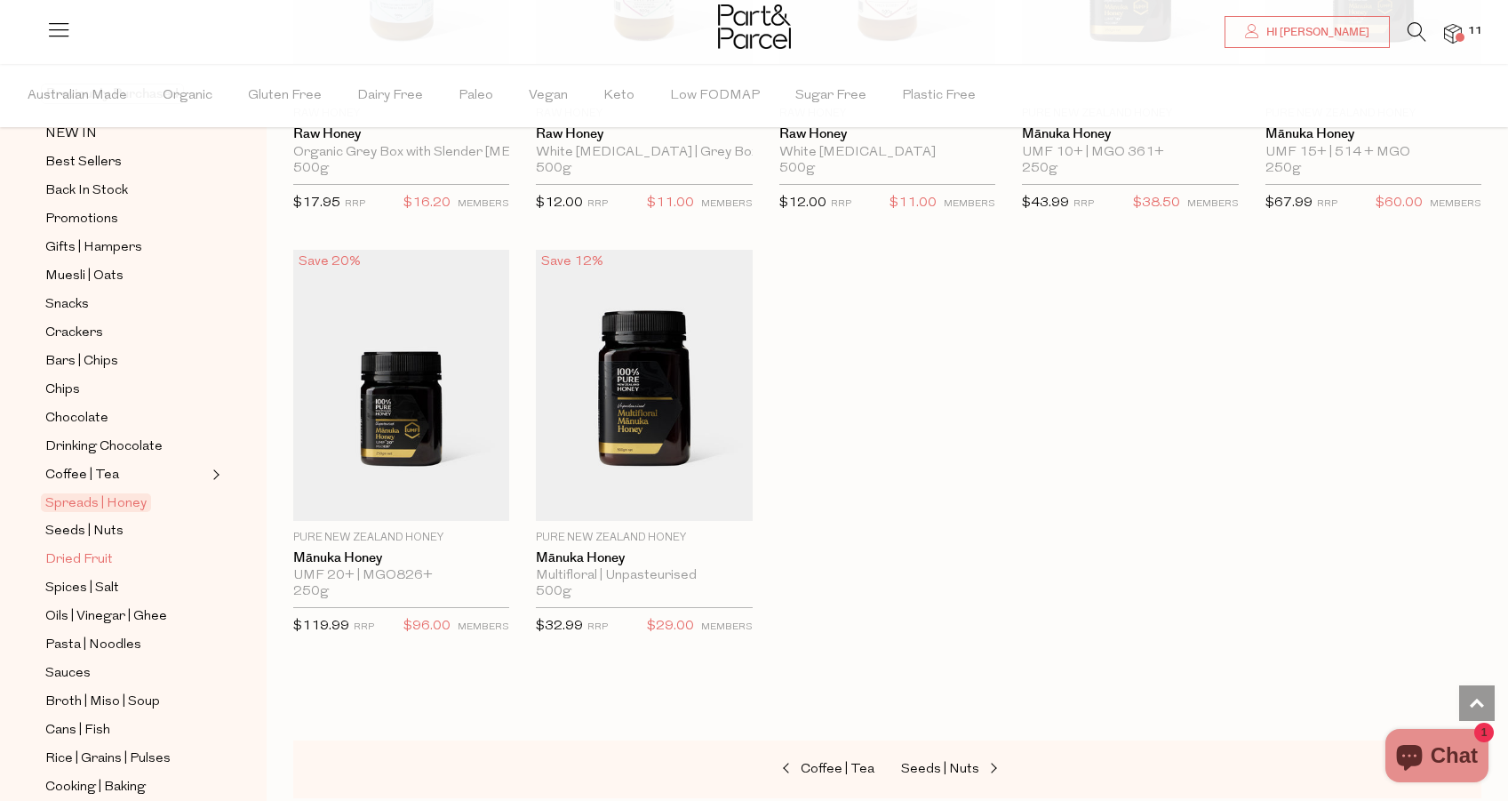
click at [78, 553] on span "Dried Fruit" at bounding box center [79, 559] width 68 height 21
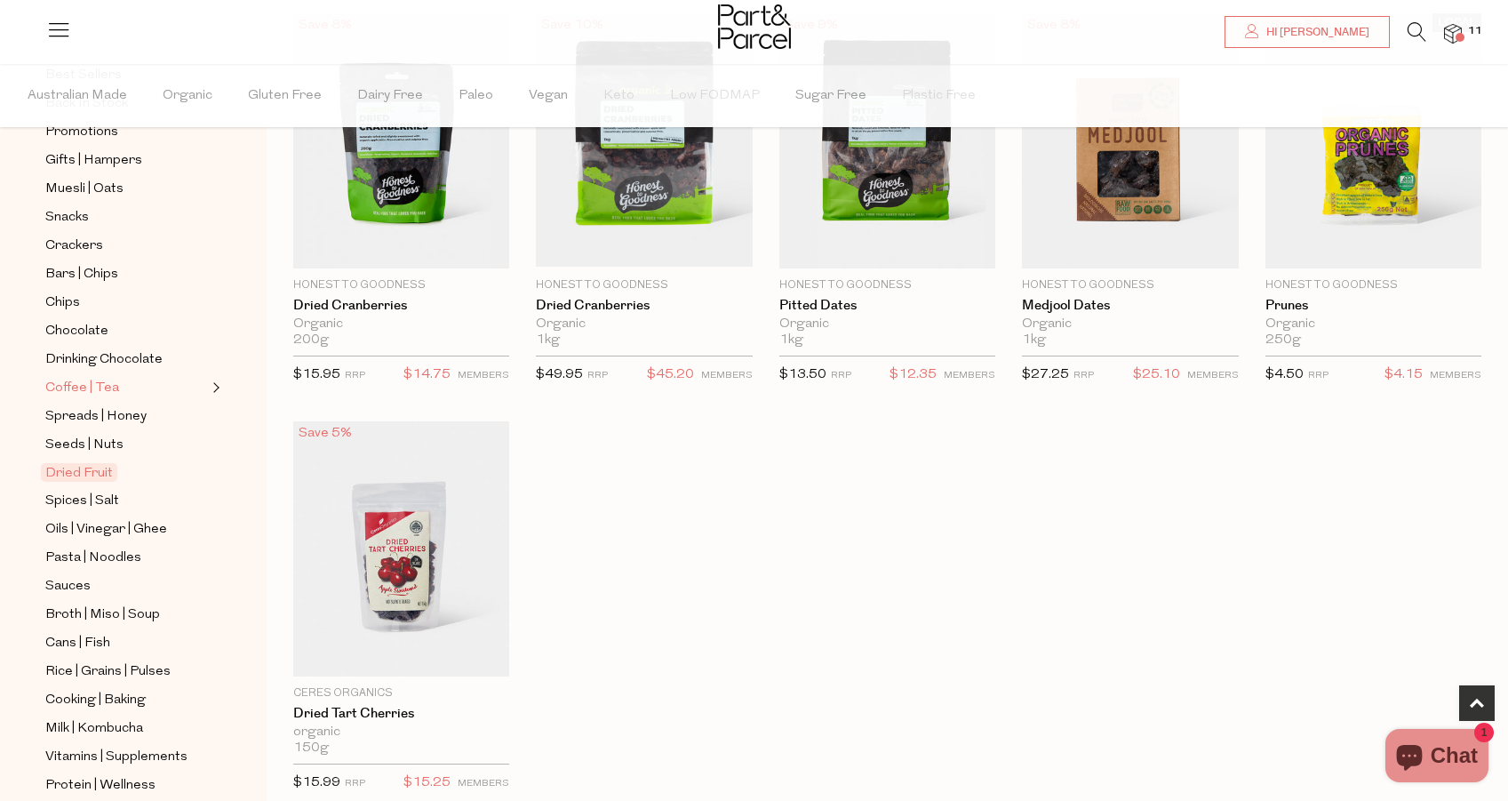
scroll to position [233, 0]
click at [86, 522] on span "Oils | Vinegar | Ghee" at bounding box center [106, 528] width 122 height 21
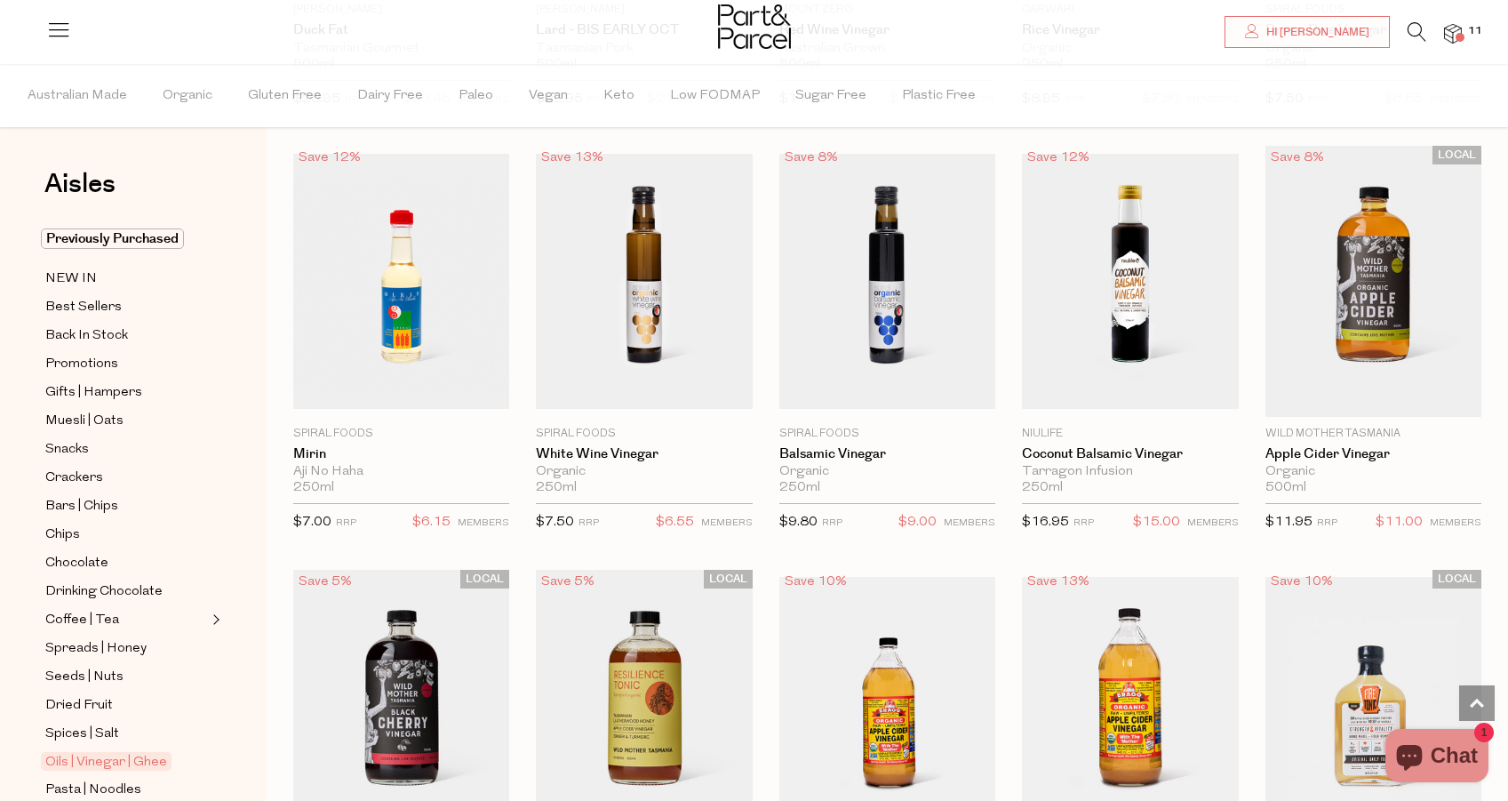
scroll to position [3367, 0]
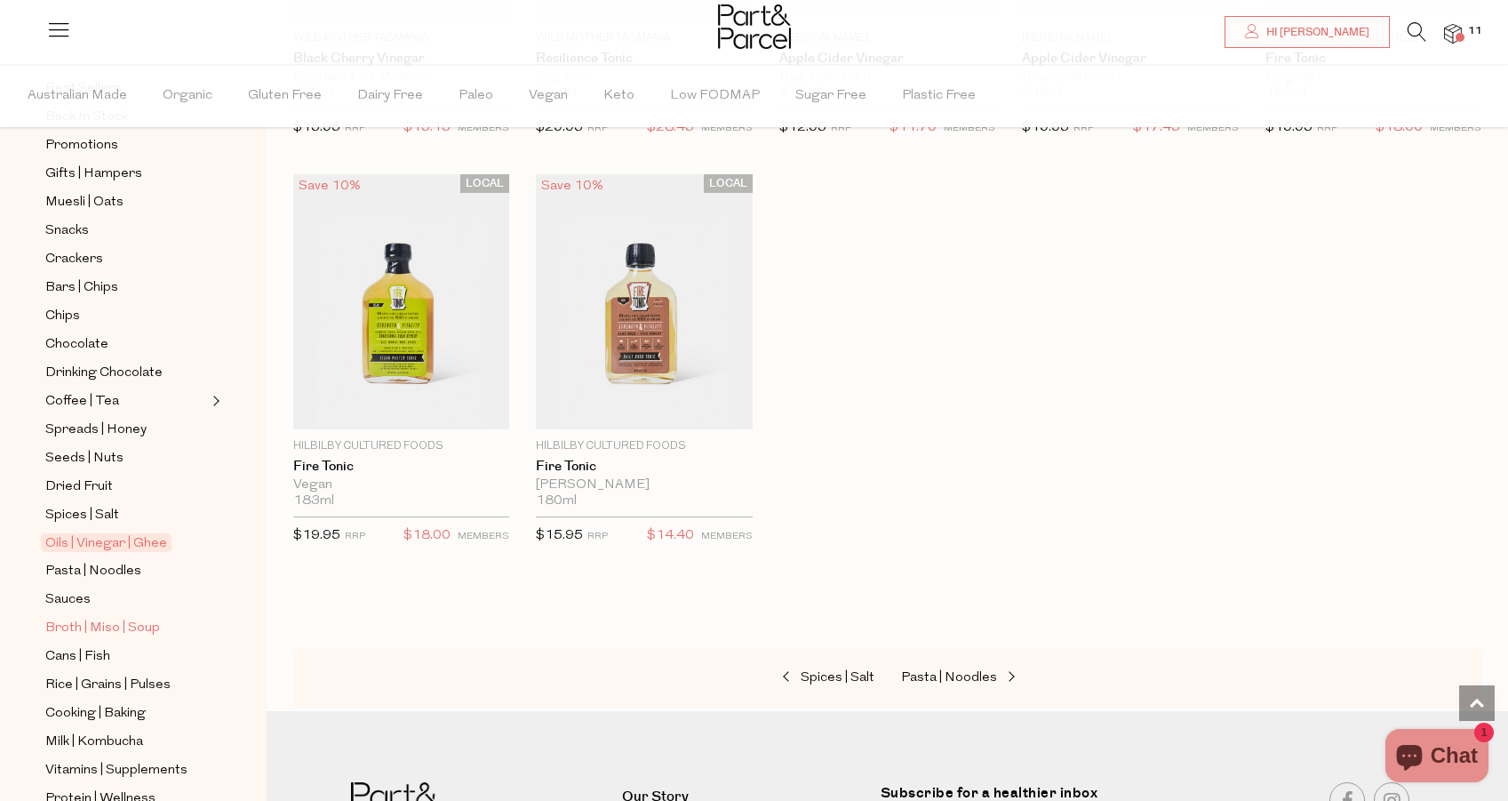
scroll to position [225, 0]
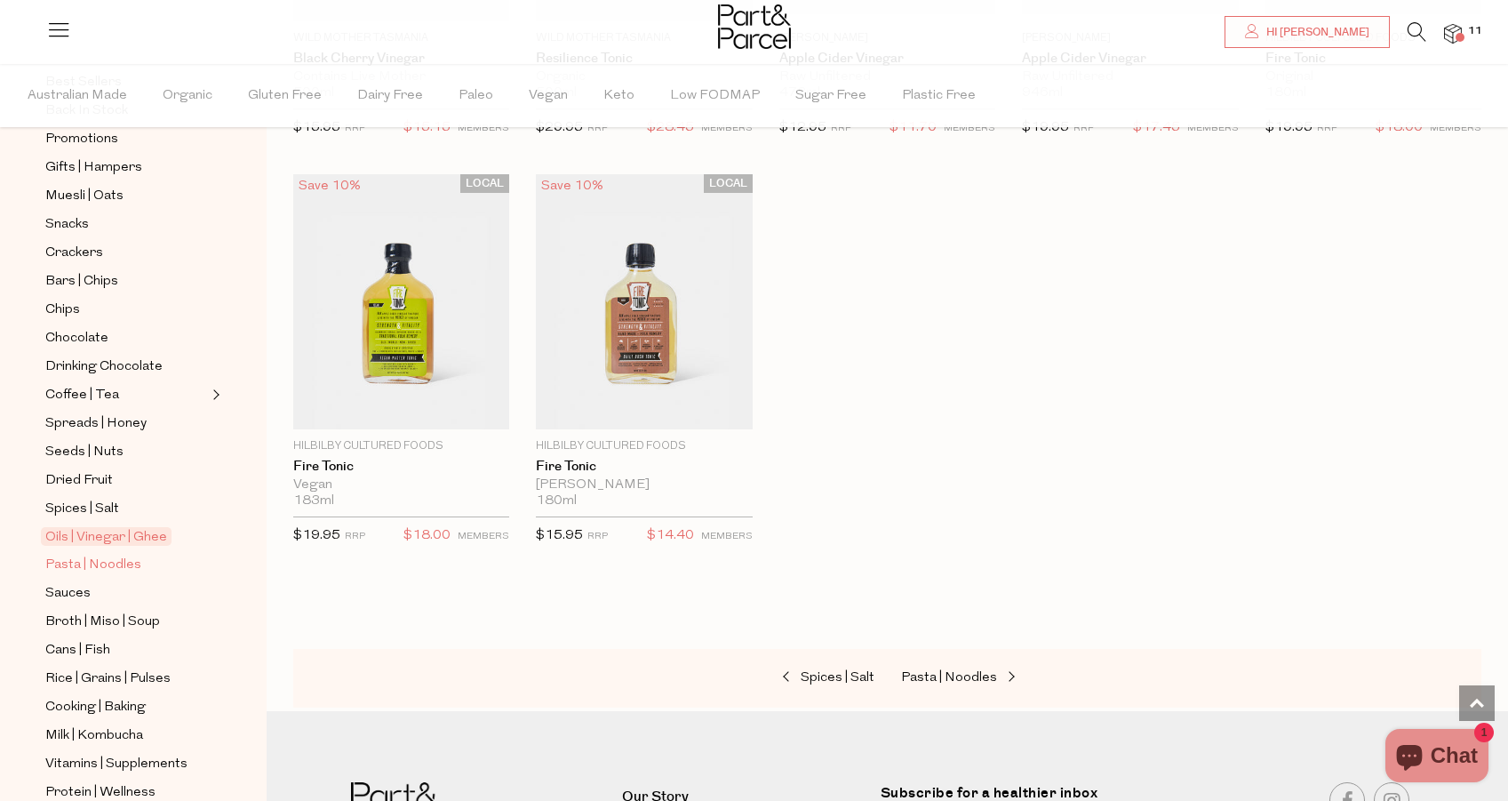
click at [80, 566] on span "Pasta | Noodles" at bounding box center [93, 564] width 96 height 21
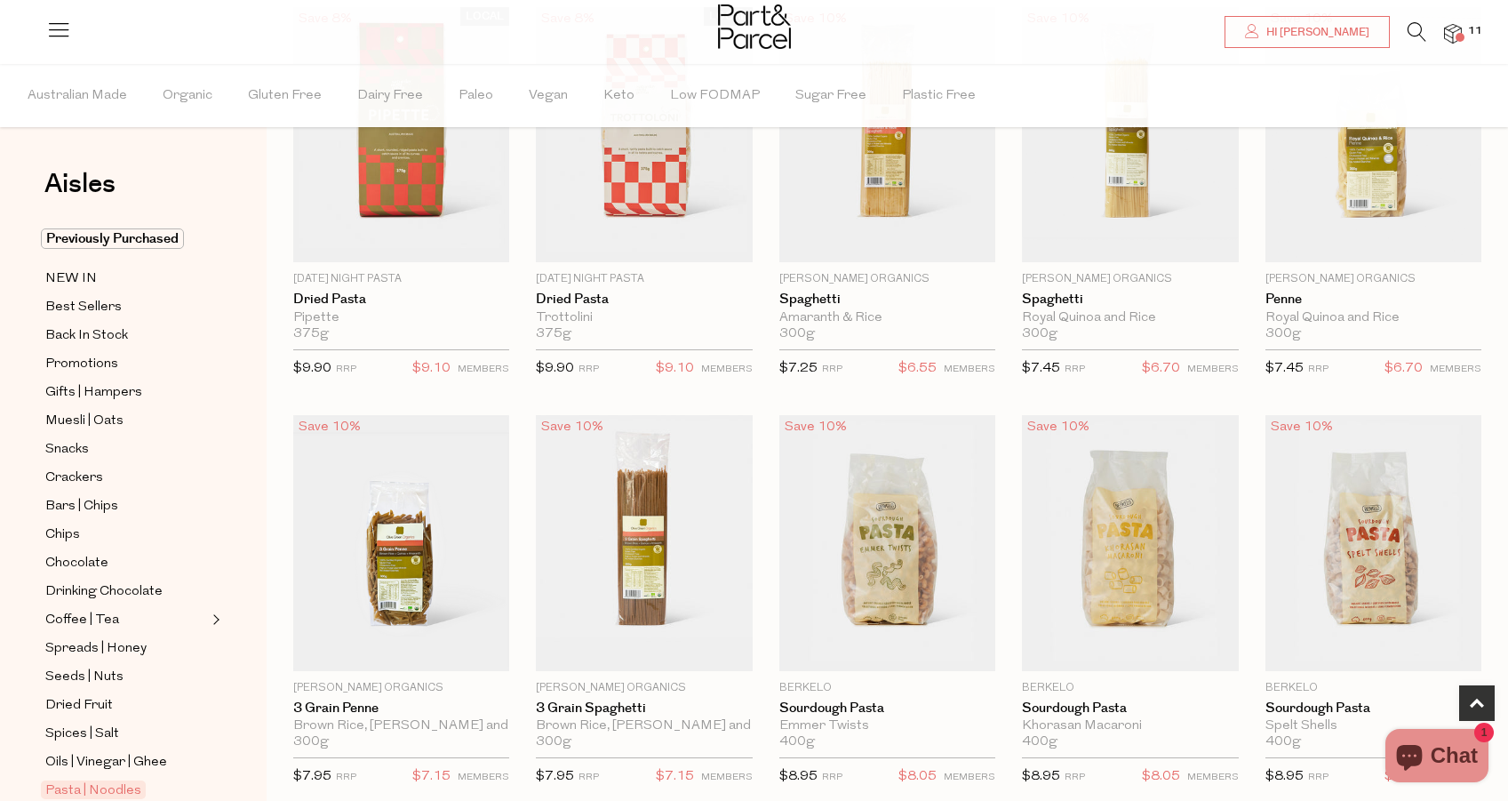
scroll to position [1044, 0]
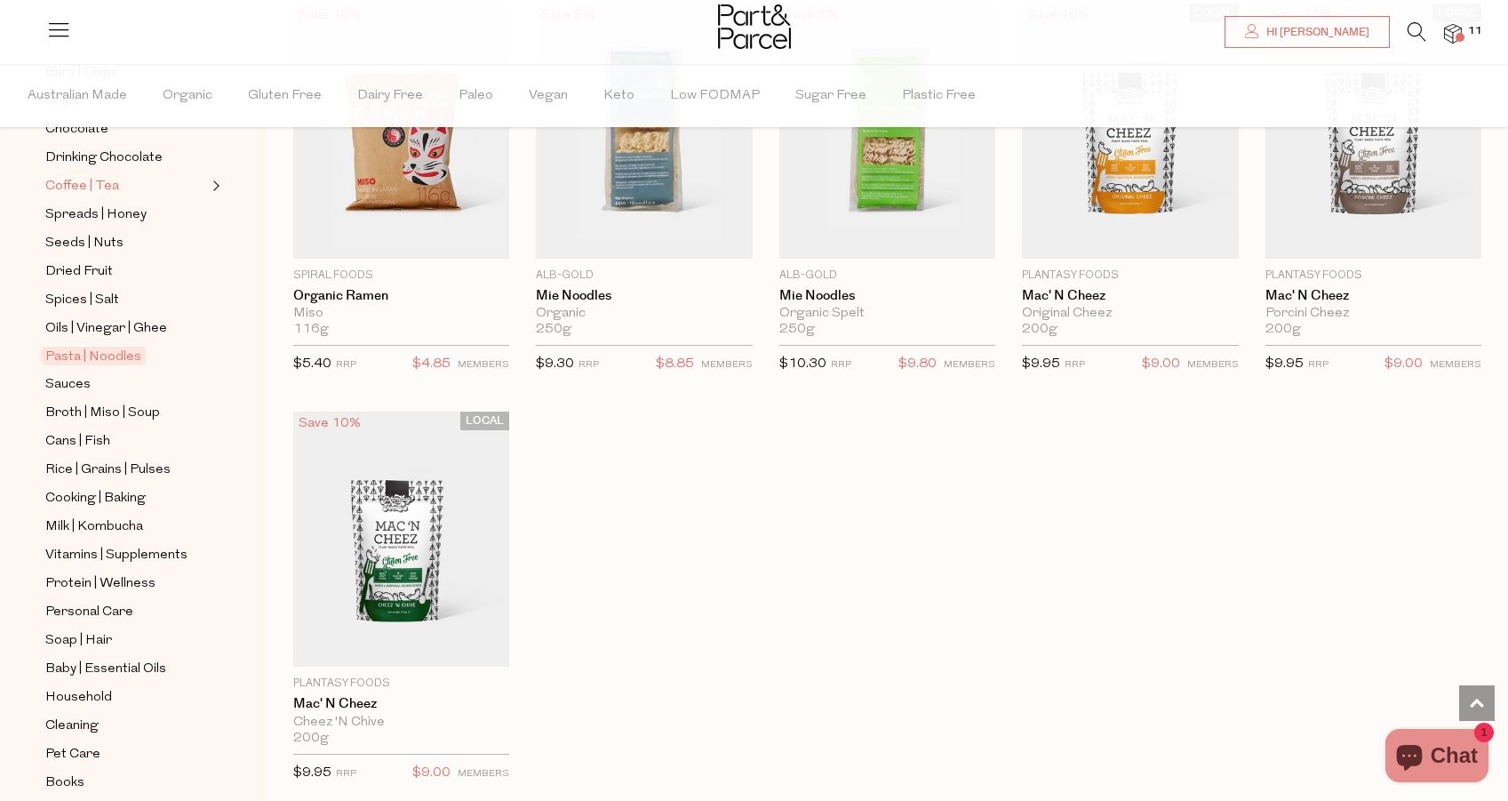
scroll to position [436, 0]
click at [115, 412] on span "Broth | Miso | Soup" at bounding box center [102, 410] width 115 height 21
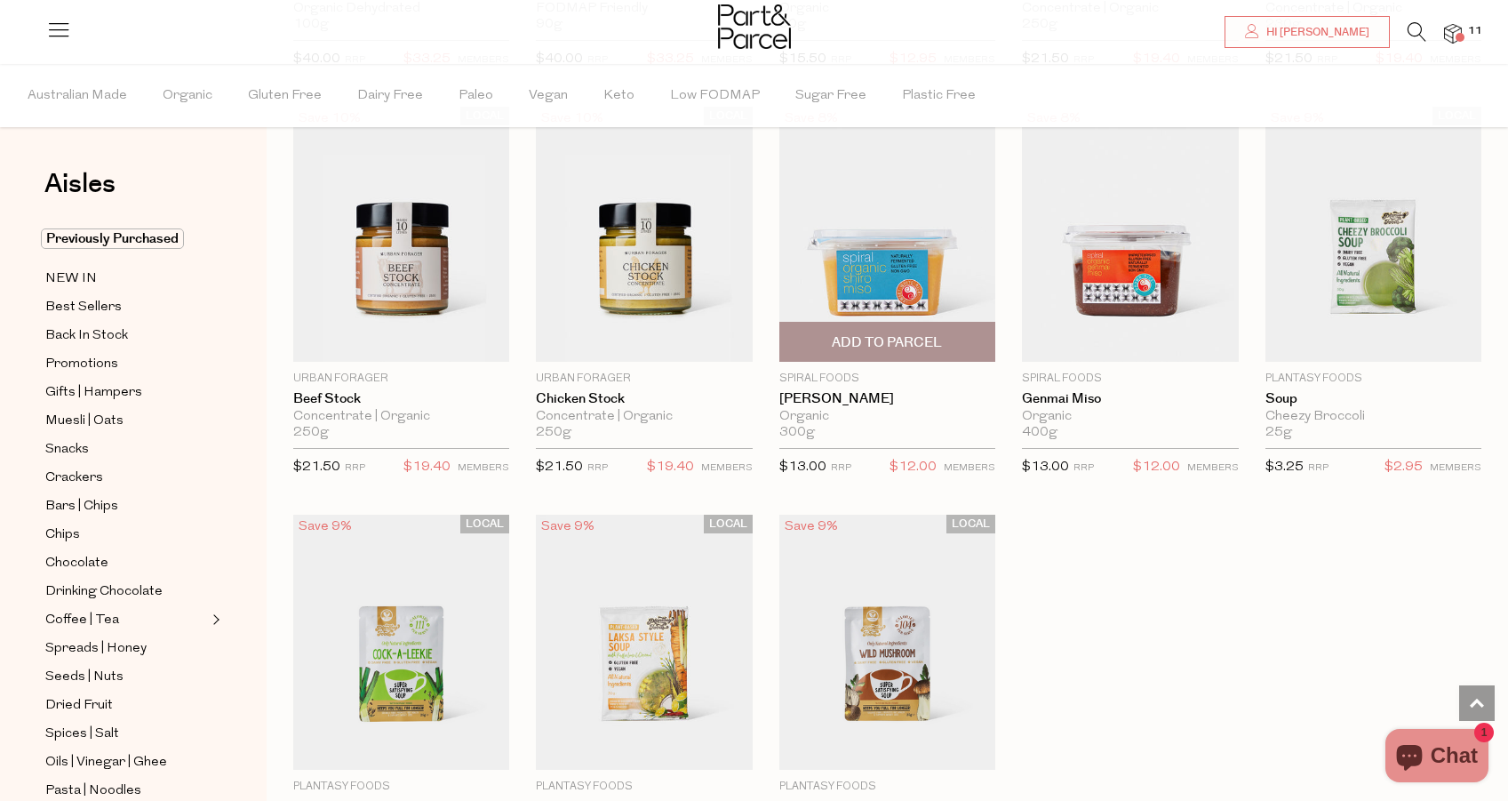
scroll to position [2164, 0]
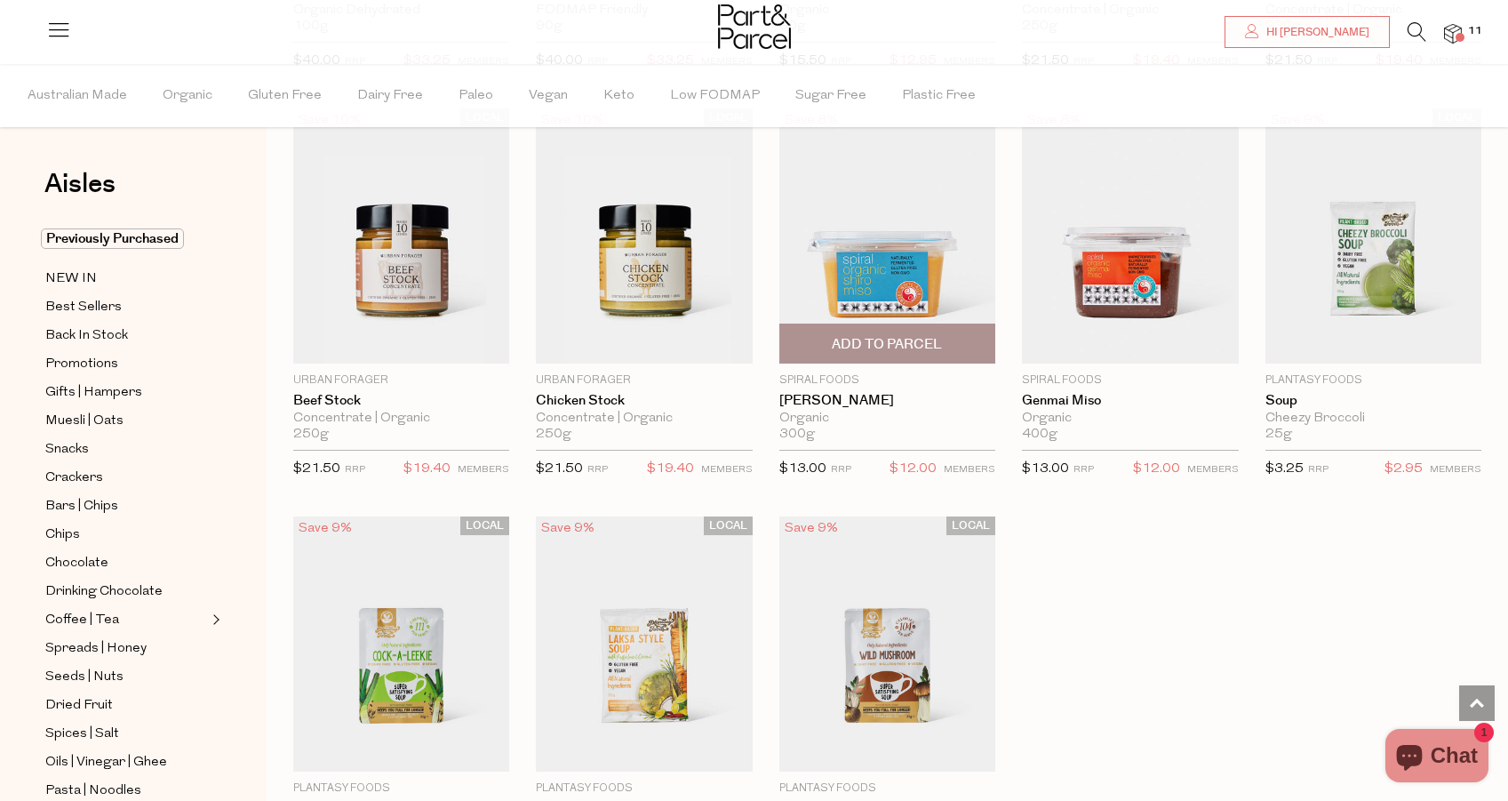
click at [909, 344] on span "Add To Parcel" at bounding box center [887, 344] width 110 height 19
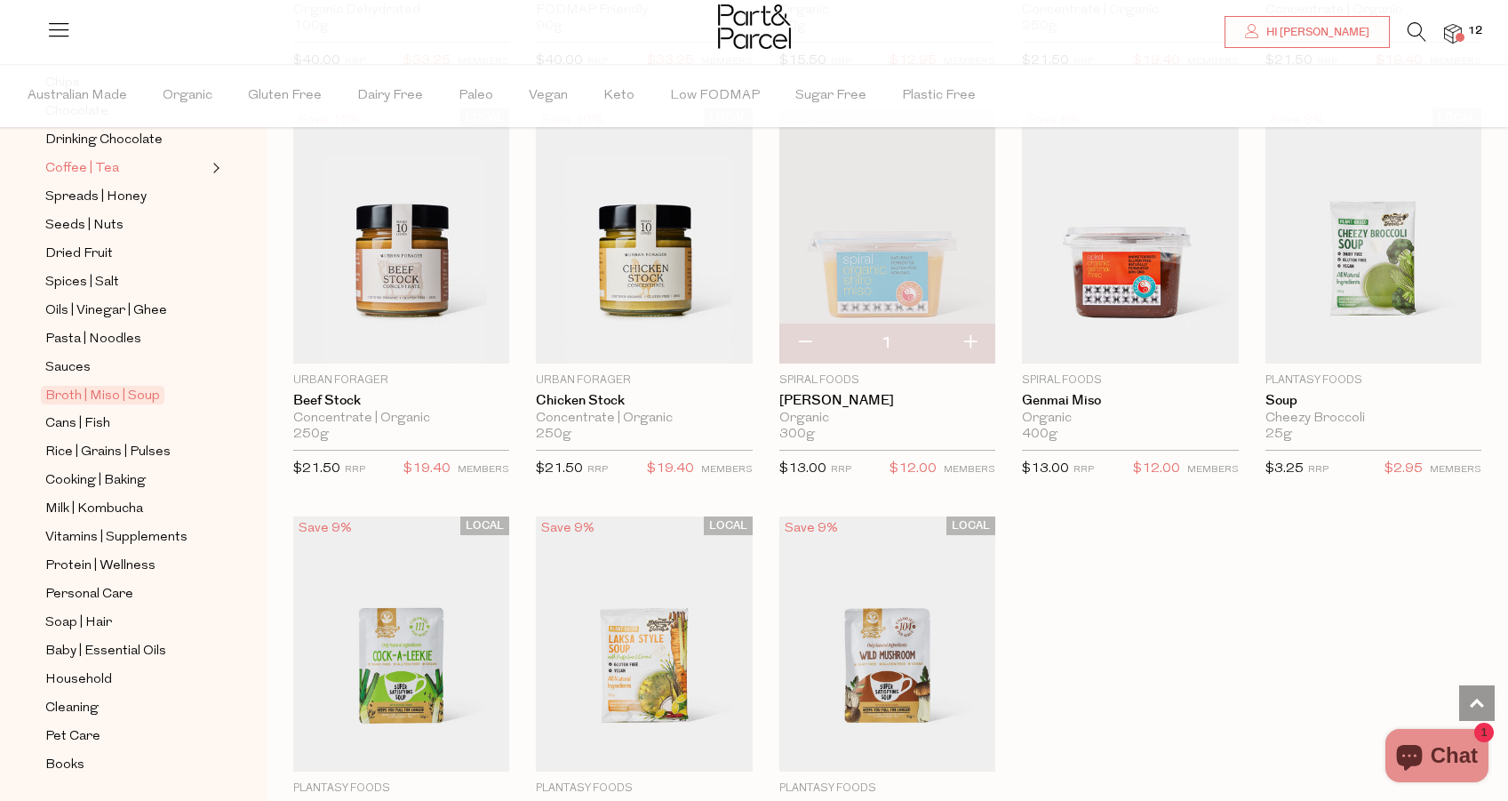
scroll to position [504, 0]
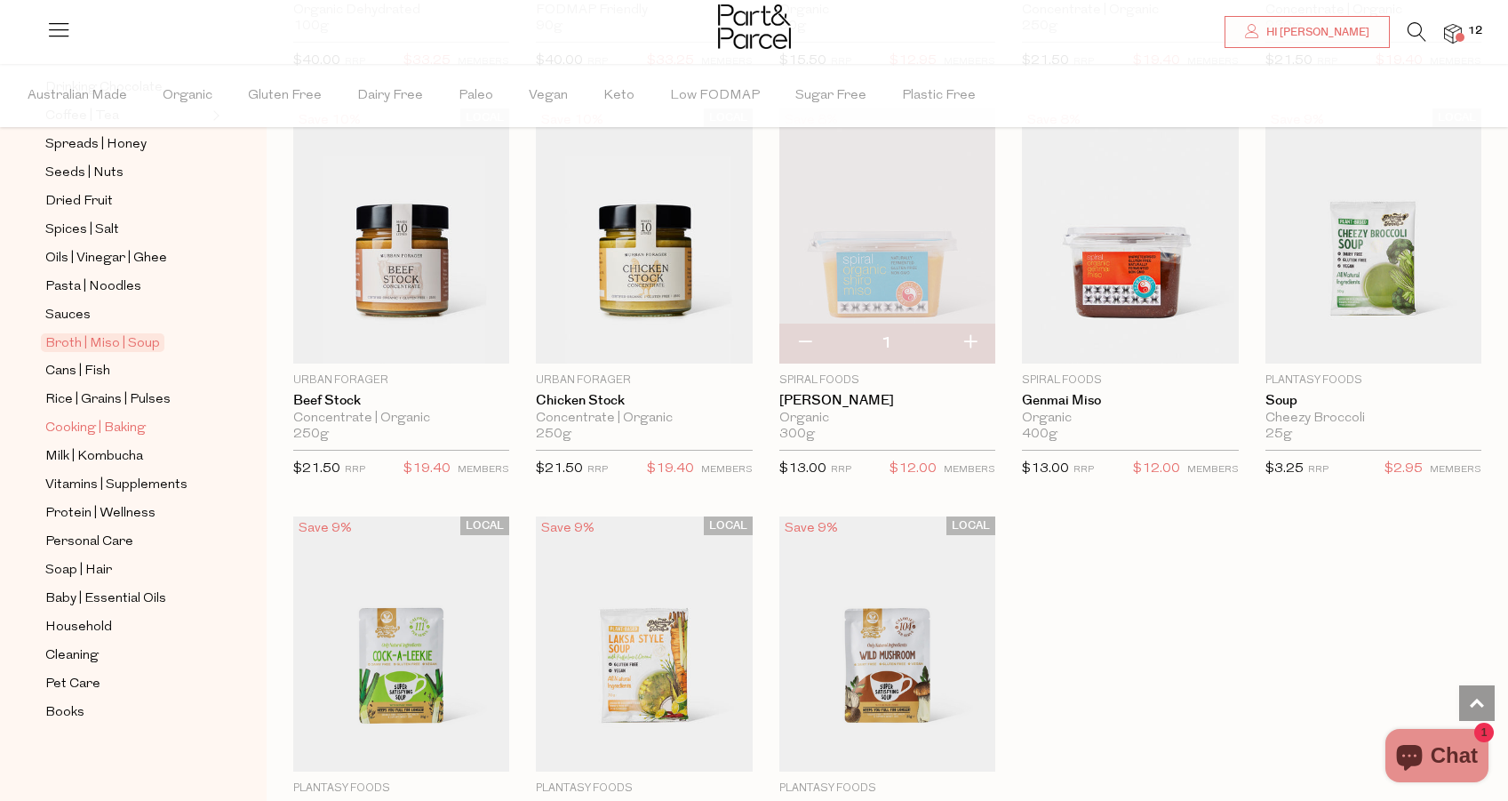
click at [110, 426] on span "Cooking | Baking" at bounding box center [95, 428] width 100 height 21
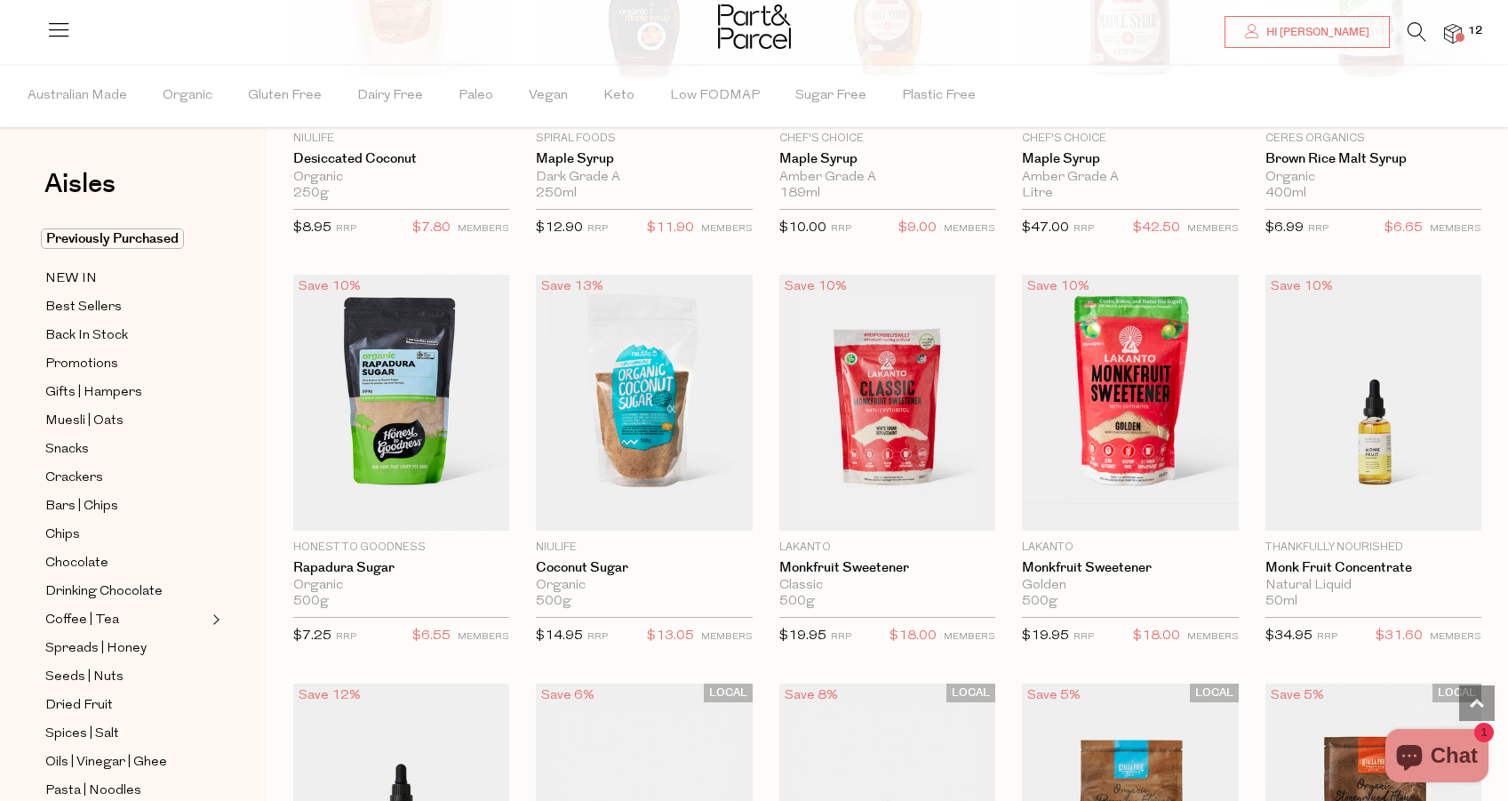
scroll to position [3248, 0]
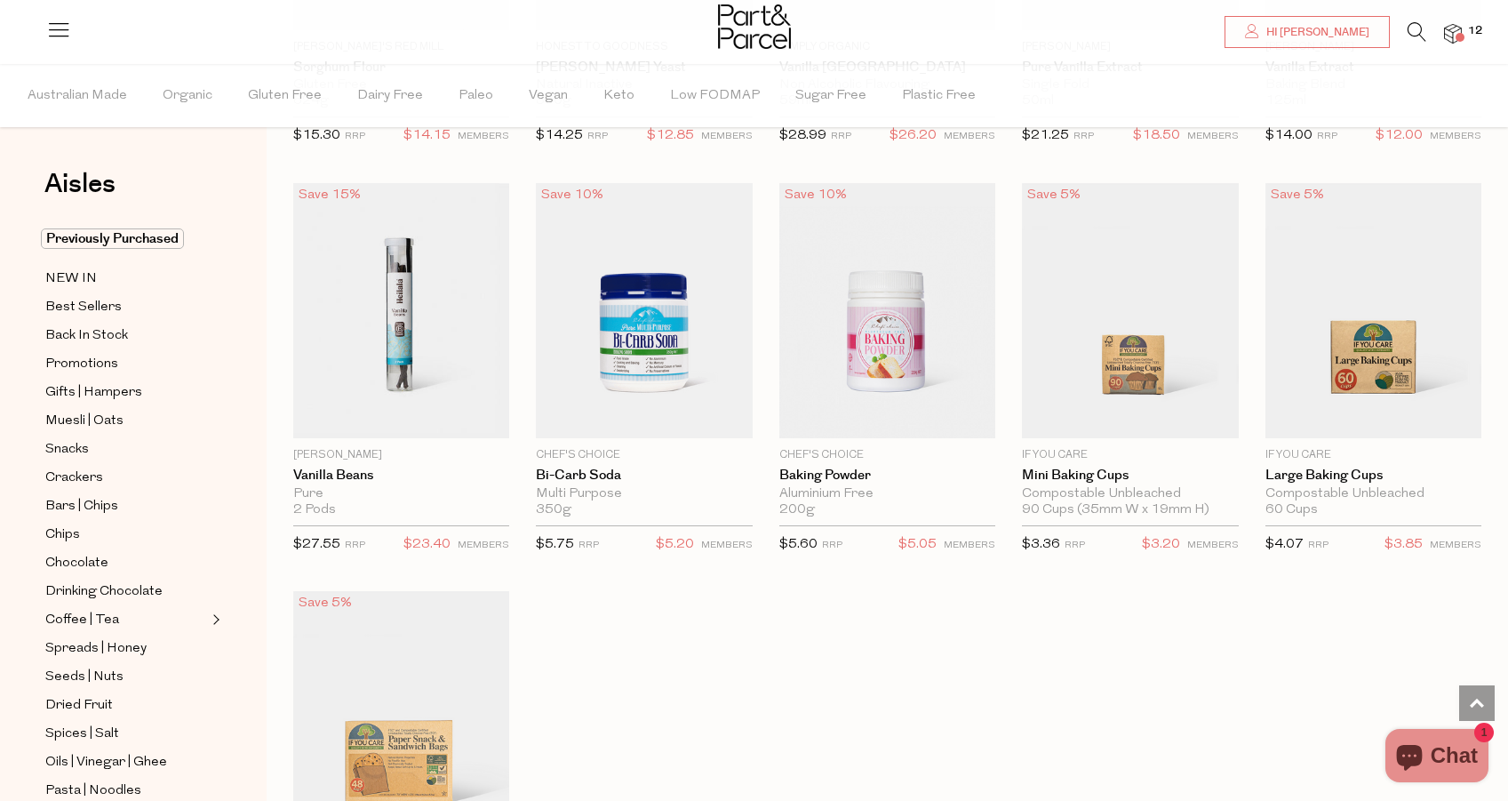
scroll to position [6593, 0]
click at [857, 412] on span "Add To Parcel" at bounding box center [887, 418] width 110 height 19
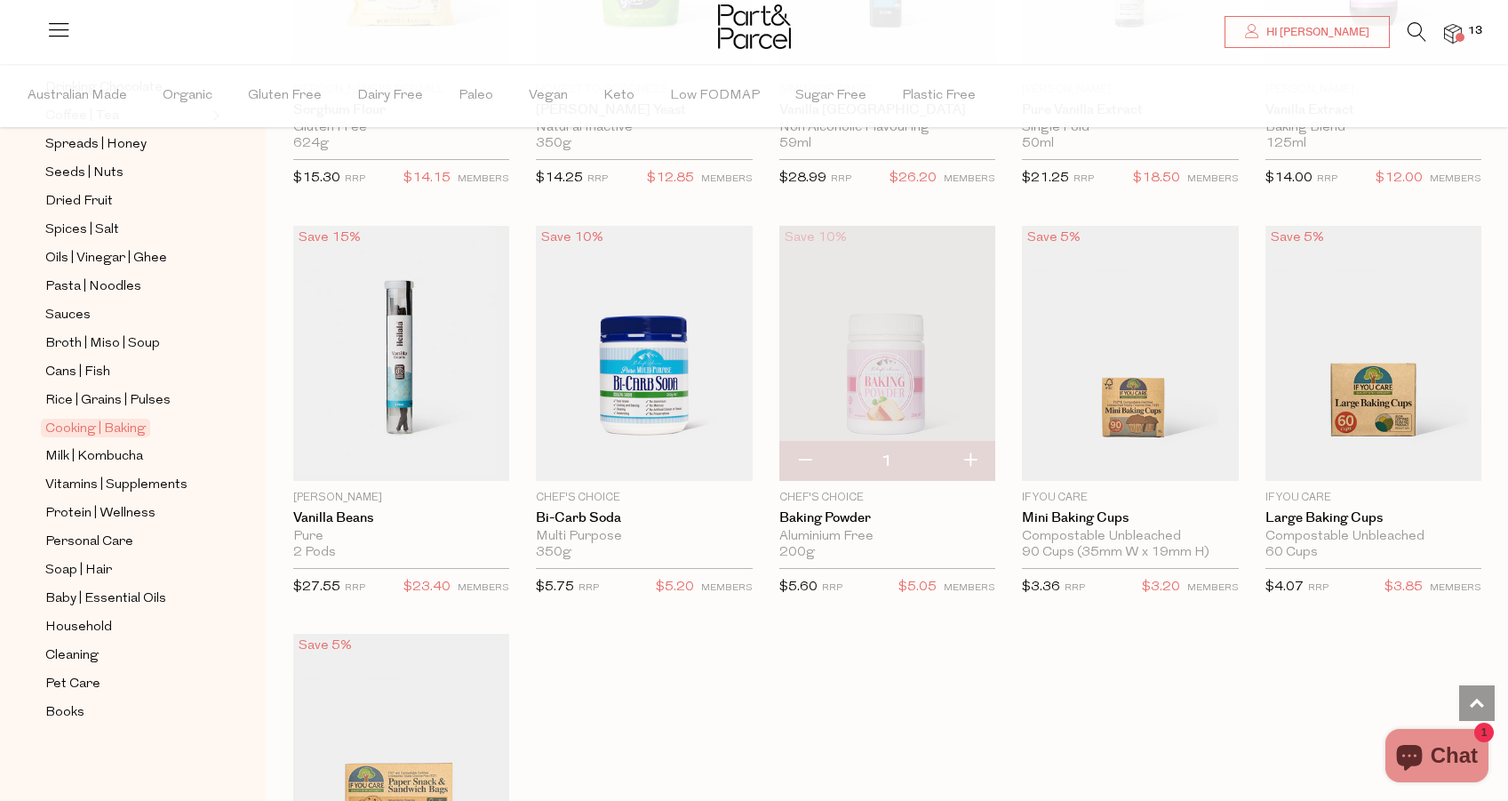
scroll to position [6486, 0]
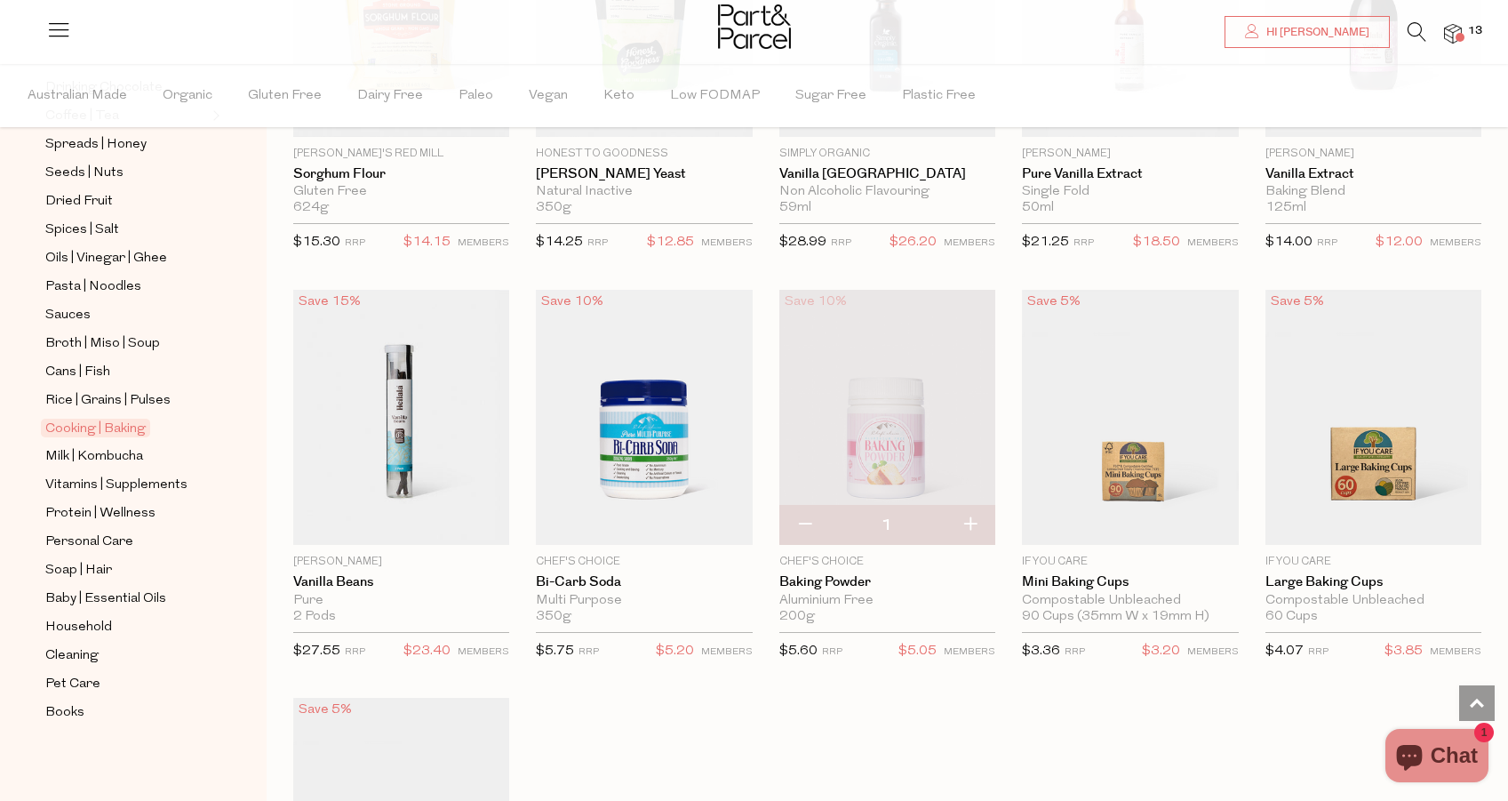
click at [879, 416] on img at bounding box center [887, 417] width 216 height 255
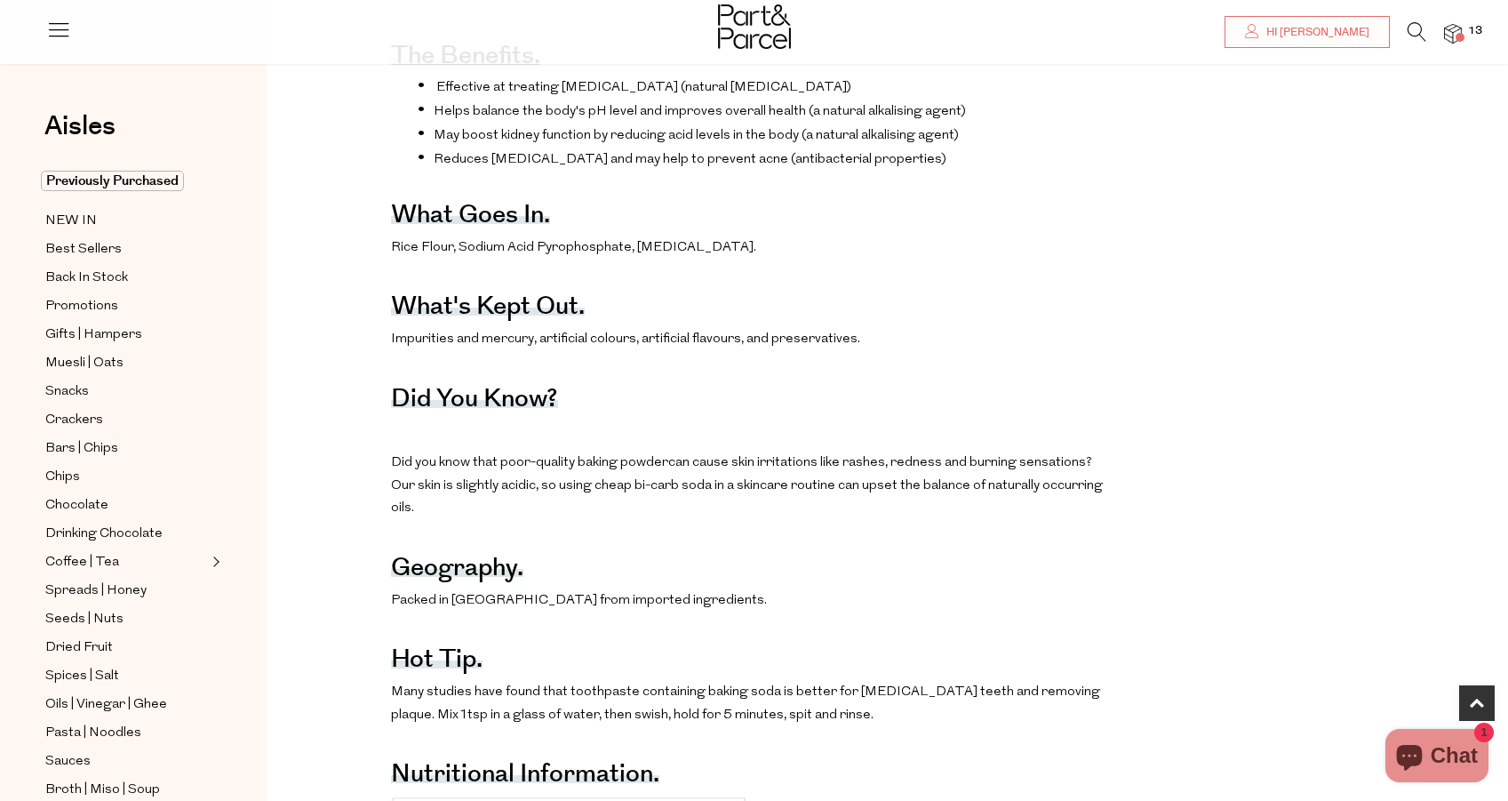
scroll to position [814, 0]
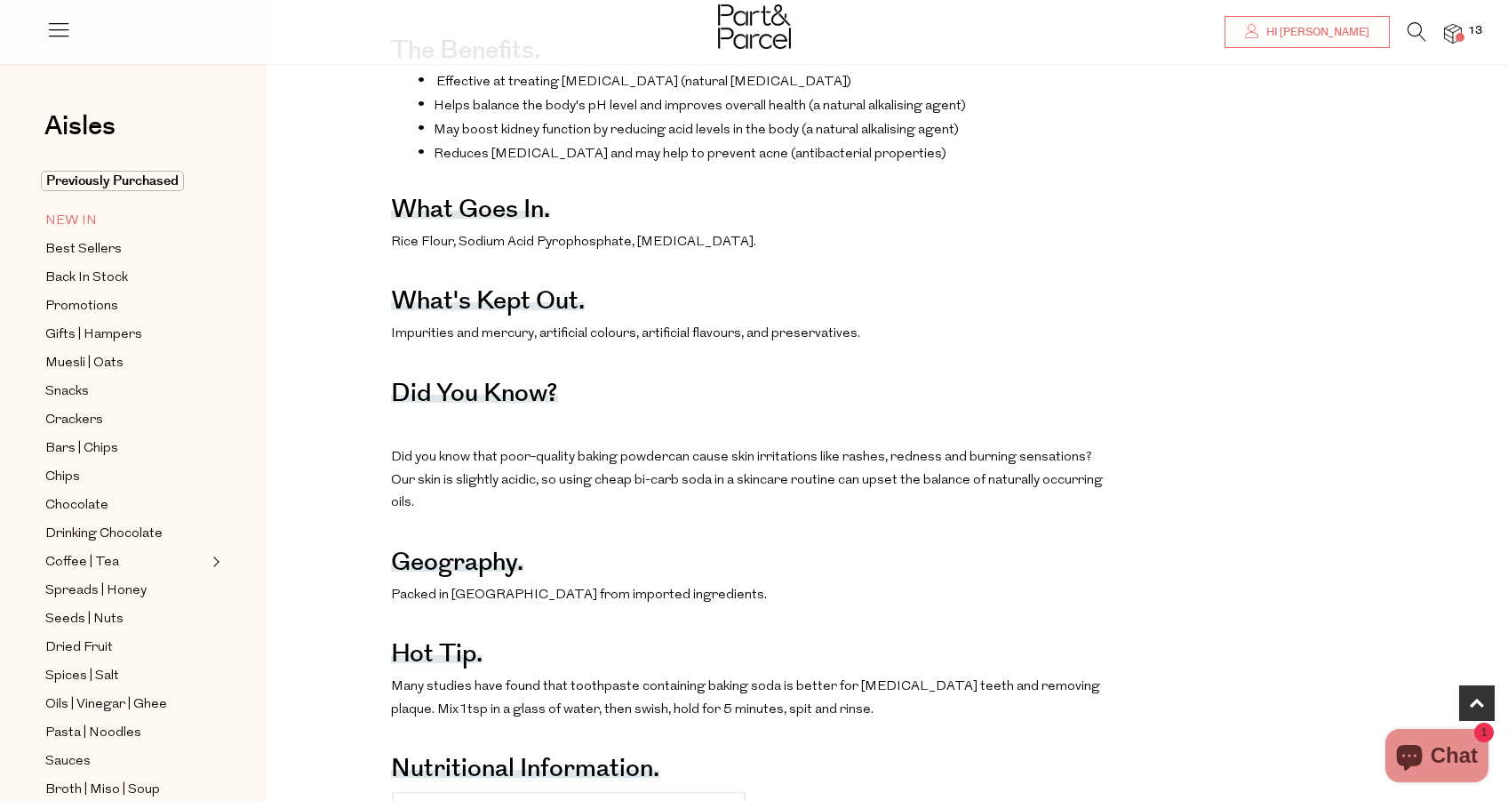
click at [73, 217] on span "NEW IN" at bounding box center [71, 221] width 52 height 21
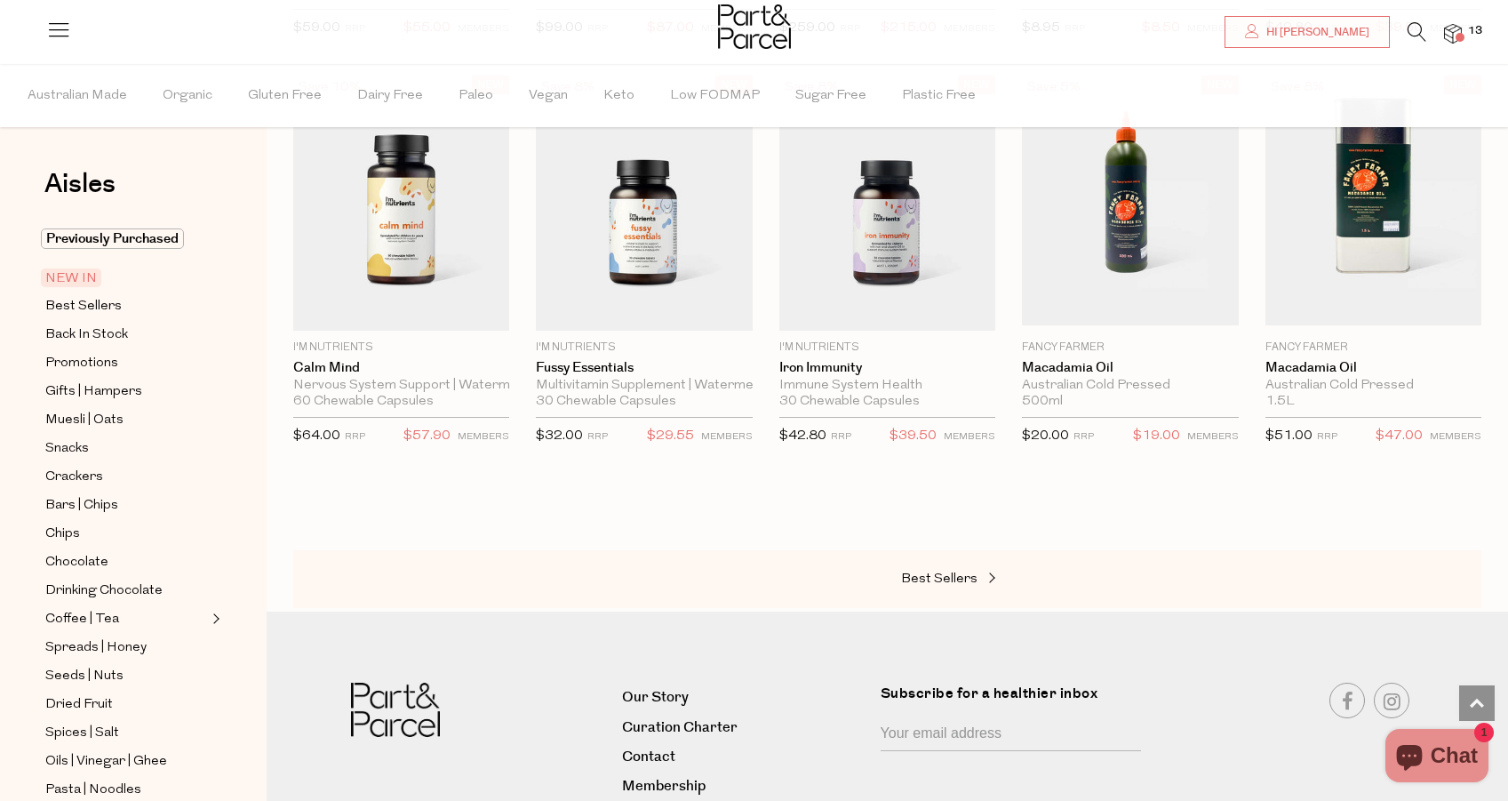
scroll to position [1405, 0]
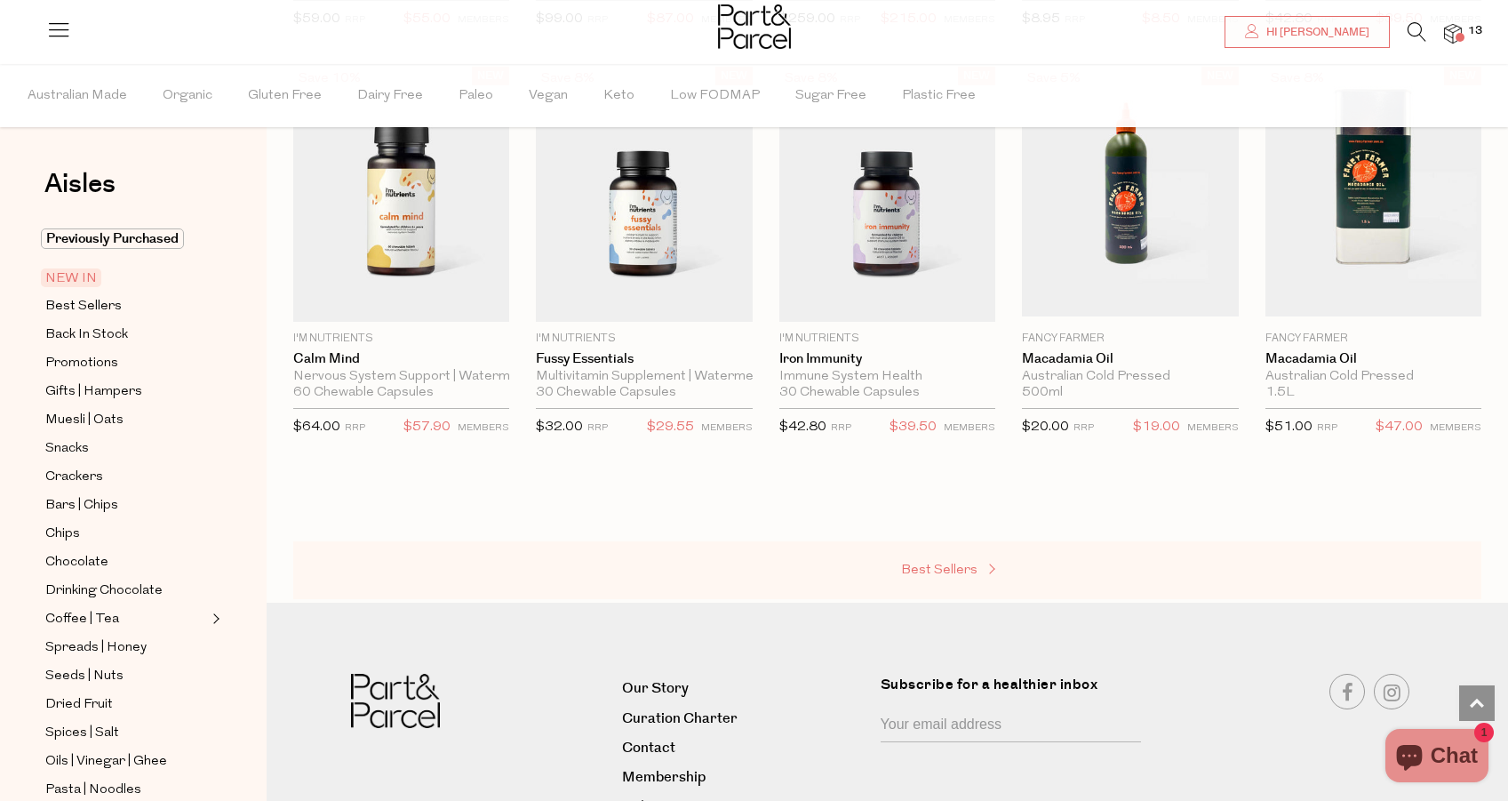
click at [935, 565] on span "Best Sellers" at bounding box center [939, 569] width 76 height 13
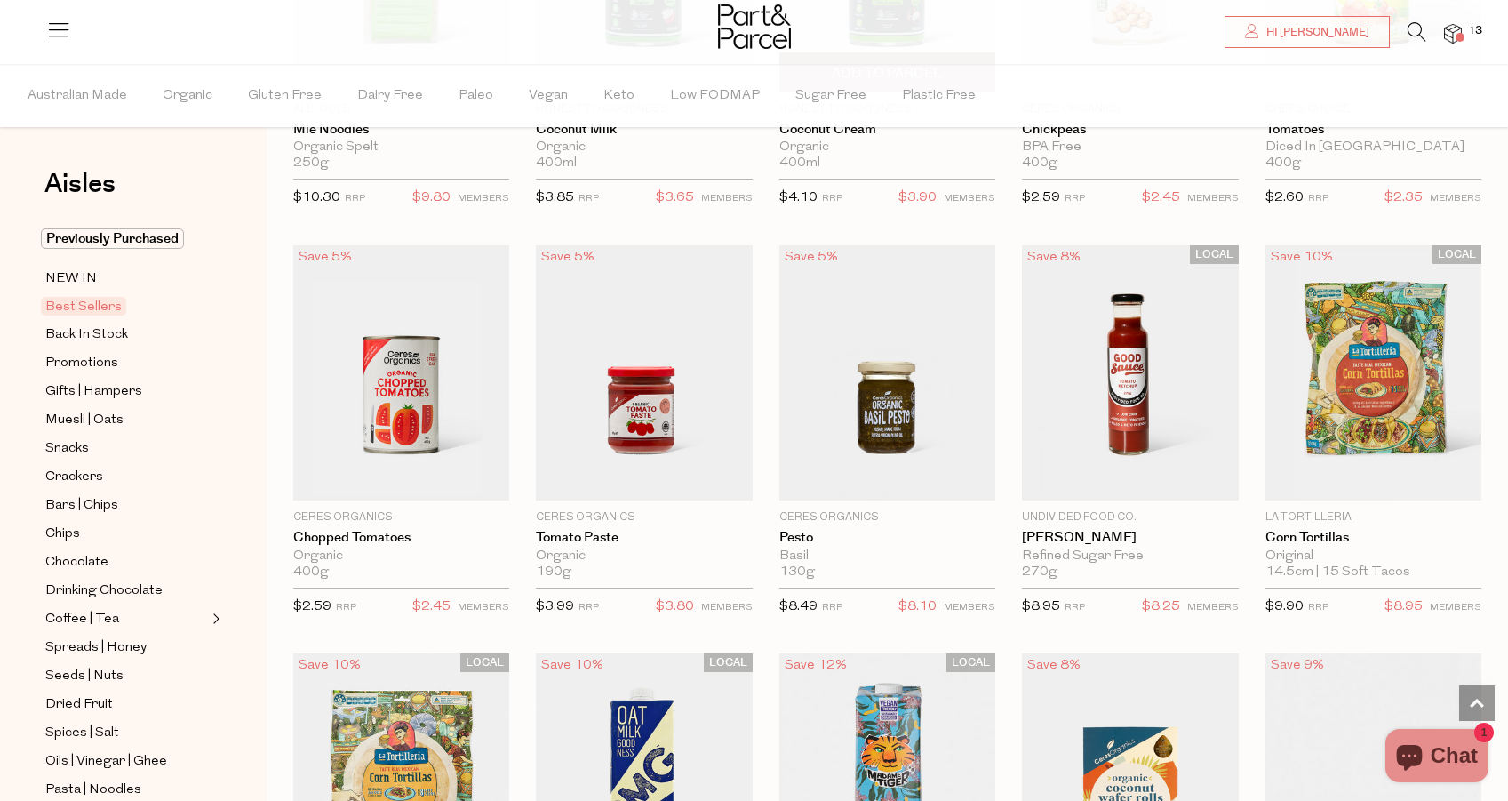
scroll to position [2061, 0]
click at [1354, 467] on span "Add To Parcel" at bounding box center [1373, 479] width 205 height 38
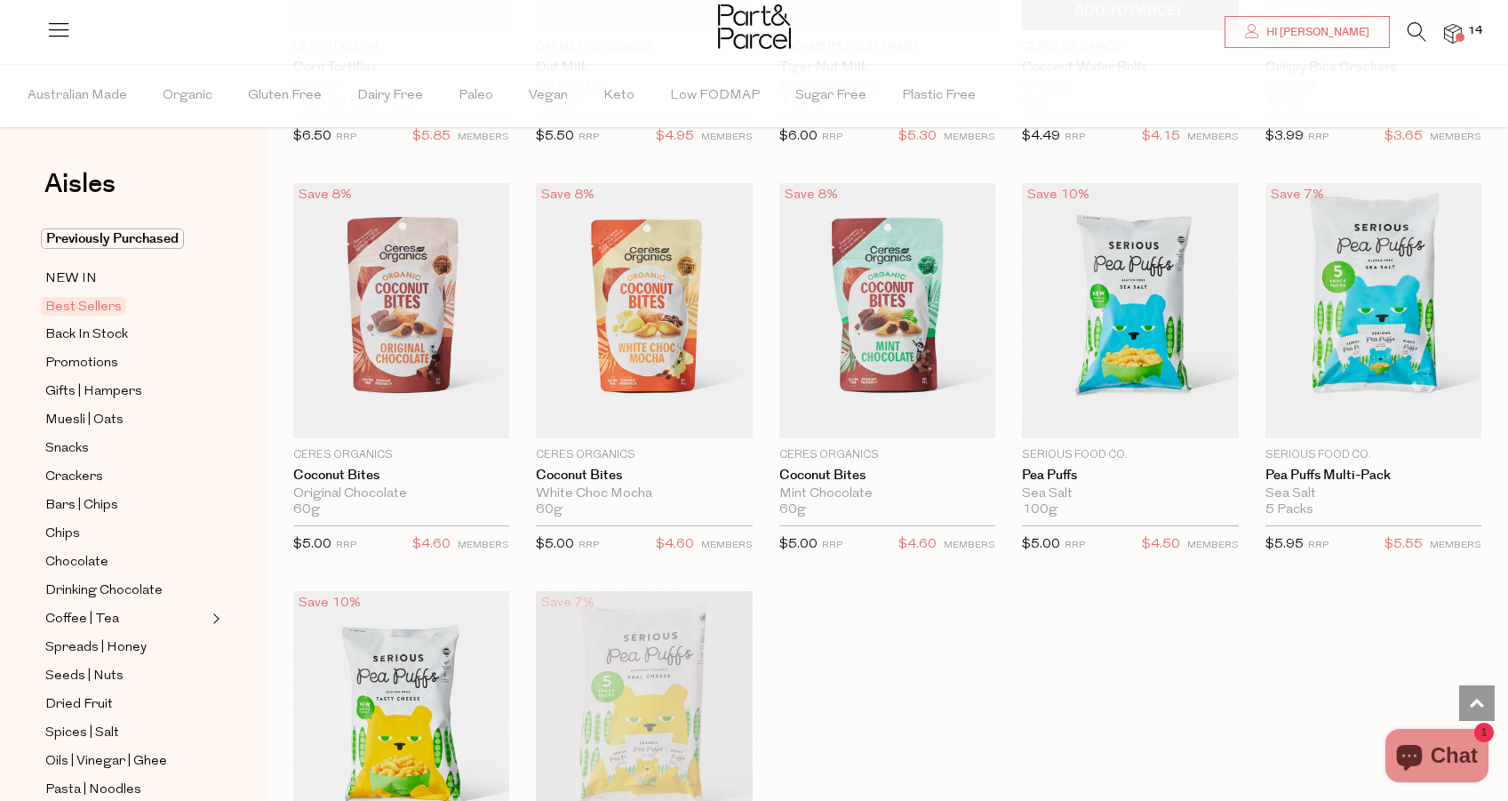
scroll to position [2970, 0]
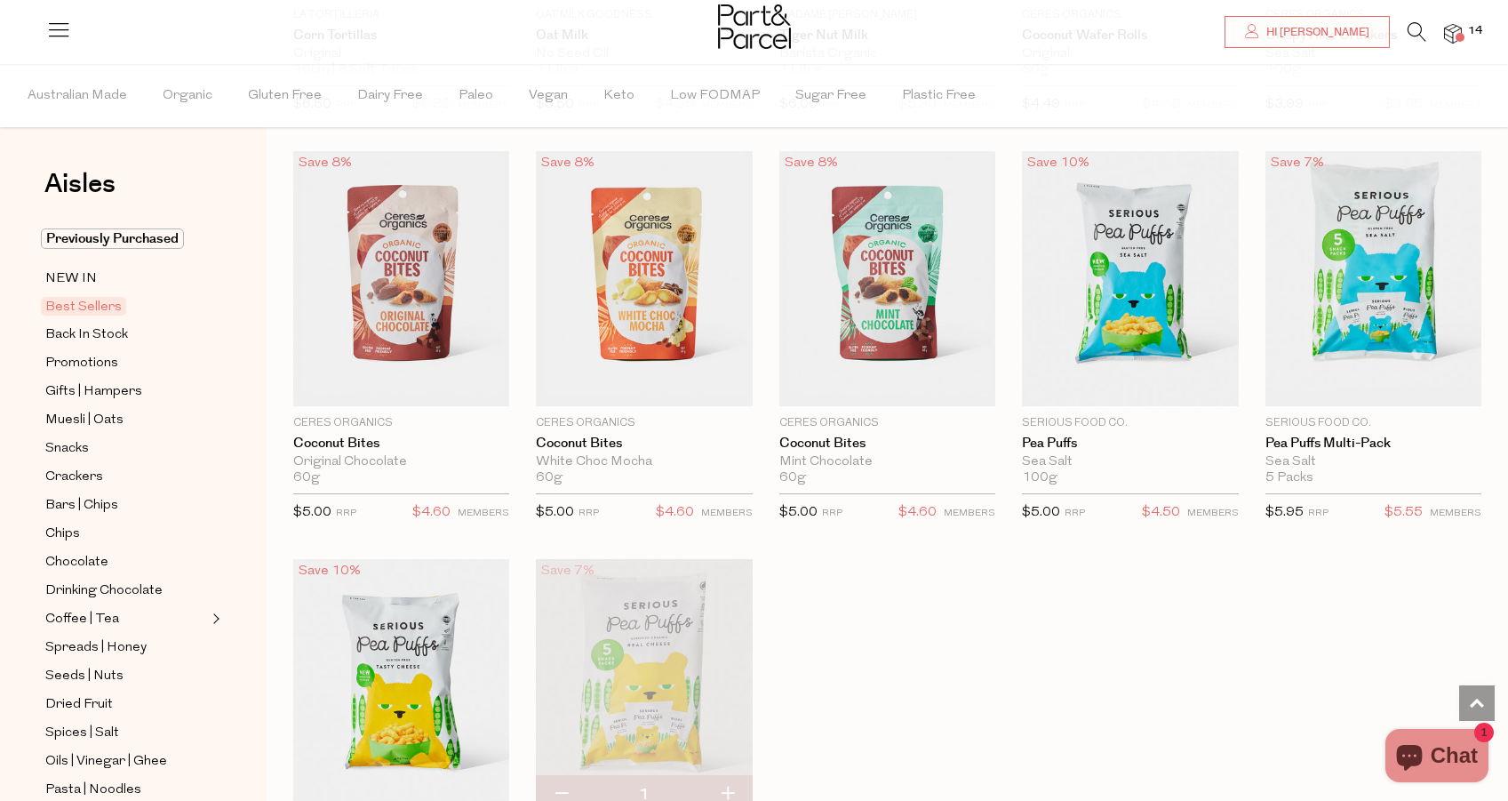
click at [1456, 36] on span at bounding box center [1459, 37] width 9 height 9
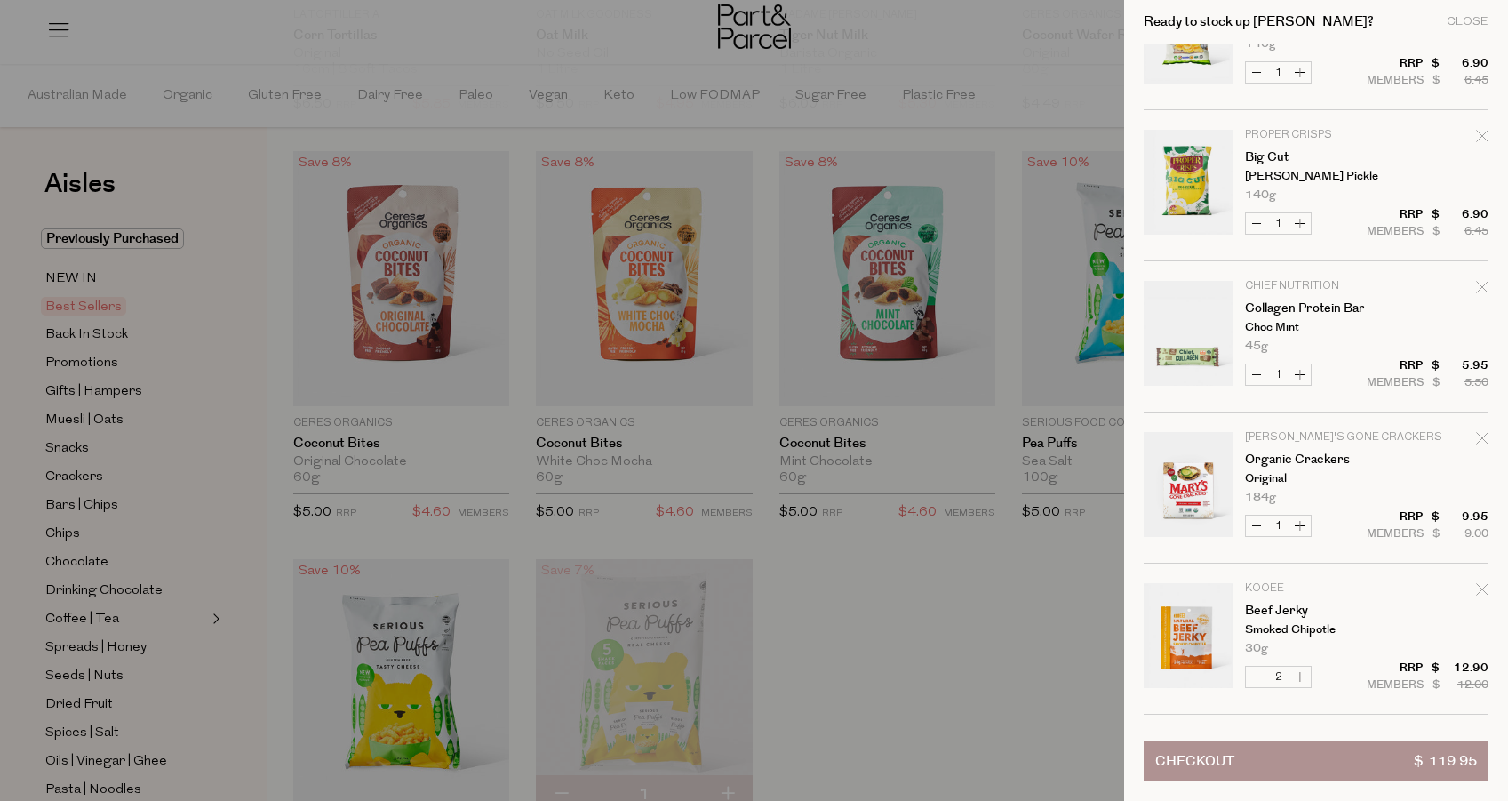
scroll to position [0, 0]
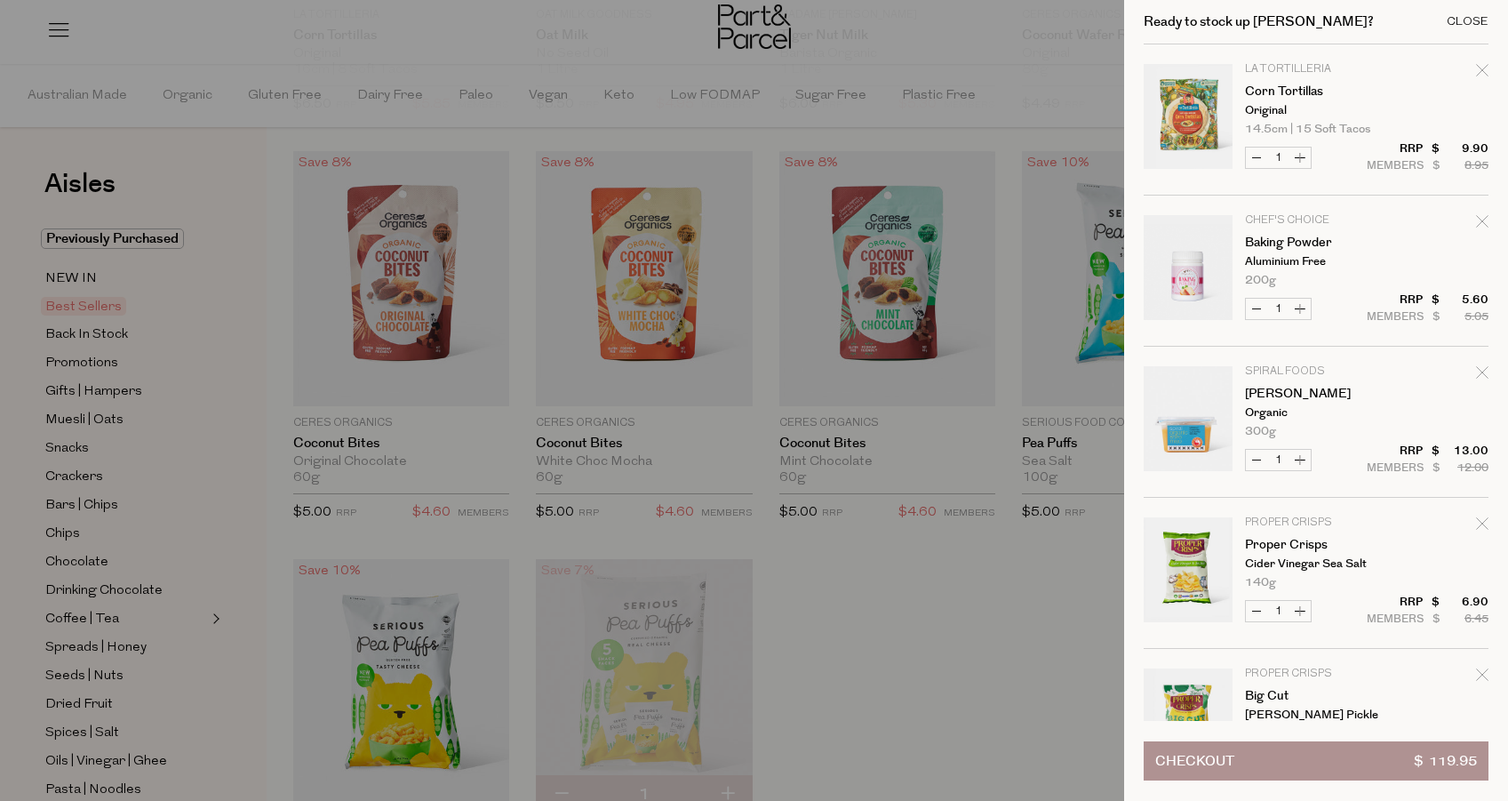
click at [1471, 24] on div "Close" at bounding box center [1468, 22] width 42 height 12
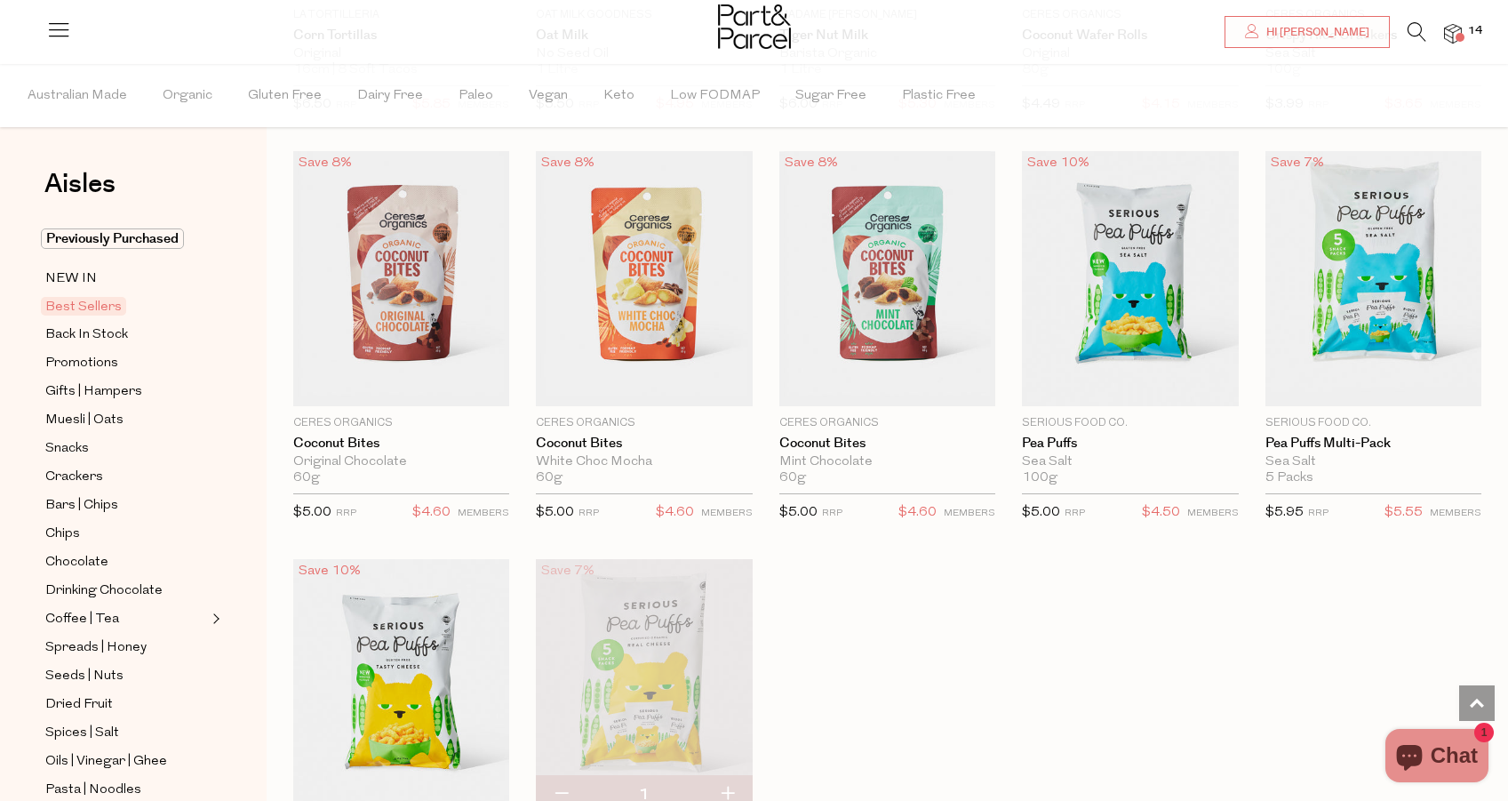
scroll to position [2138, 0]
